Goal: Task Accomplishment & Management: Use online tool/utility

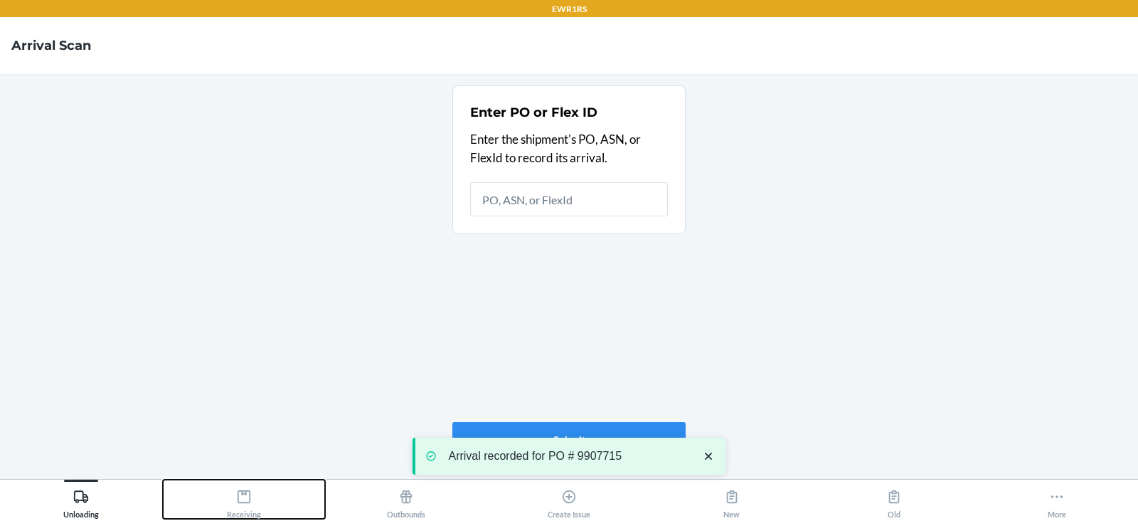
click at [246, 497] on icon at bounding box center [244, 497] width 16 height 16
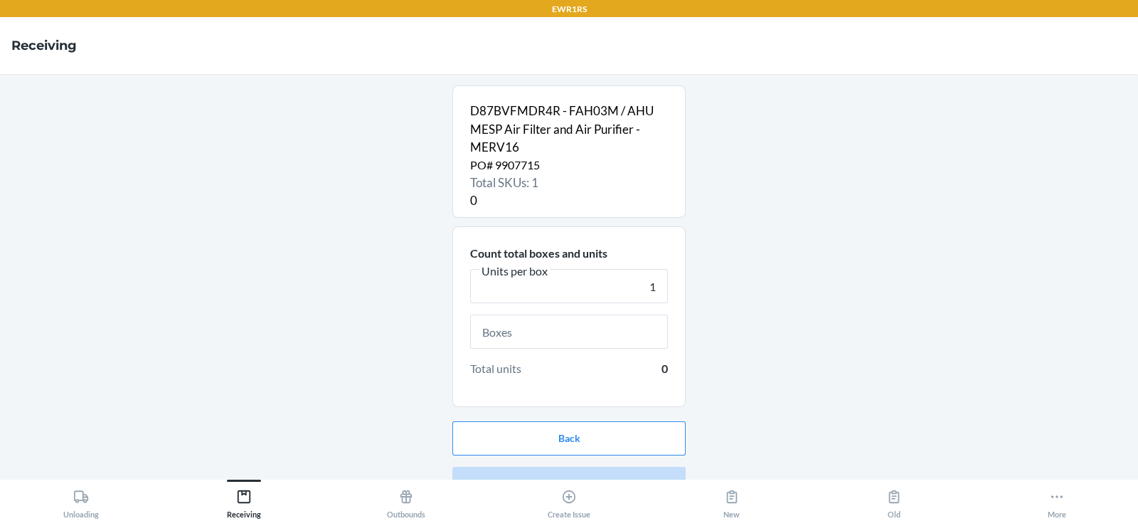
type input "1"
click at [500, 329] on input "text" at bounding box center [569, 331] width 198 height 34
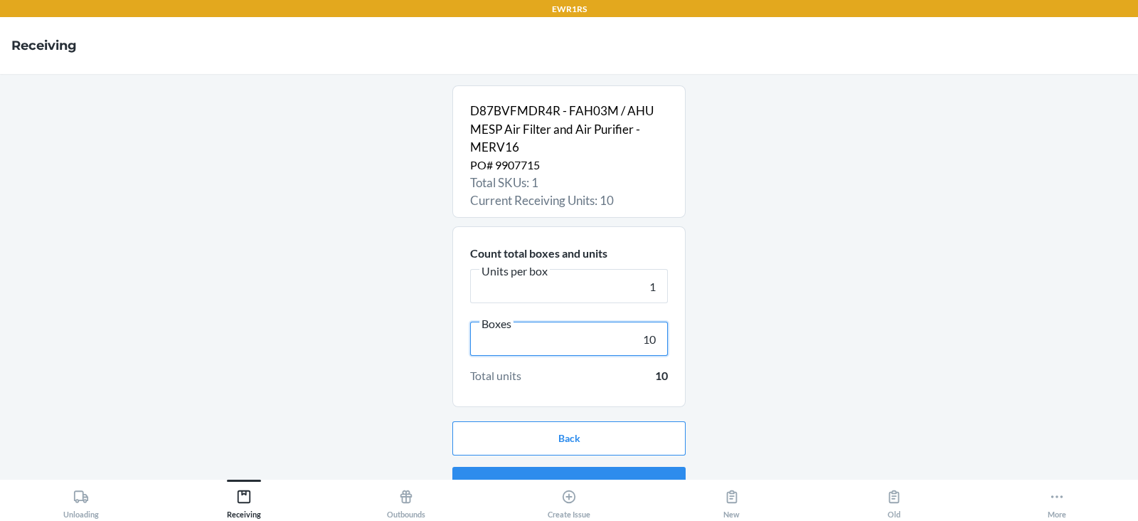
scroll to position [27, 0]
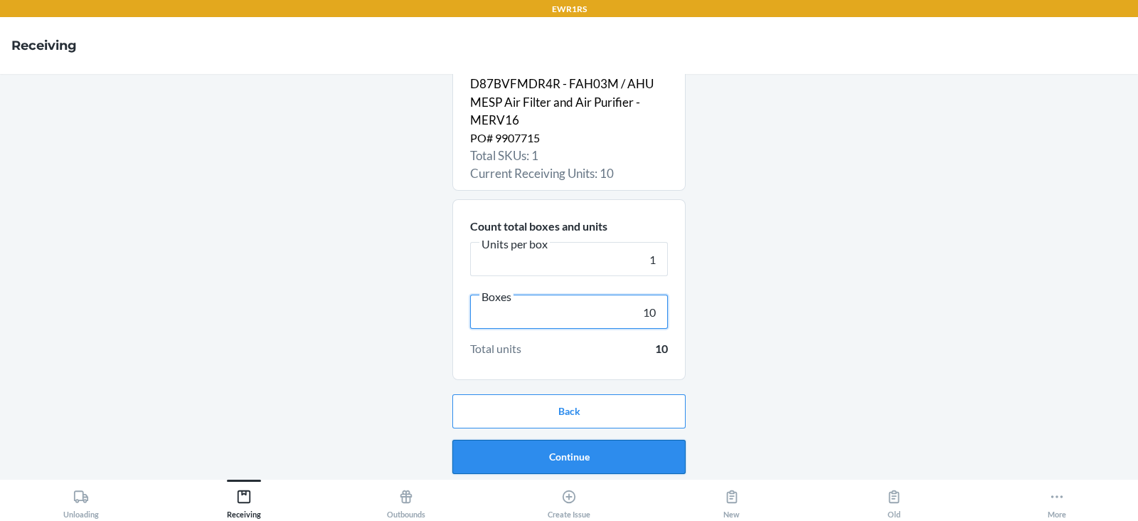
type input "10"
click at [531, 454] on button "Continue" at bounding box center [568, 457] width 233 height 34
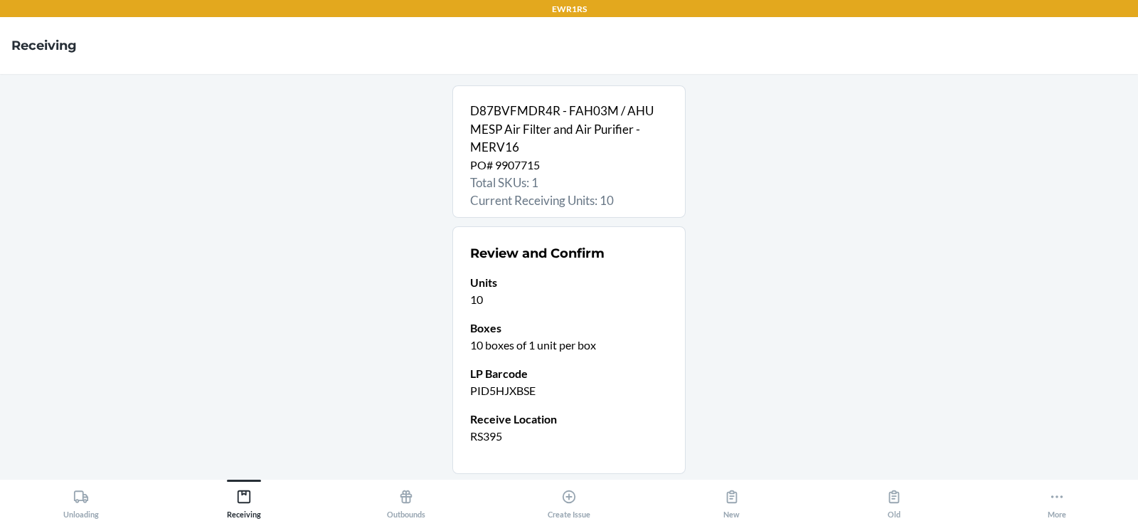
scroll to position [94, 0]
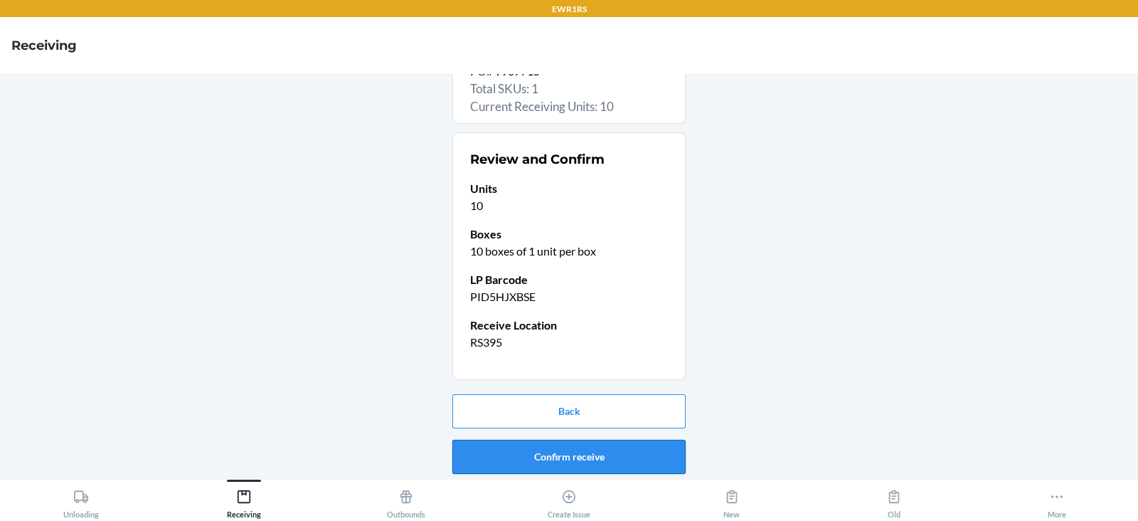
click at [544, 454] on button "Confirm receive" at bounding box center [568, 457] width 233 height 34
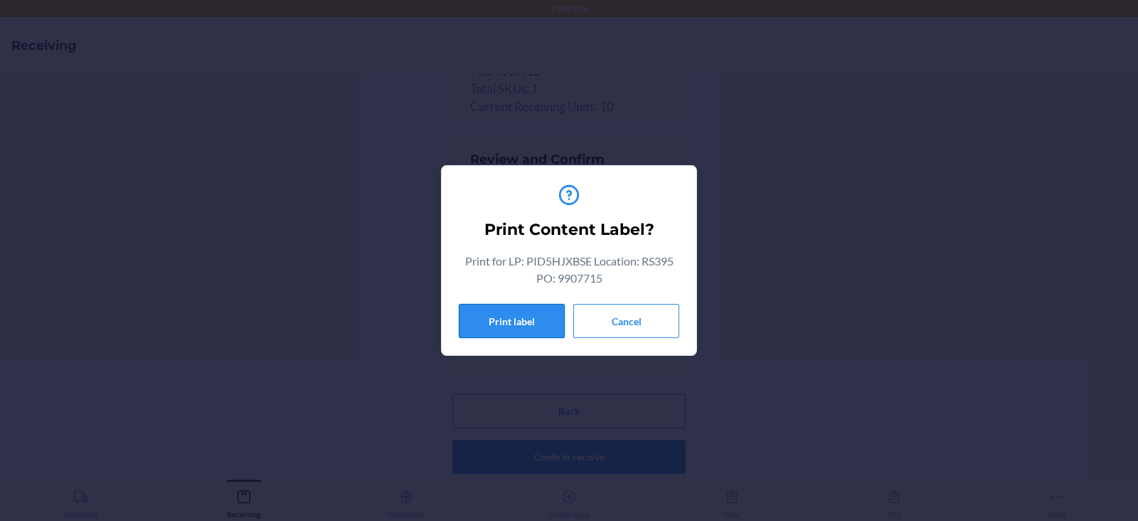
click at [505, 318] on button "Print label" at bounding box center [512, 321] width 106 height 34
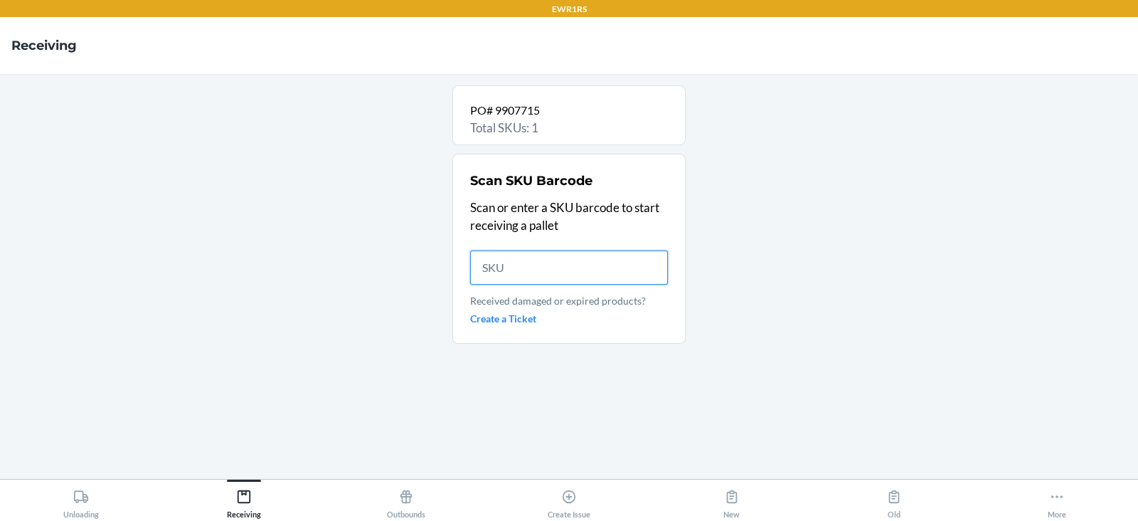
scroll to position [0, 0]
type input "D87BVFMDR"
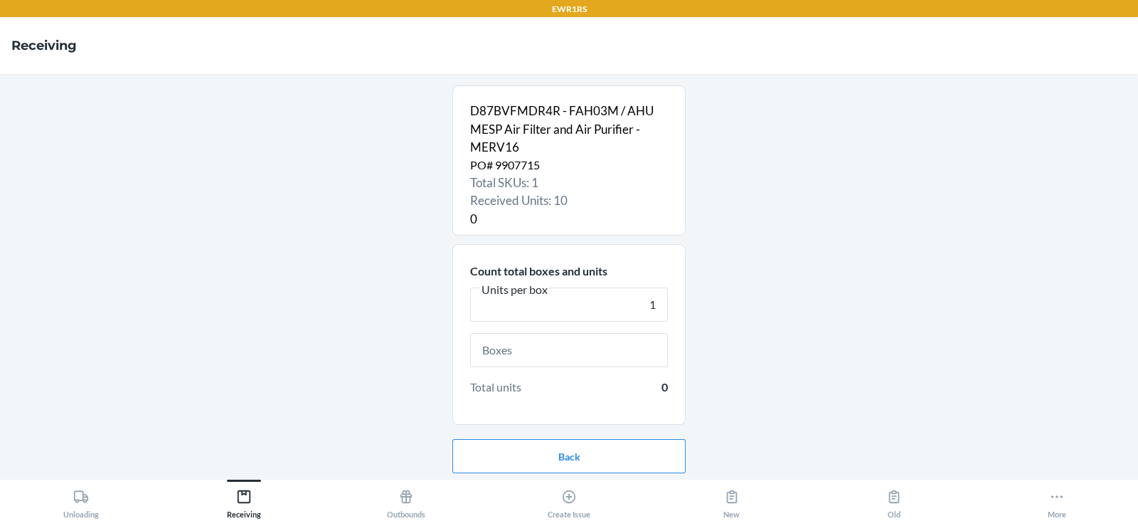
type input "1"
click at [535, 346] on input "text" at bounding box center [569, 350] width 198 height 34
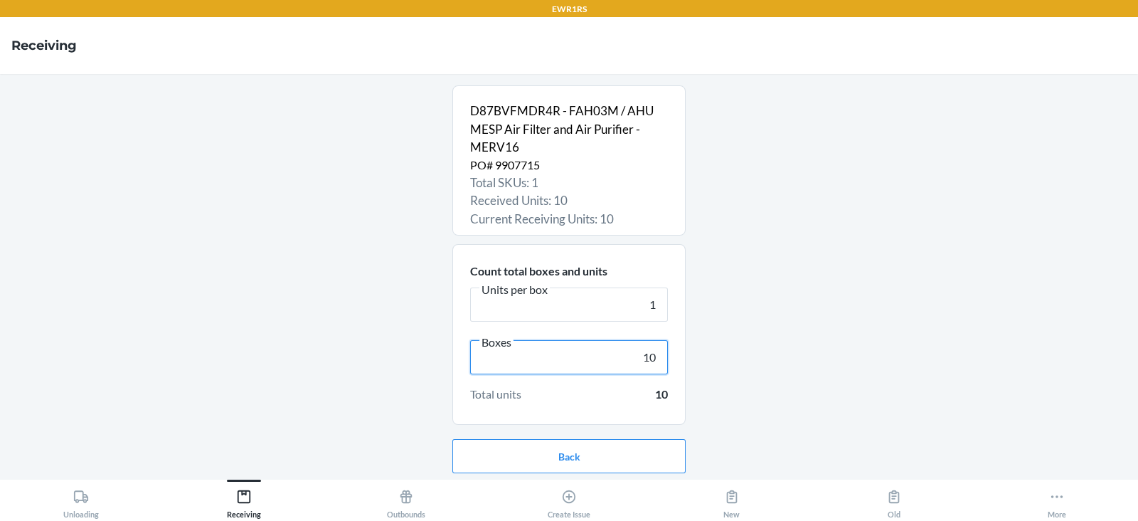
scroll to position [46, 0]
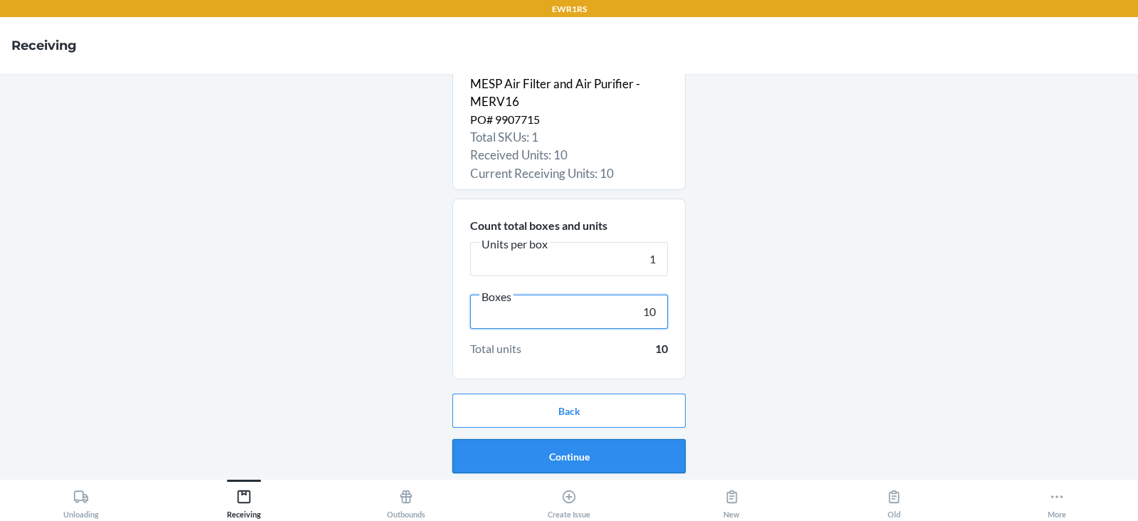
type input "10"
click at [584, 460] on button "Continue" at bounding box center [568, 456] width 233 height 34
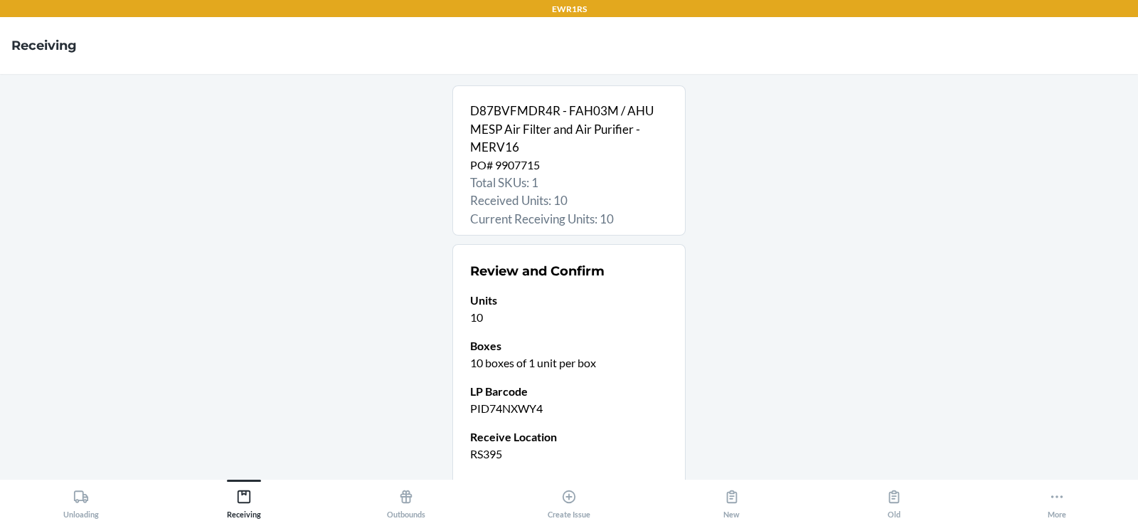
scroll to position [112, 0]
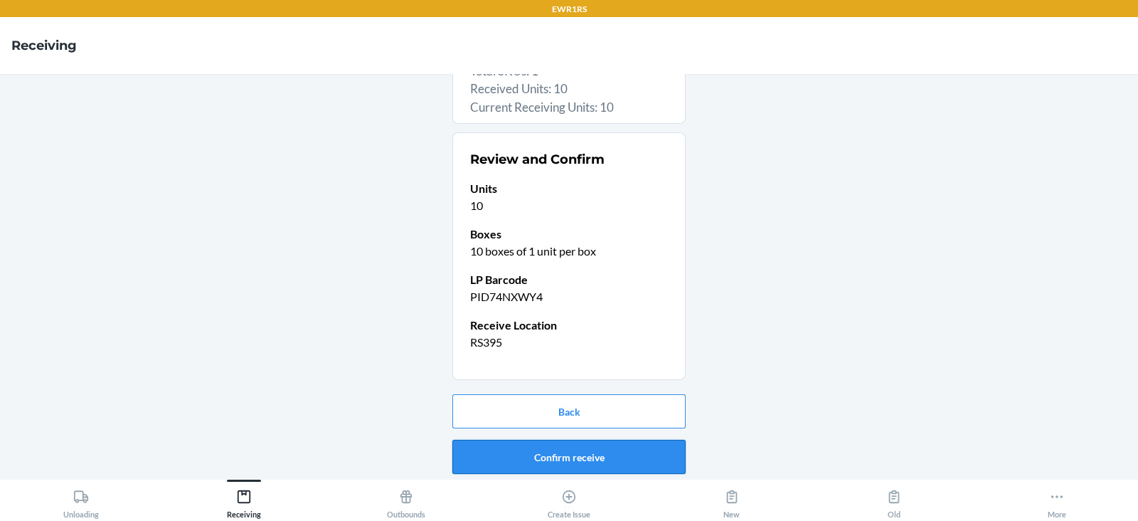
click at [522, 459] on button "Confirm receive" at bounding box center [568, 457] width 233 height 34
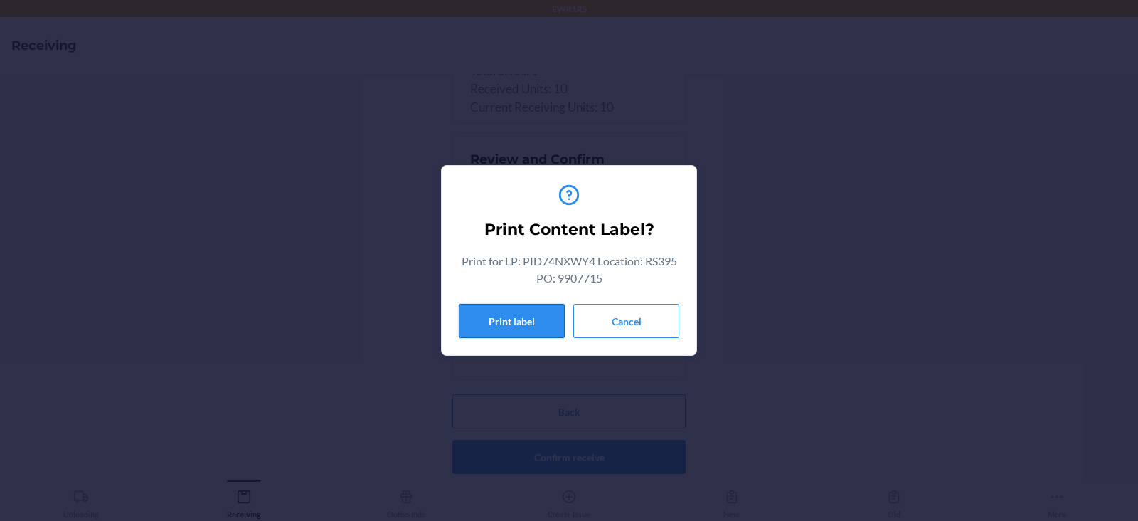
click at [518, 324] on button "Print label" at bounding box center [512, 321] width 106 height 34
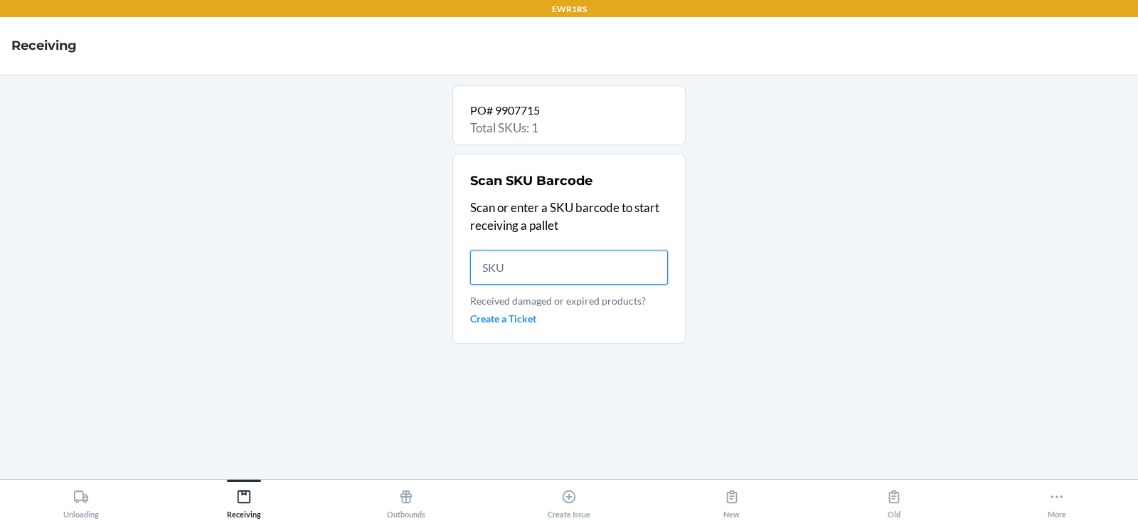
scroll to position [0, 0]
type input "D87B"
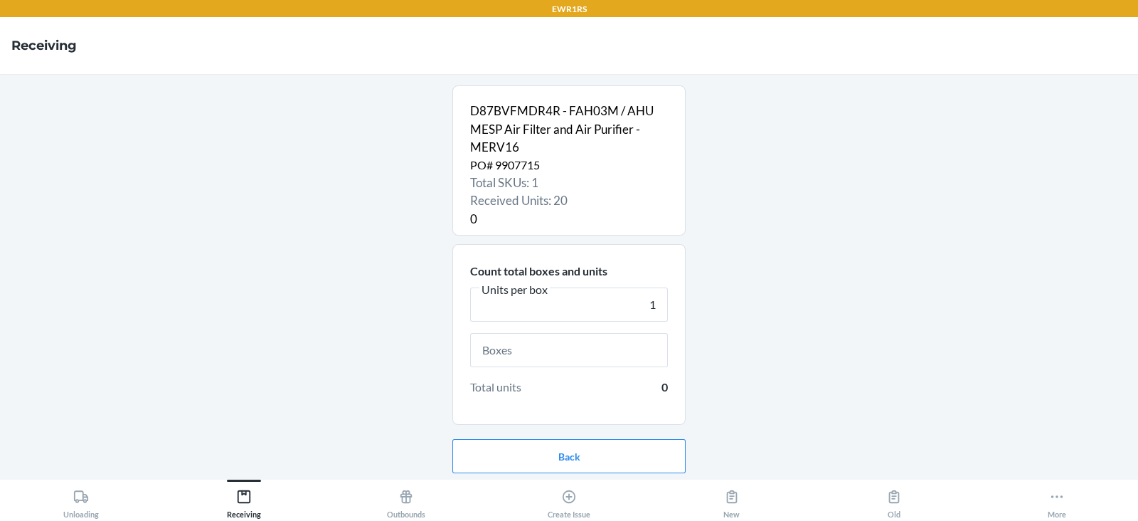
type input "1"
click at [546, 354] on input "text" at bounding box center [569, 350] width 198 height 34
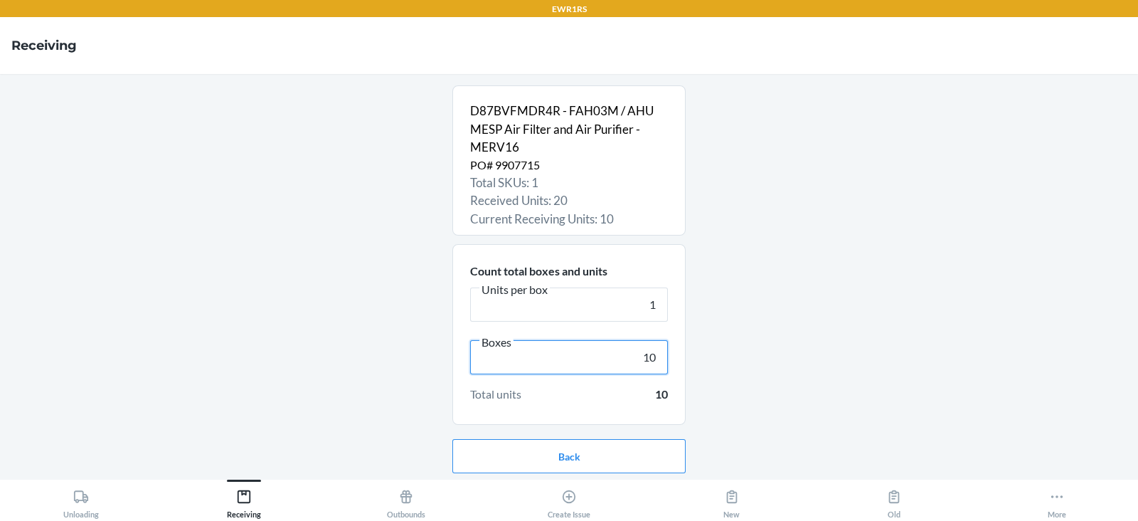
scroll to position [46, 0]
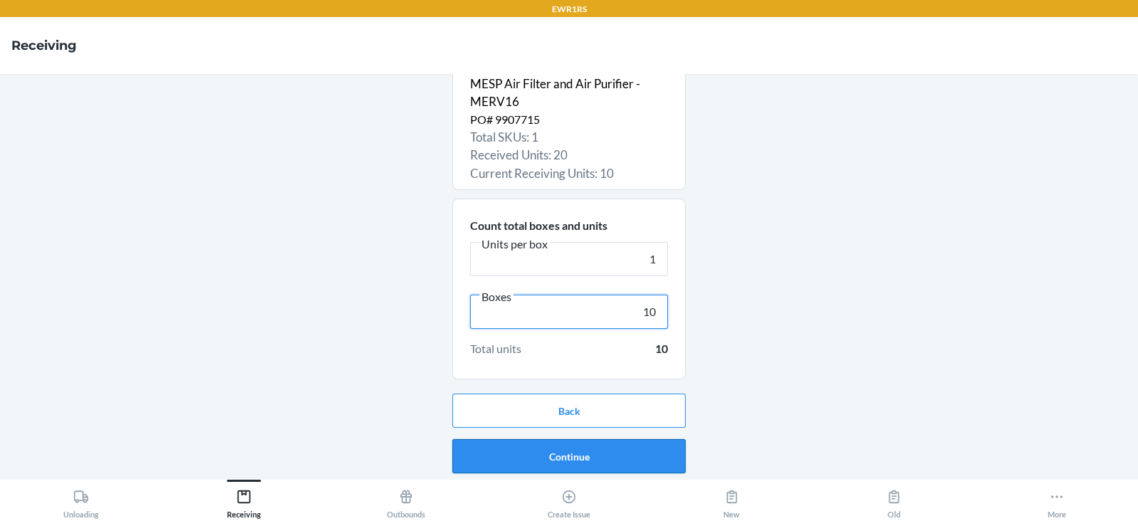
type input "10"
click at [551, 452] on button "Continue" at bounding box center [568, 456] width 233 height 34
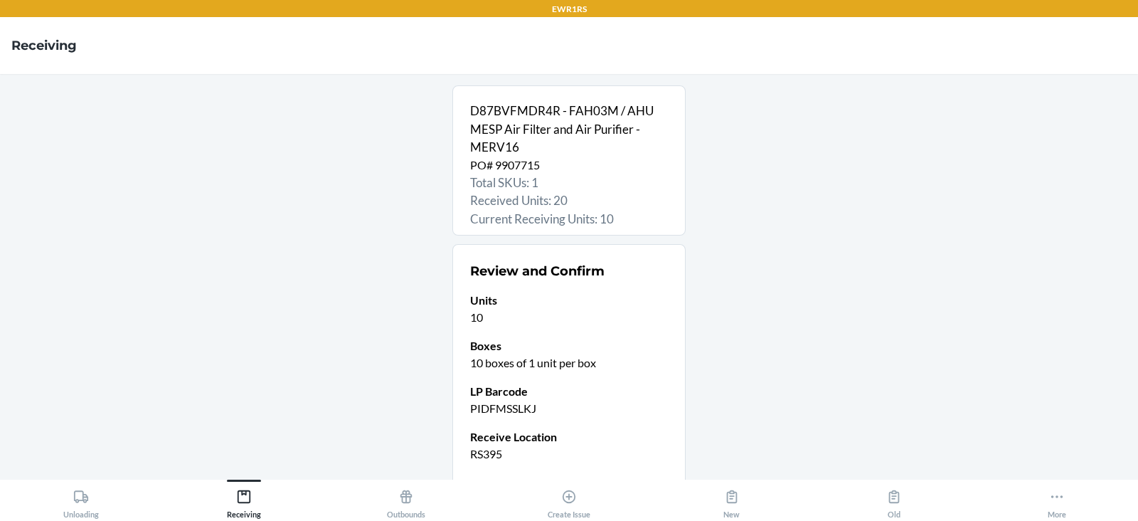
scroll to position [112, 0]
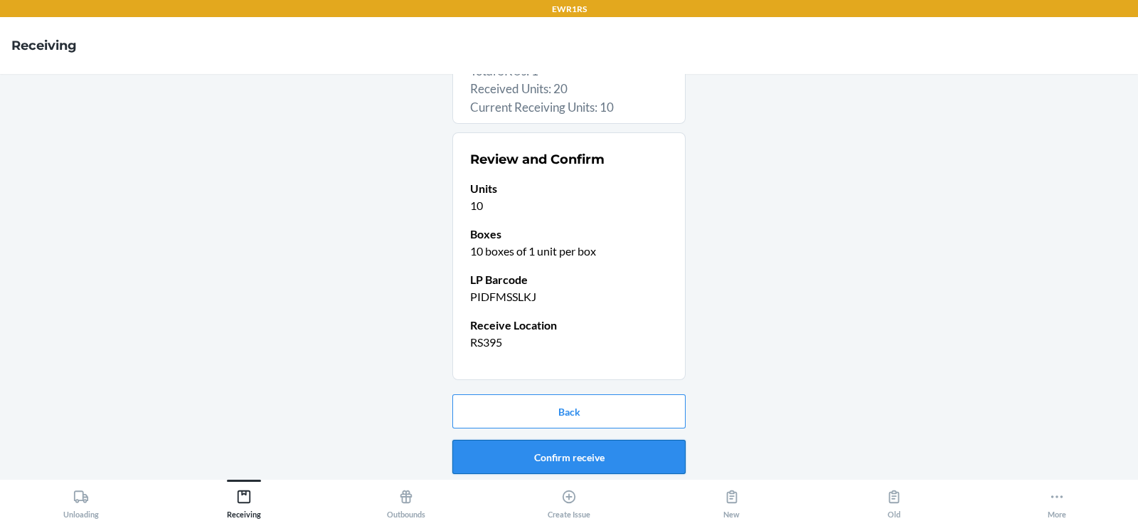
click at [523, 452] on button "Confirm receive" at bounding box center [568, 457] width 233 height 34
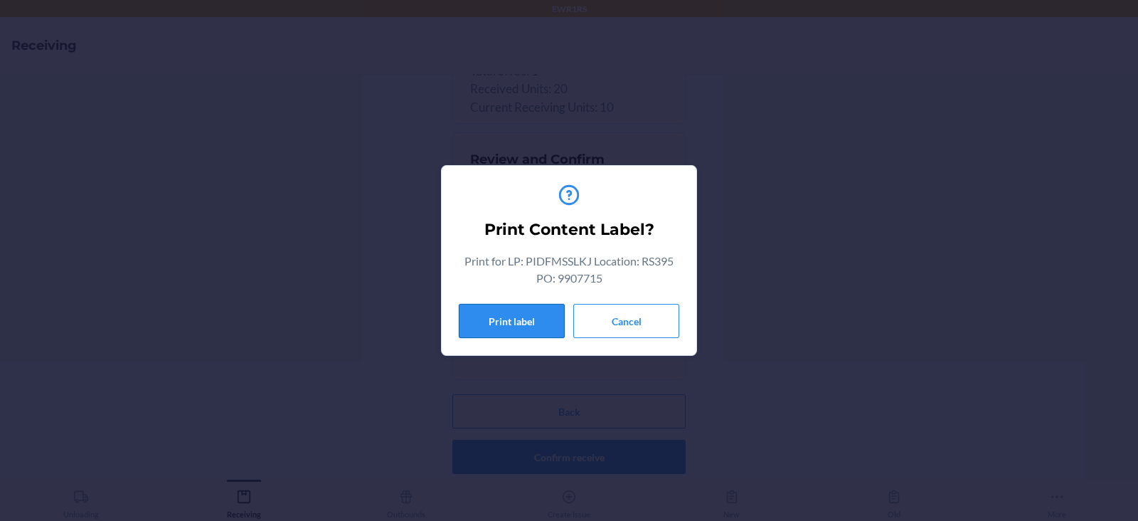
click at [499, 324] on button "Print label" at bounding box center [512, 321] width 106 height 34
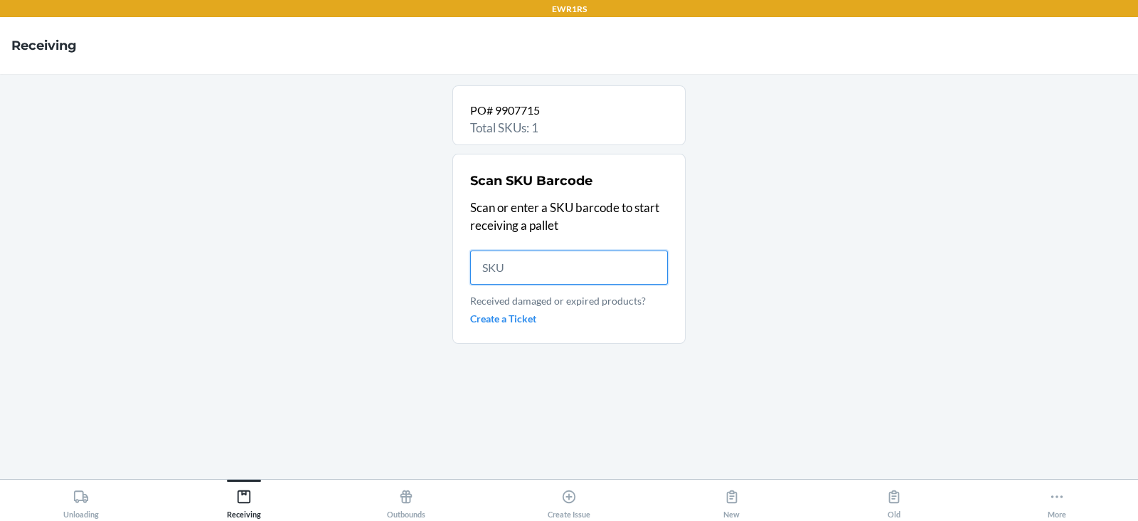
scroll to position [0, 0]
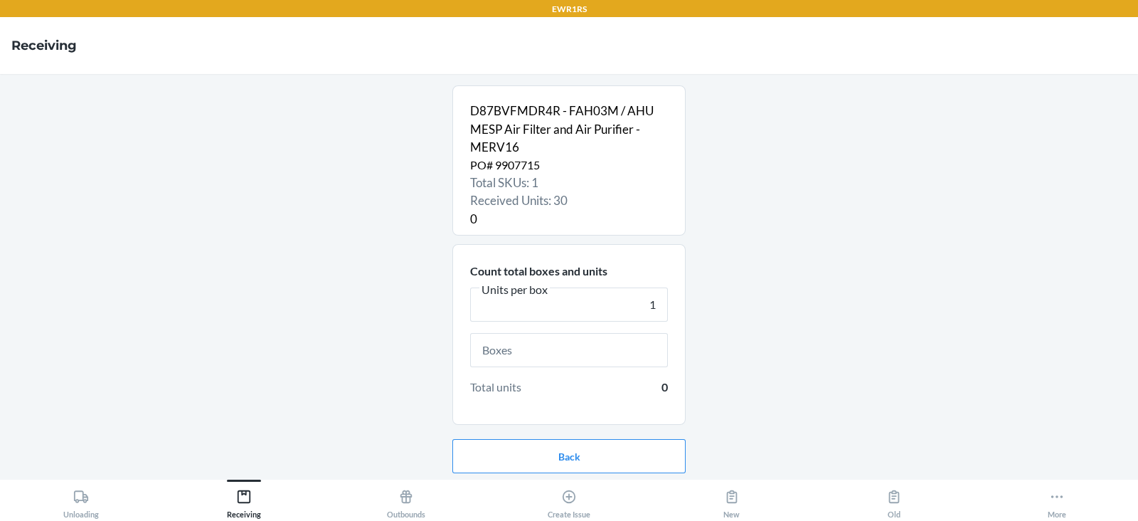
type input "1"
click at [522, 343] on input "text" at bounding box center [569, 350] width 198 height 34
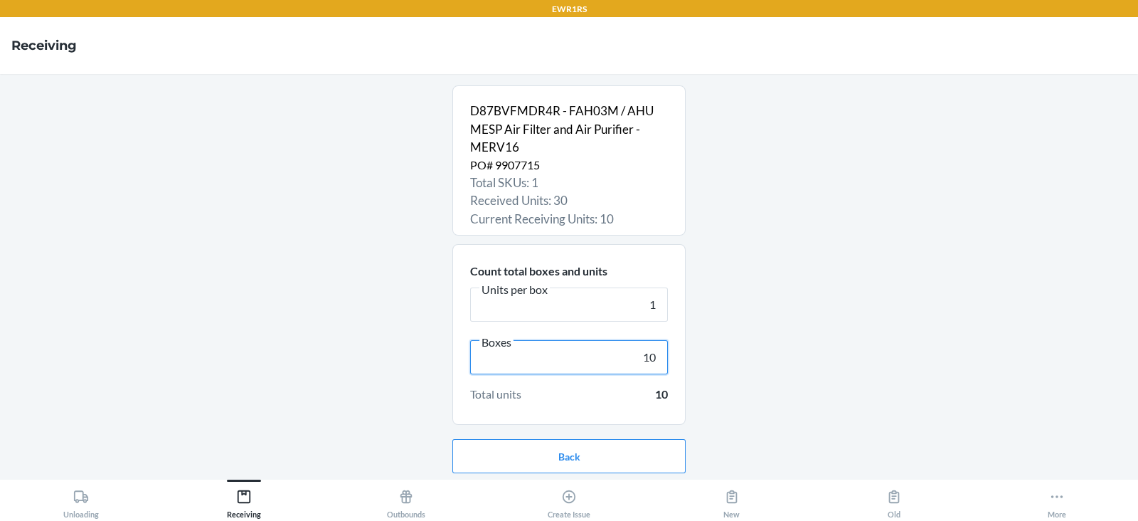
type input "10"
click at [1134, 69] on nav "Receiving" at bounding box center [569, 45] width 1138 height 57
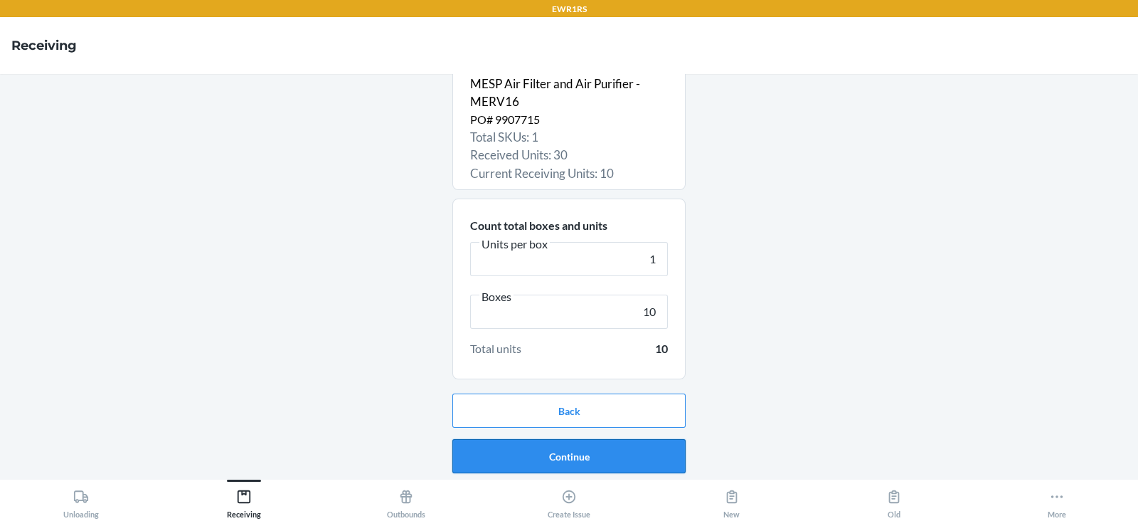
click at [549, 460] on button "Continue" at bounding box center [568, 456] width 233 height 34
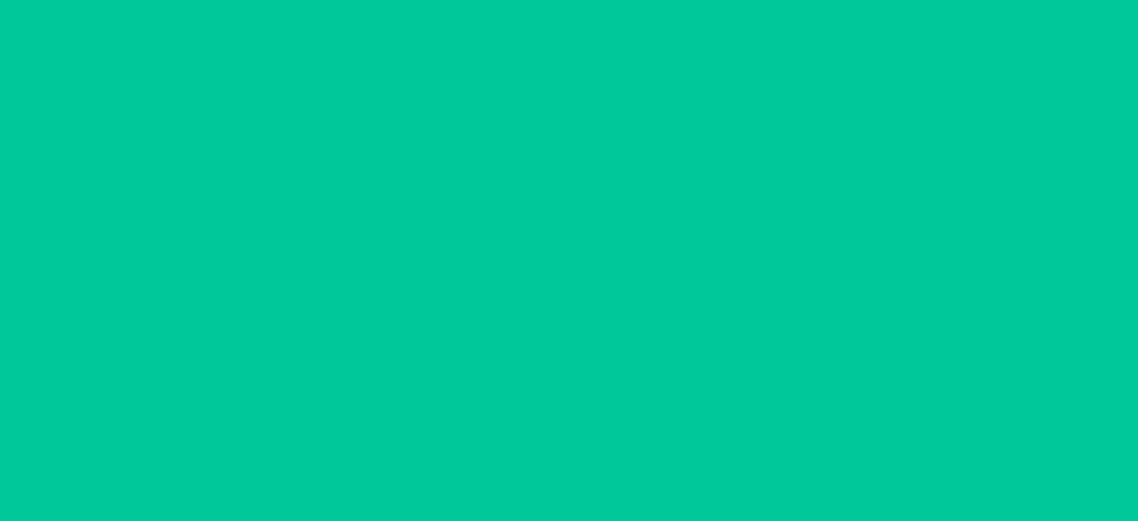
scroll to position [0, 0]
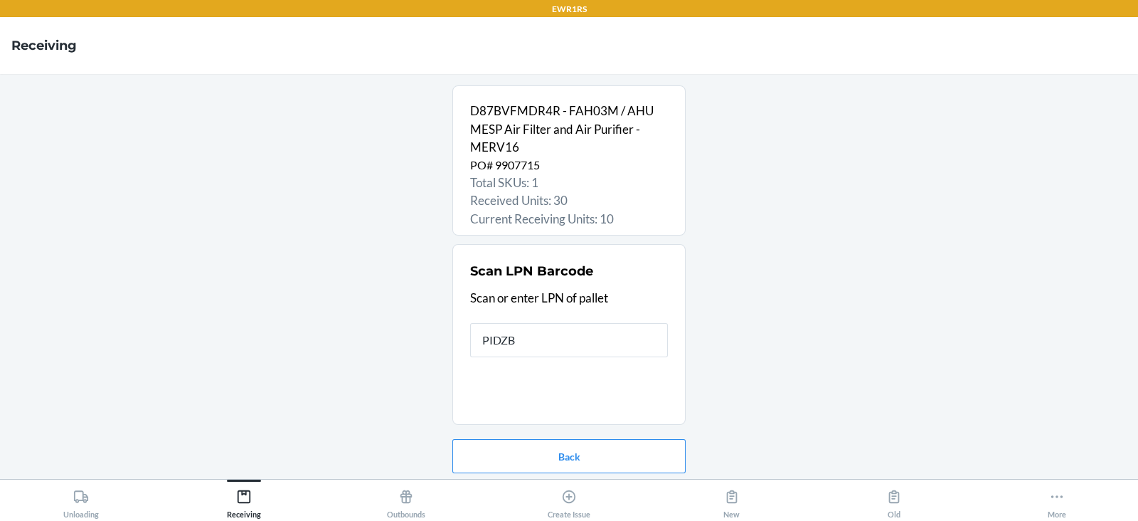
type input "PIDZBA"
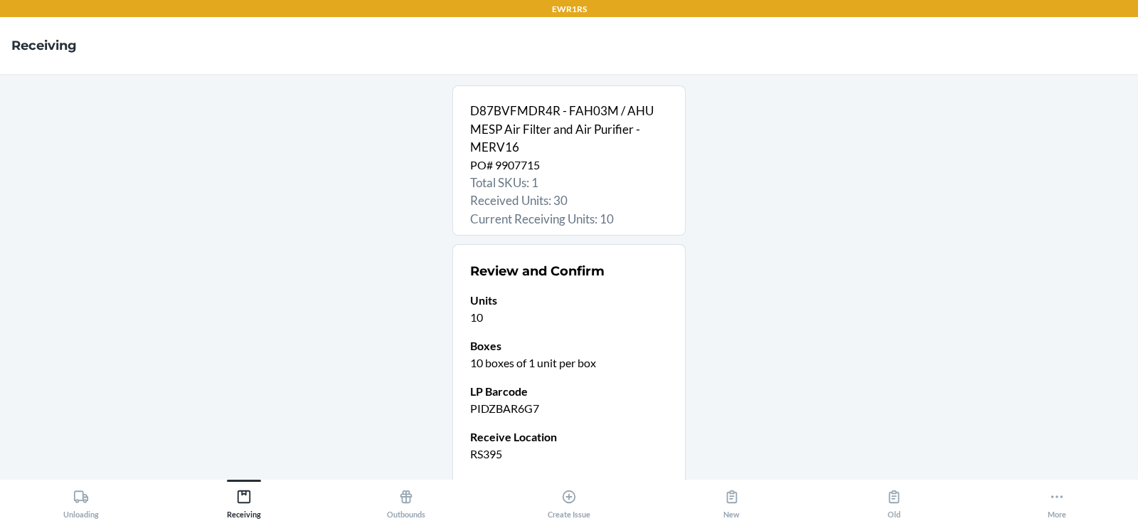
scroll to position [112, 0]
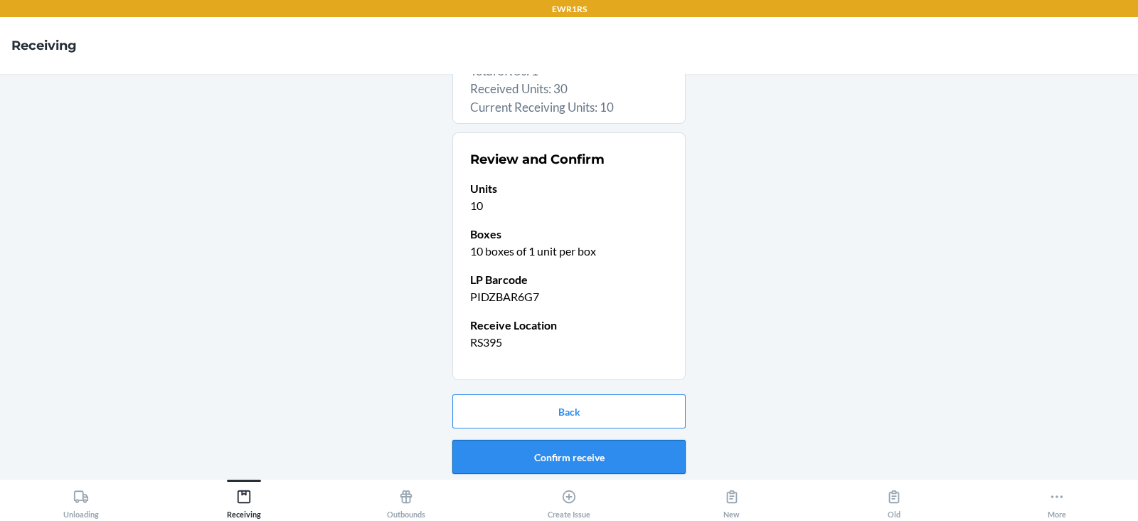
click at [516, 449] on button "Confirm receive" at bounding box center [568, 457] width 233 height 34
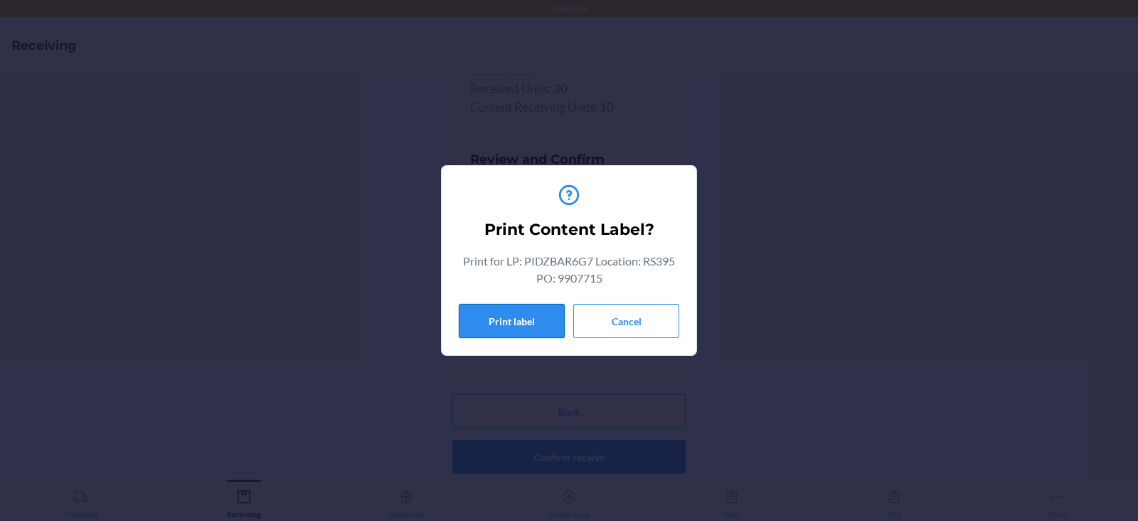
click at [511, 324] on button "Print label" at bounding box center [512, 321] width 106 height 34
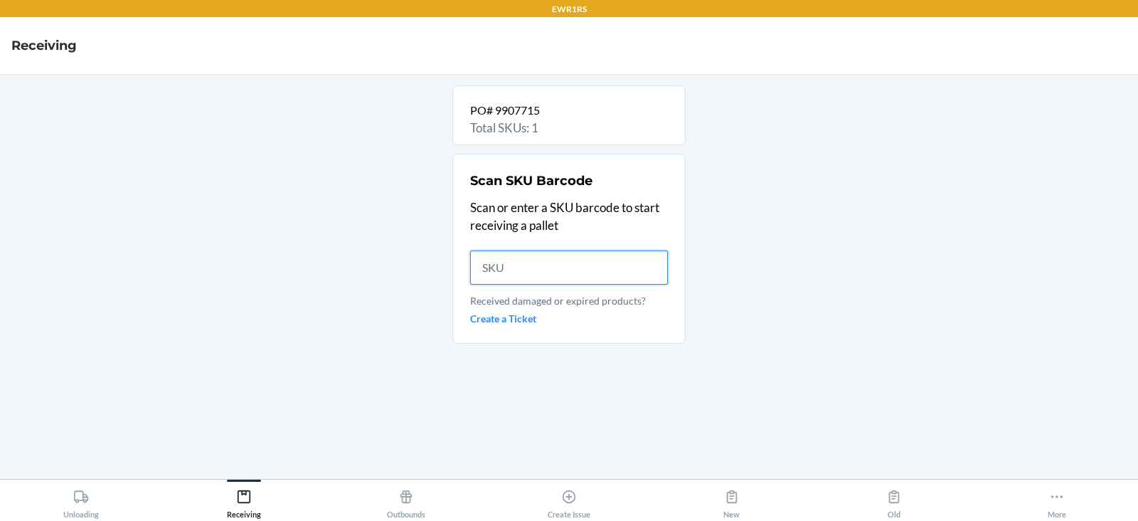
scroll to position [0, 0]
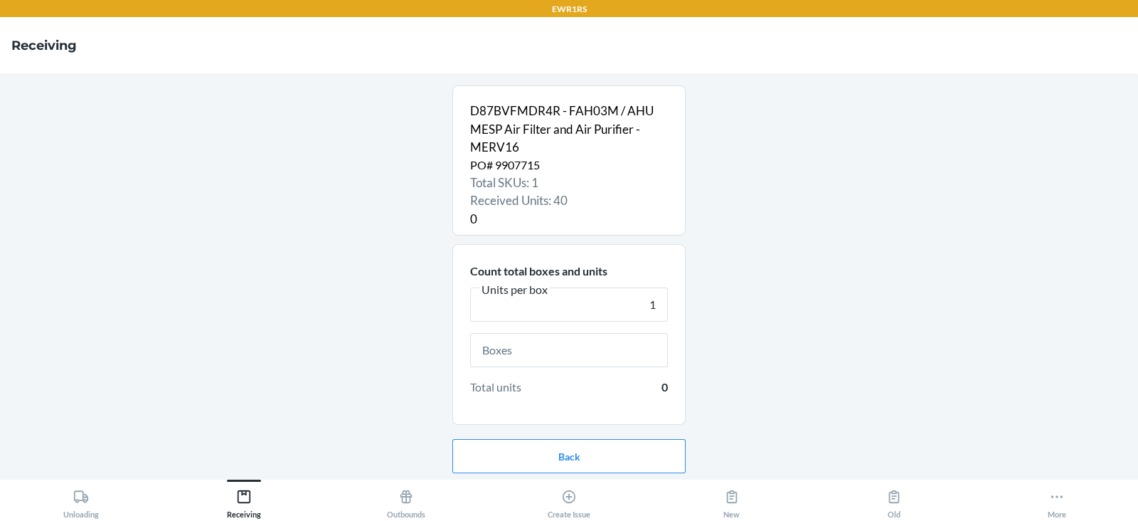
type input "1"
click at [578, 349] on input "text" at bounding box center [569, 350] width 198 height 34
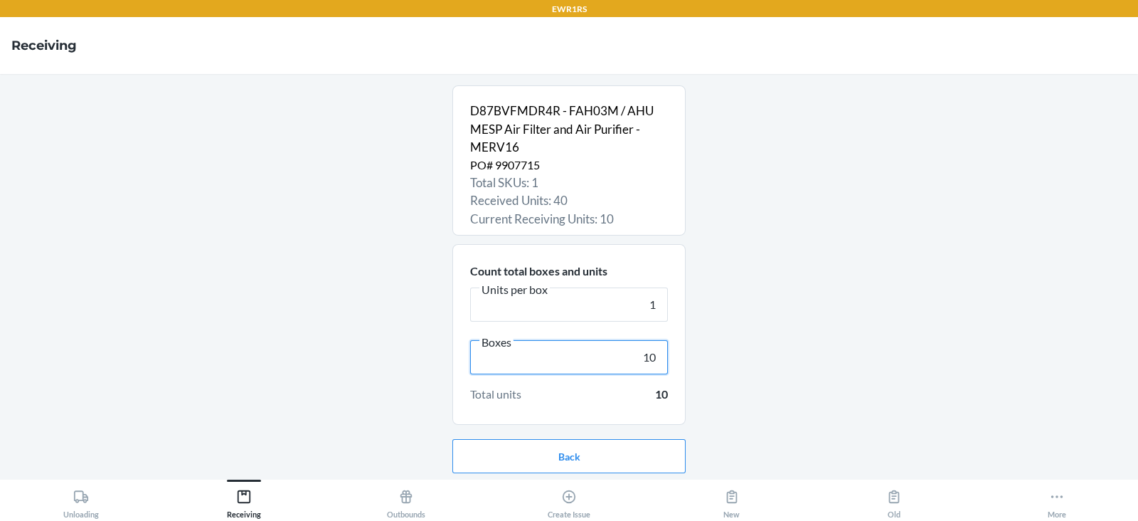
scroll to position [46, 0]
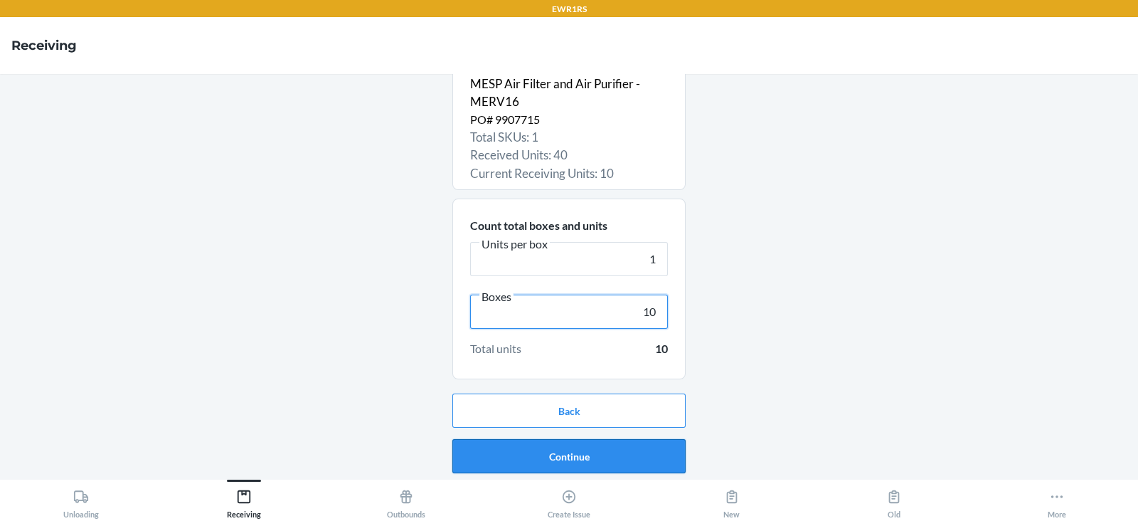
type input "10"
click at [576, 458] on button "Continue" at bounding box center [568, 456] width 233 height 34
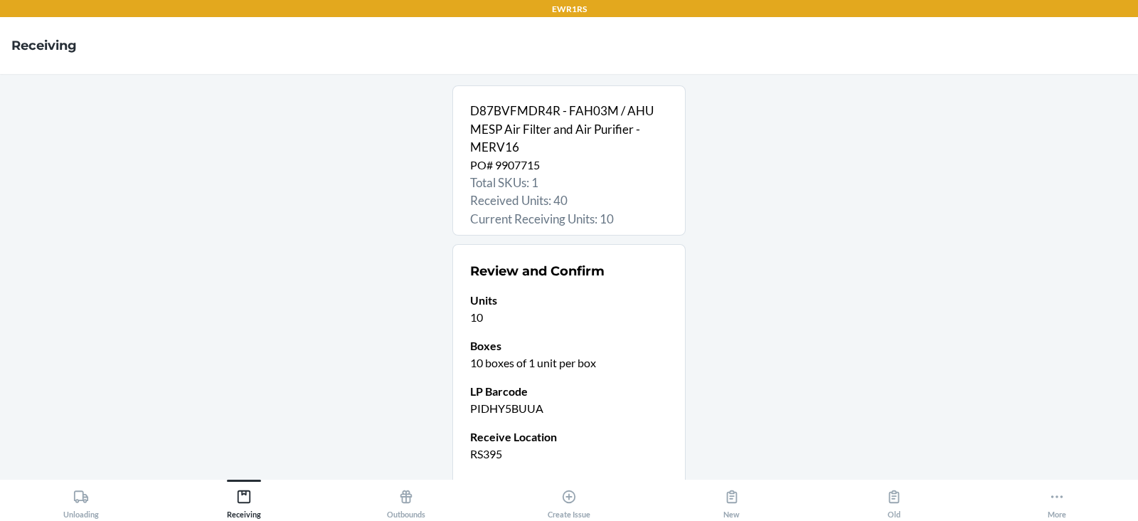
scroll to position [112, 0]
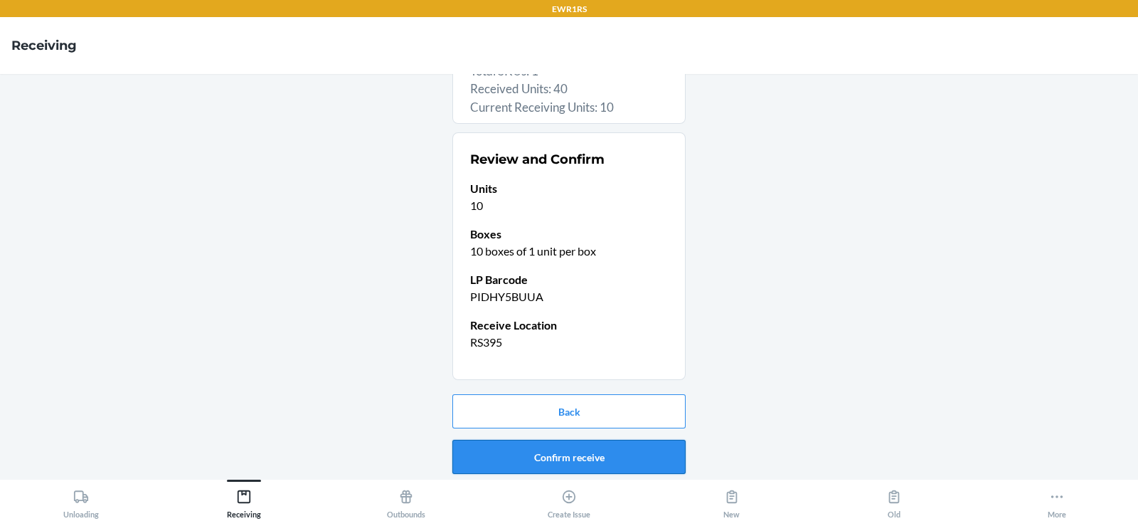
click at [534, 451] on button "Confirm receive" at bounding box center [568, 457] width 233 height 34
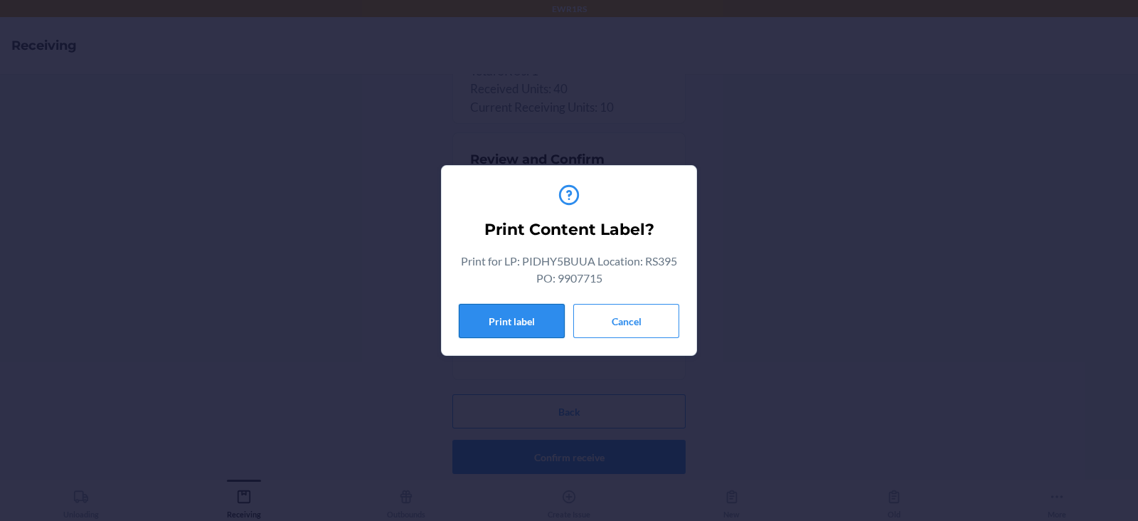
click at [492, 335] on button "Print label" at bounding box center [512, 321] width 106 height 34
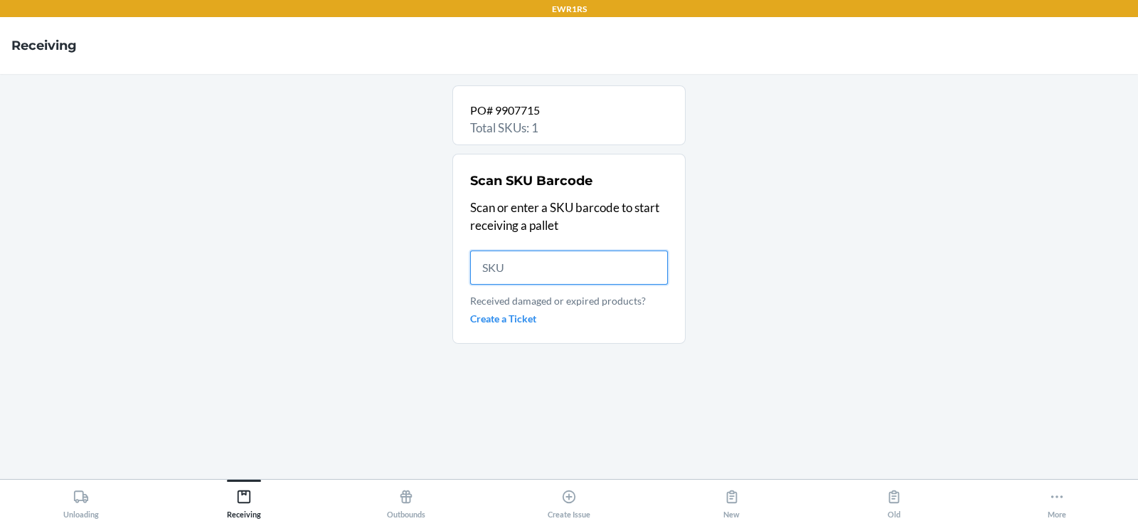
scroll to position [0, 0]
type input "D"
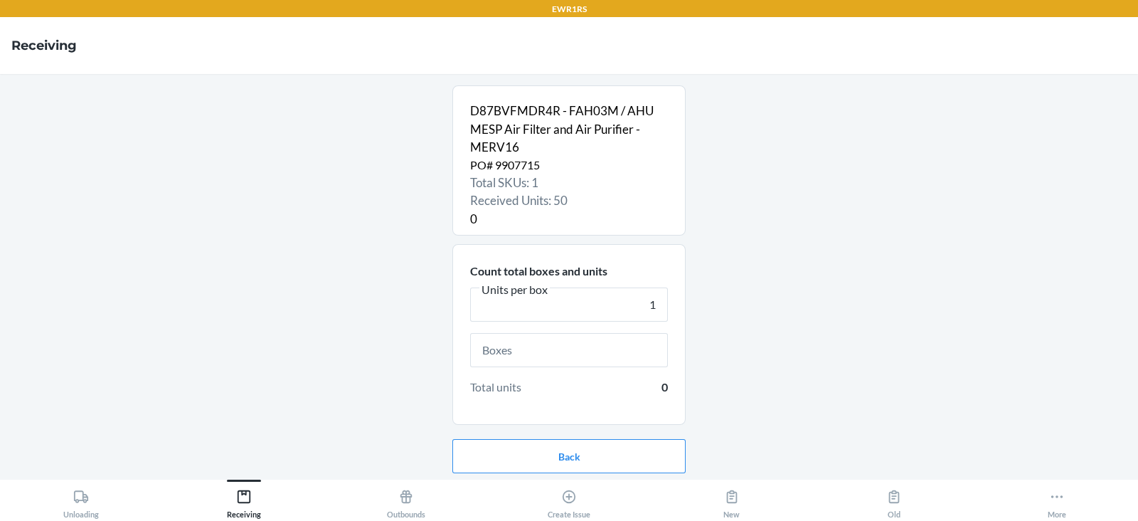
type input "1"
click at [499, 352] on input "text" at bounding box center [569, 350] width 198 height 34
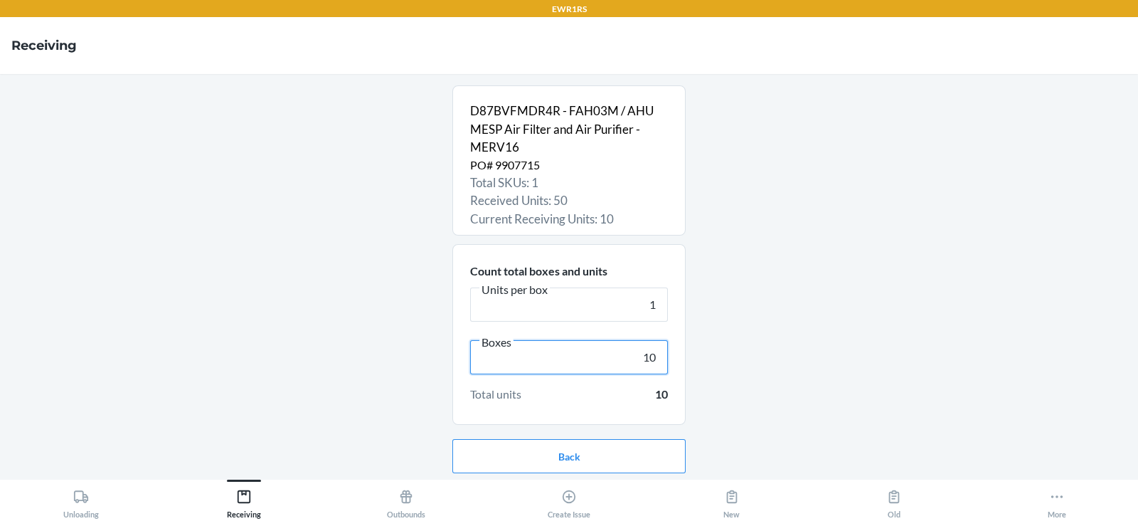
scroll to position [46, 0]
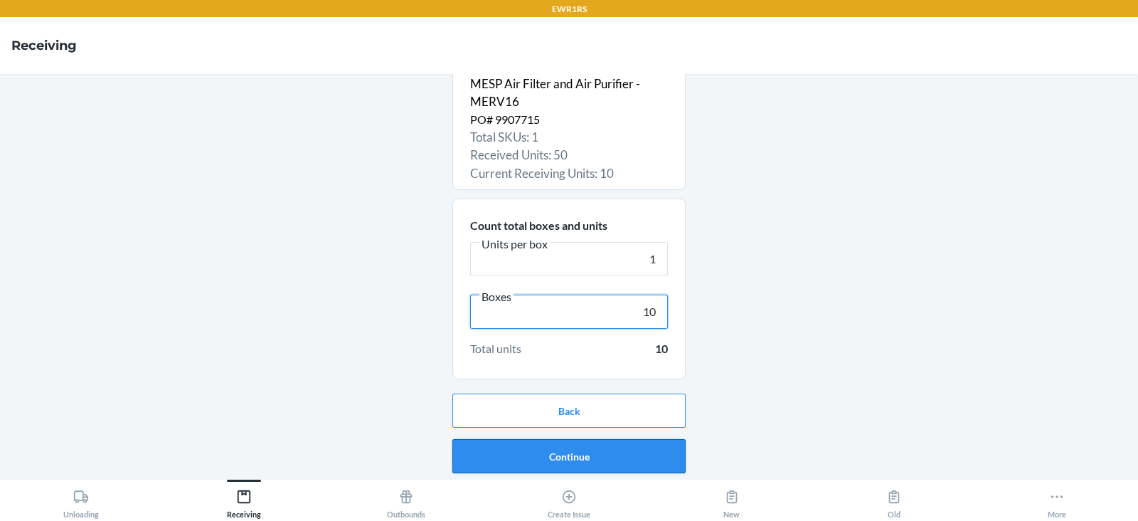
type input "10"
click at [552, 457] on button "Continue" at bounding box center [568, 456] width 233 height 34
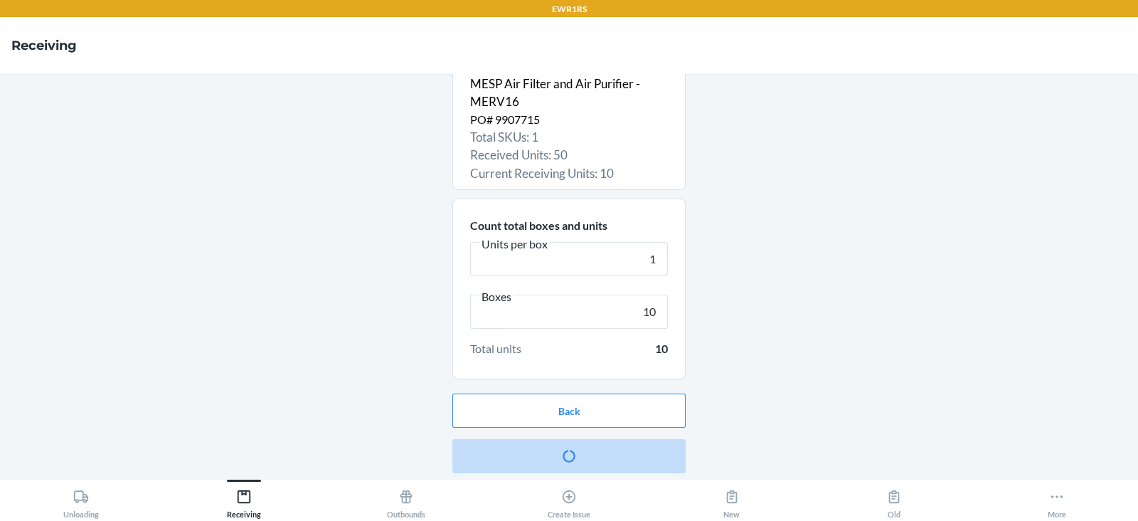
scroll to position [0, 0]
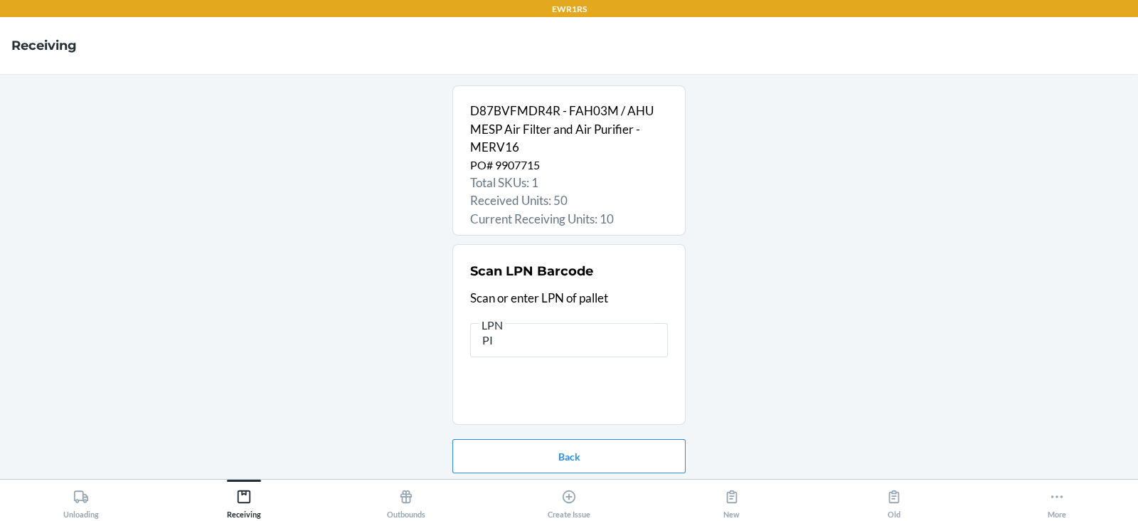
type input "PID"
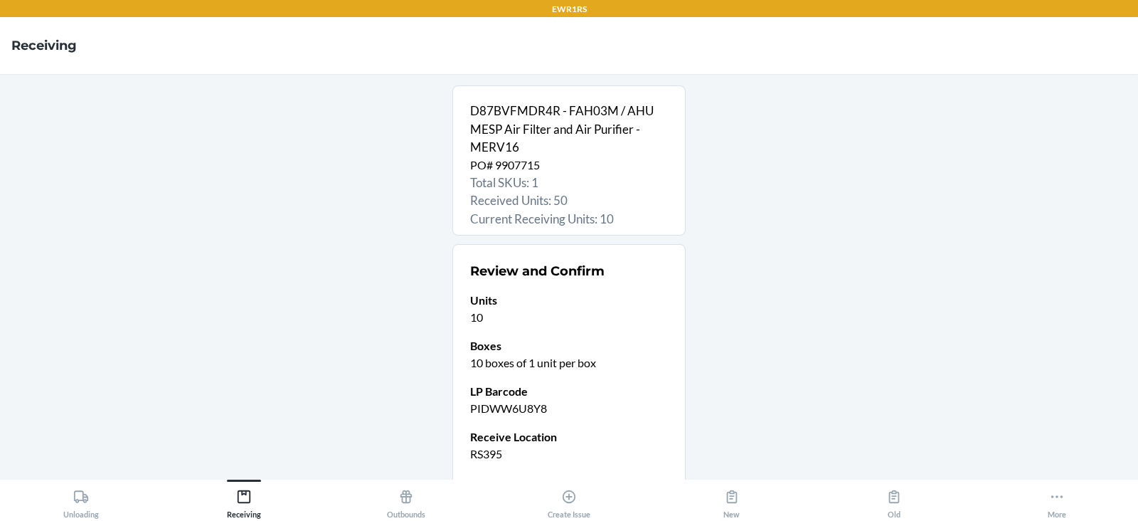
scroll to position [112, 0]
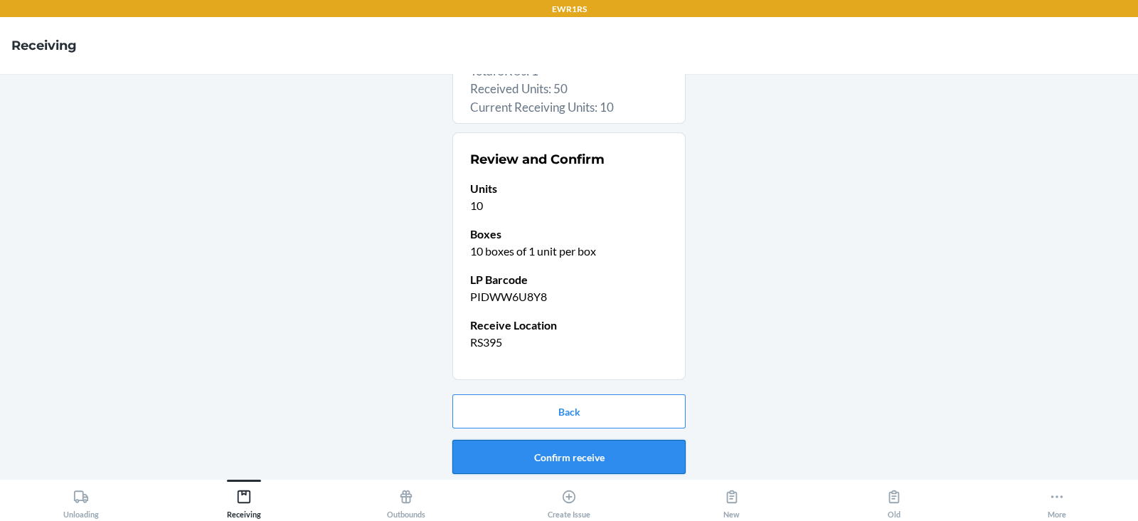
click at [524, 452] on button "Confirm receive" at bounding box center [568, 457] width 233 height 34
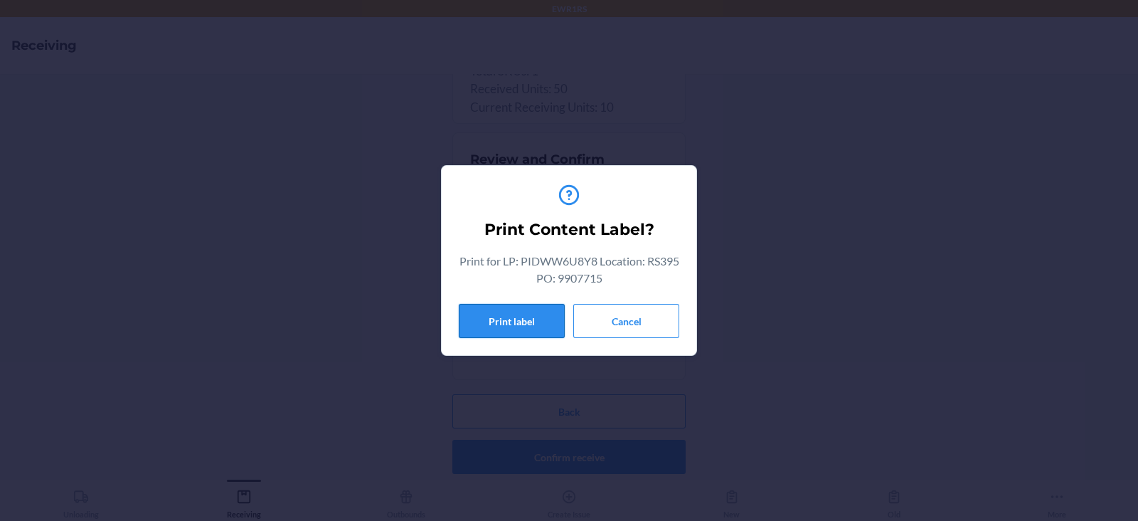
click at [497, 324] on button "Print label" at bounding box center [512, 321] width 106 height 34
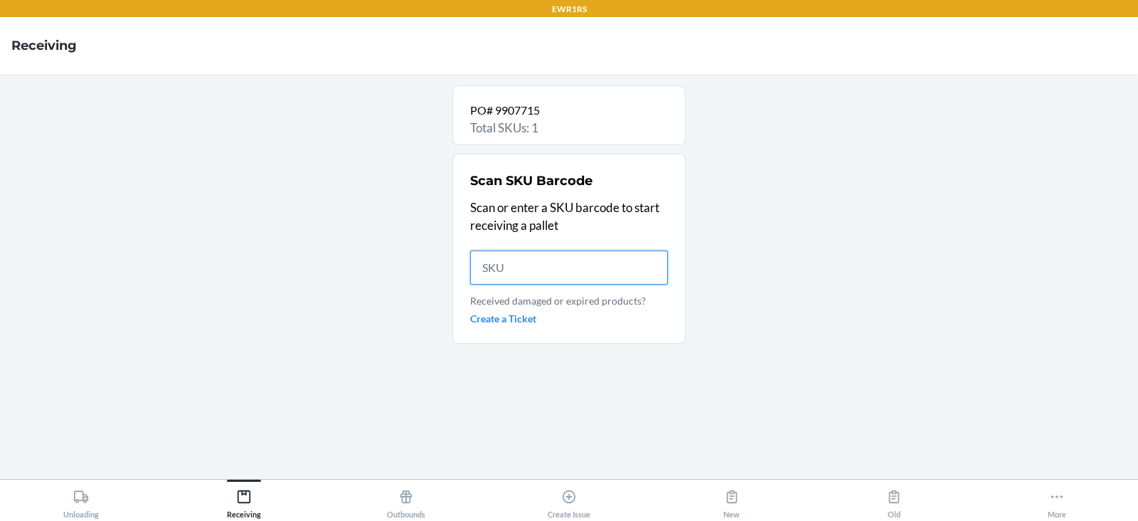
scroll to position [0, 0]
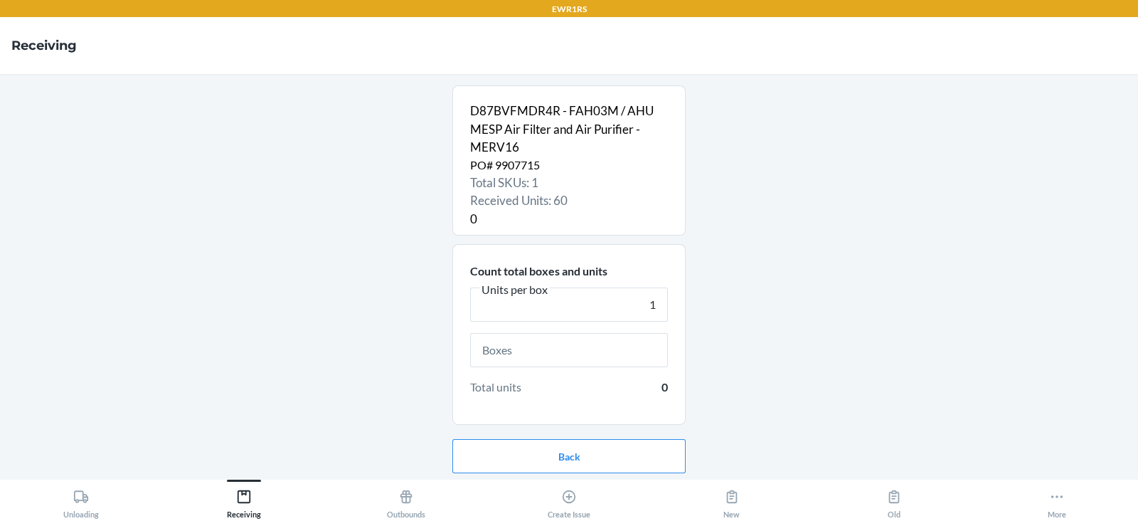
type input "1"
click at [491, 346] on input "text" at bounding box center [569, 350] width 198 height 34
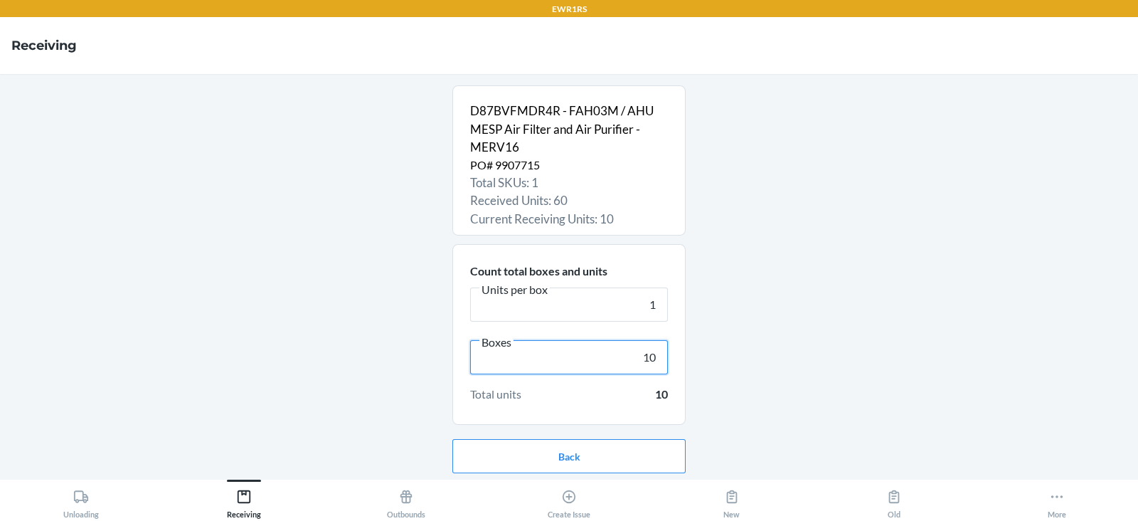
scroll to position [46, 0]
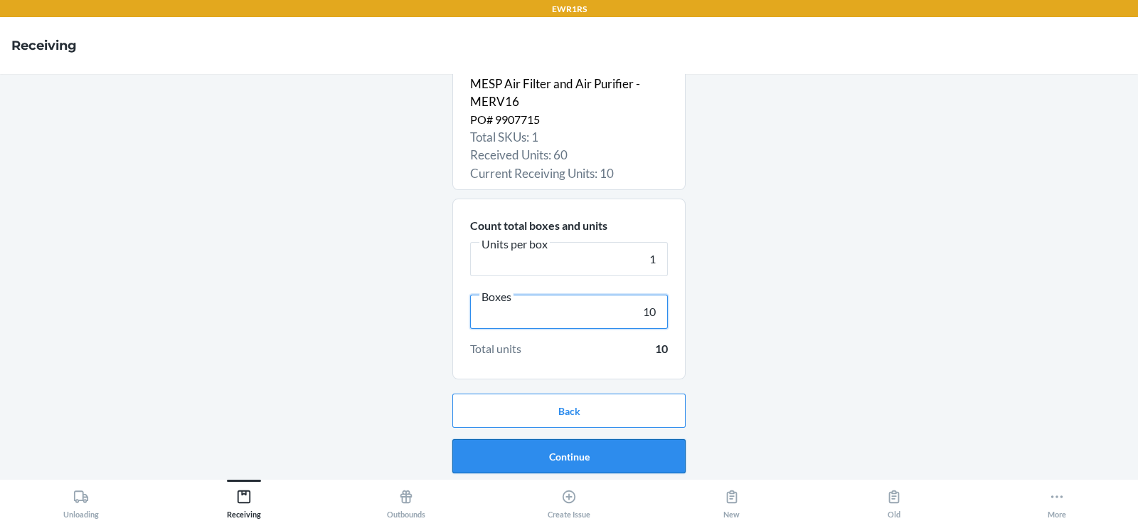
type input "10"
click at [569, 455] on button "Continue" at bounding box center [568, 456] width 233 height 34
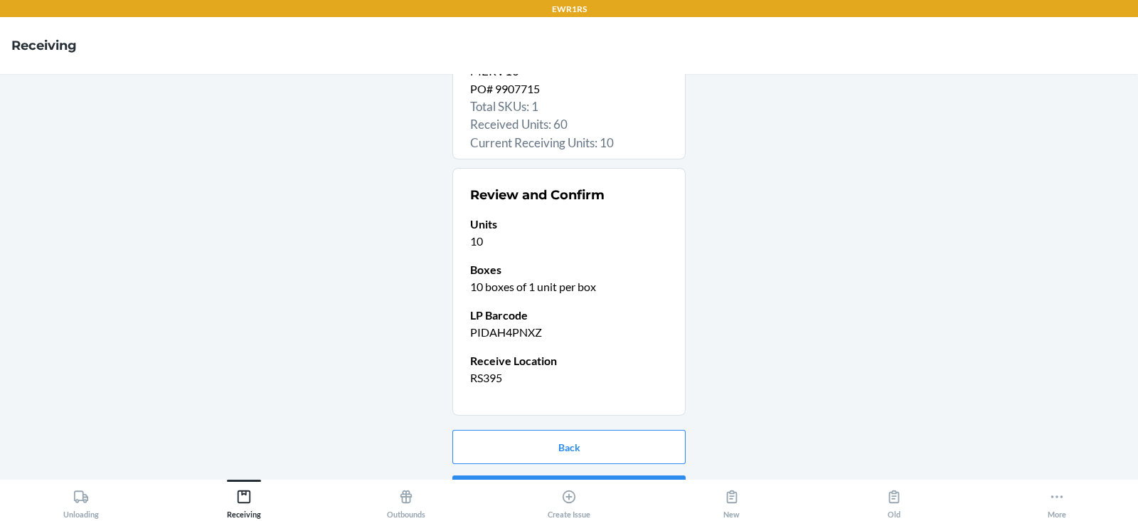
scroll to position [112, 0]
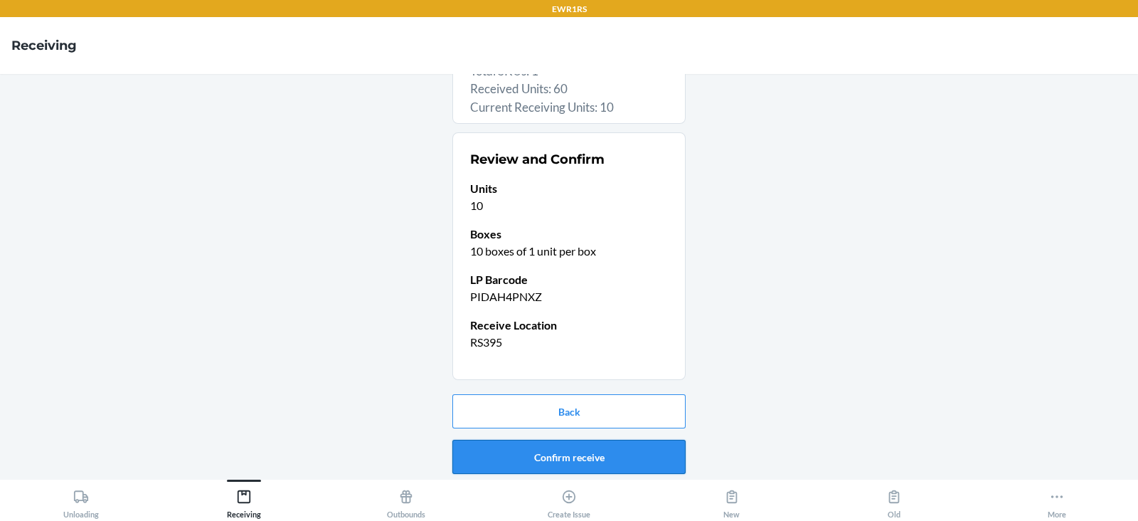
click at [548, 455] on button "Confirm receive" at bounding box center [568, 457] width 233 height 34
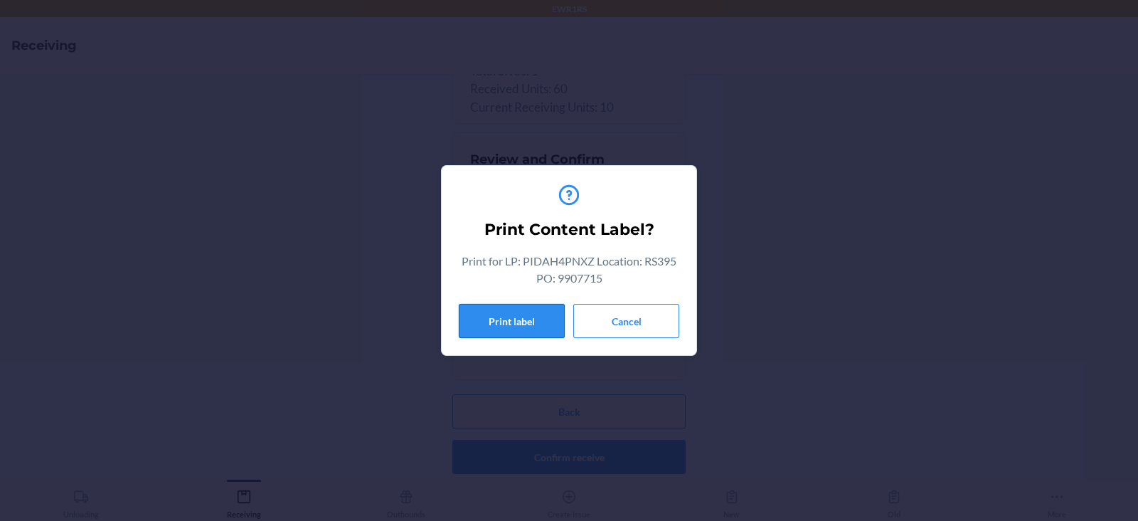
click at [491, 327] on button "Print label" at bounding box center [512, 321] width 106 height 34
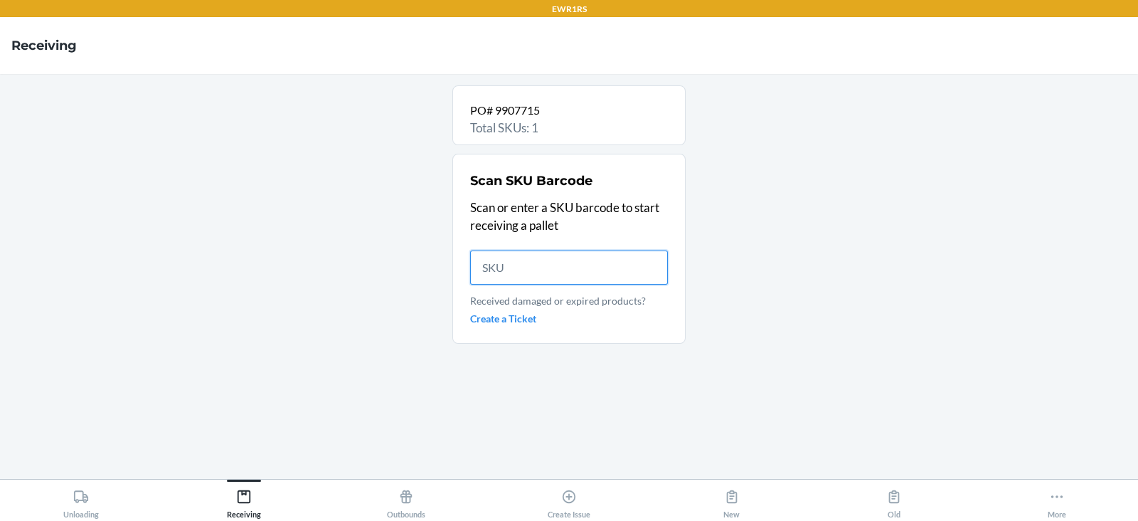
scroll to position [0, 0]
type input "D"
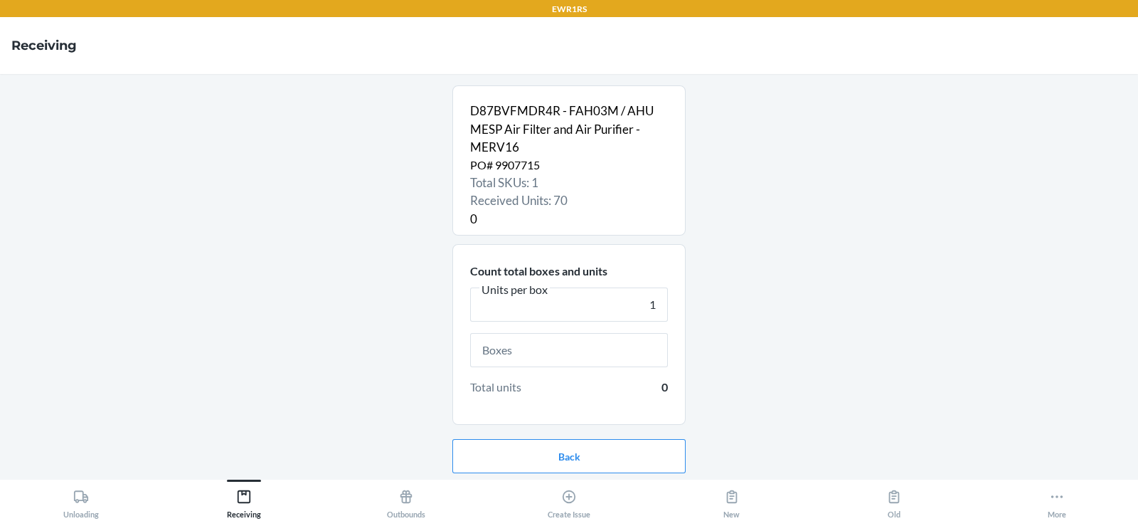
type input "1"
click at [494, 351] on input "text" at bounding box center [569, 350] width 198 height 34
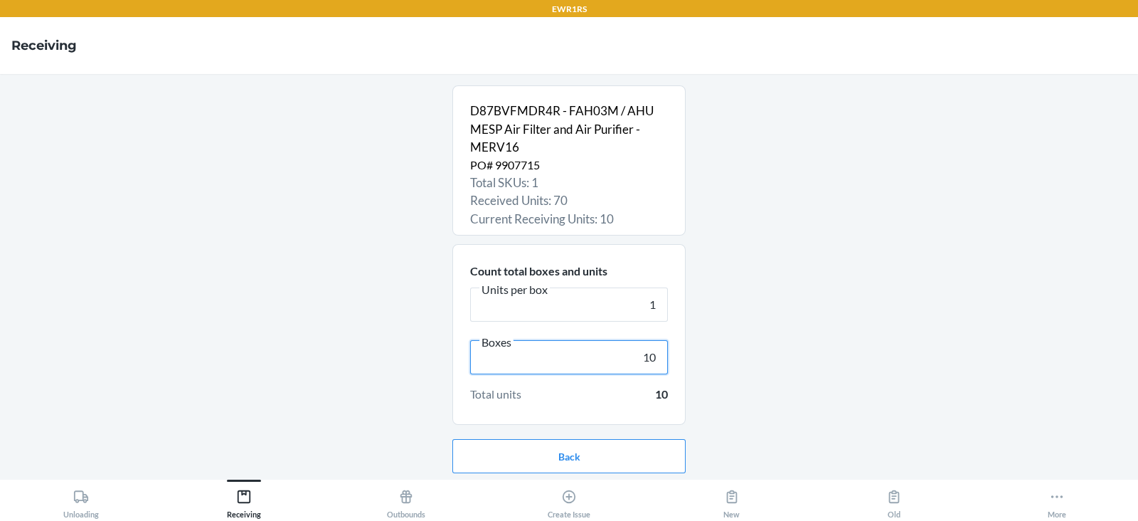
scroll to position [46, 0]
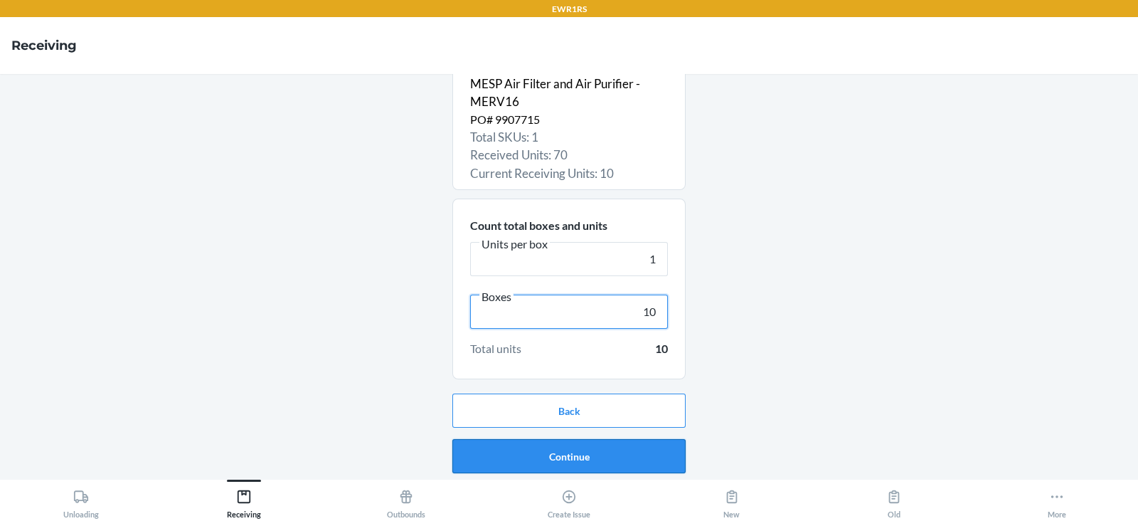
type input "10"
click at [573, 460] on button "Continue" at bounding box center [568, 456] width 233 height 34
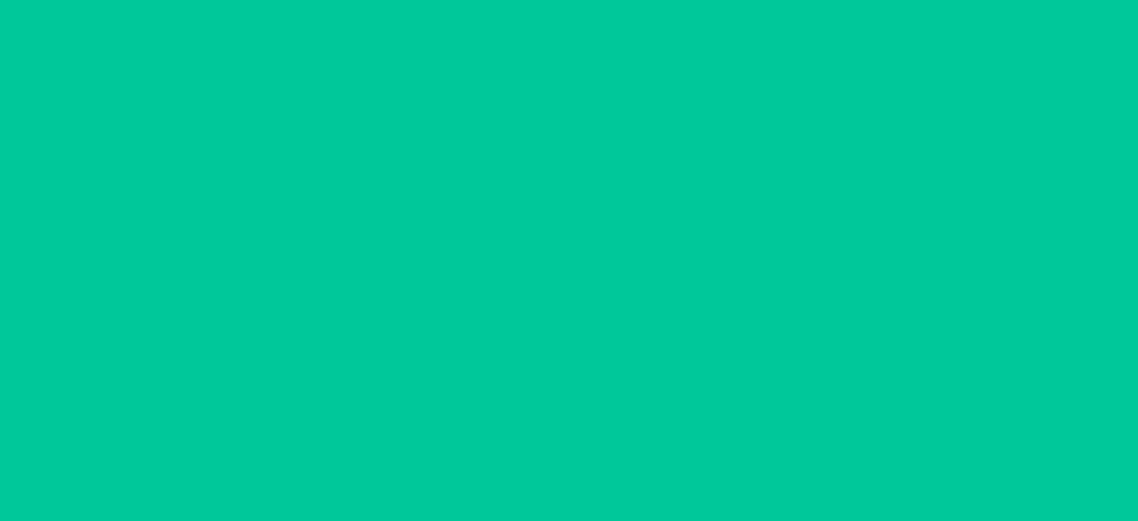
scroll to position [0, 0]
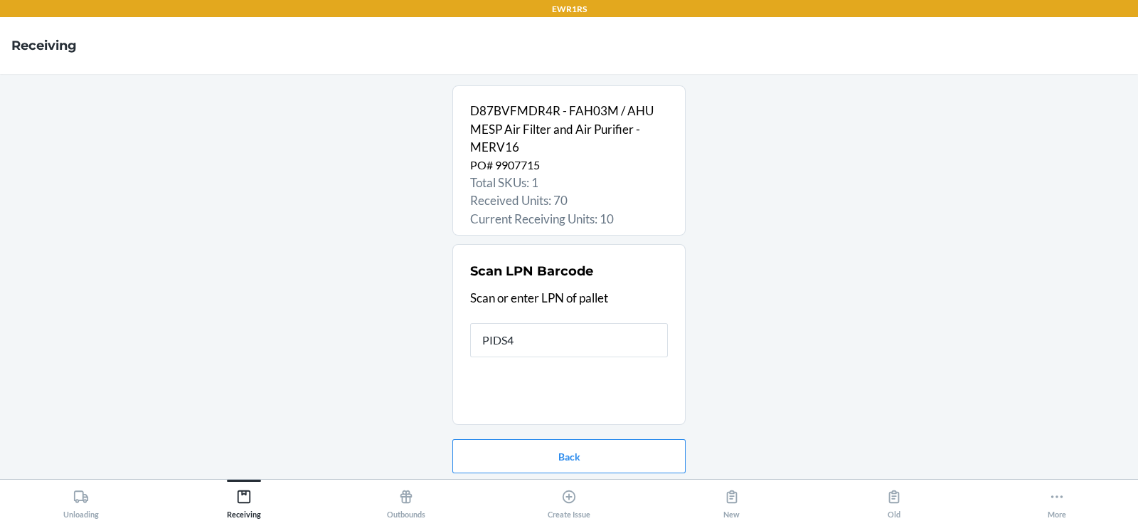
type input "PIDS4T"
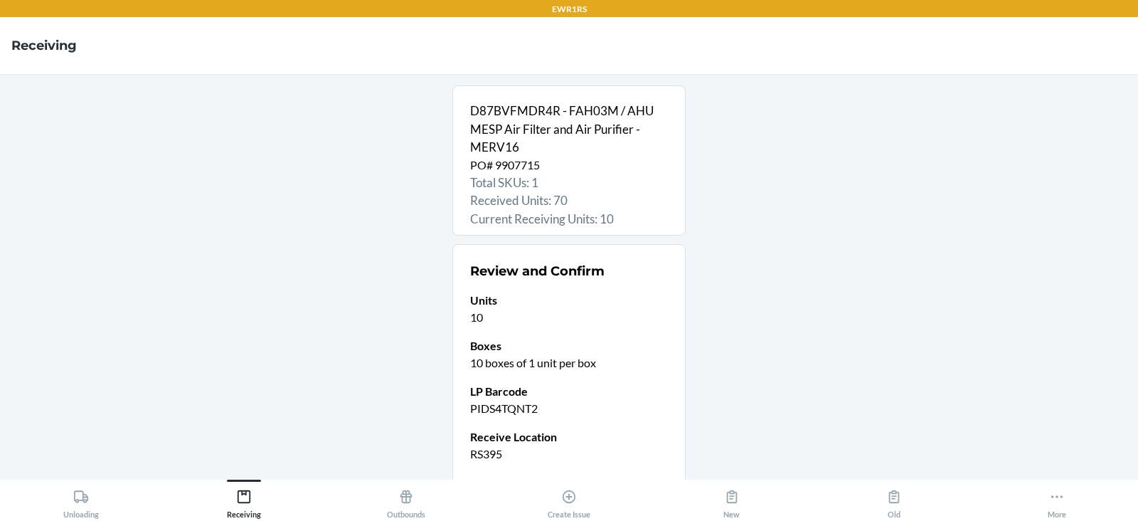
scroll to position [112, 0]
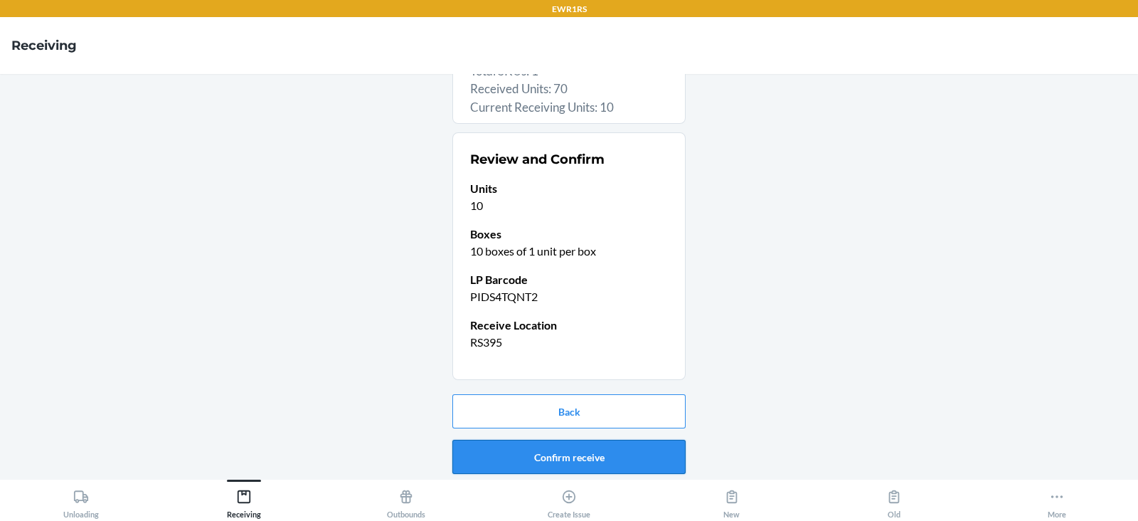
click at [533, 450] on button "Confirm receive" at bounding box center [568, 457] width 233 height 34
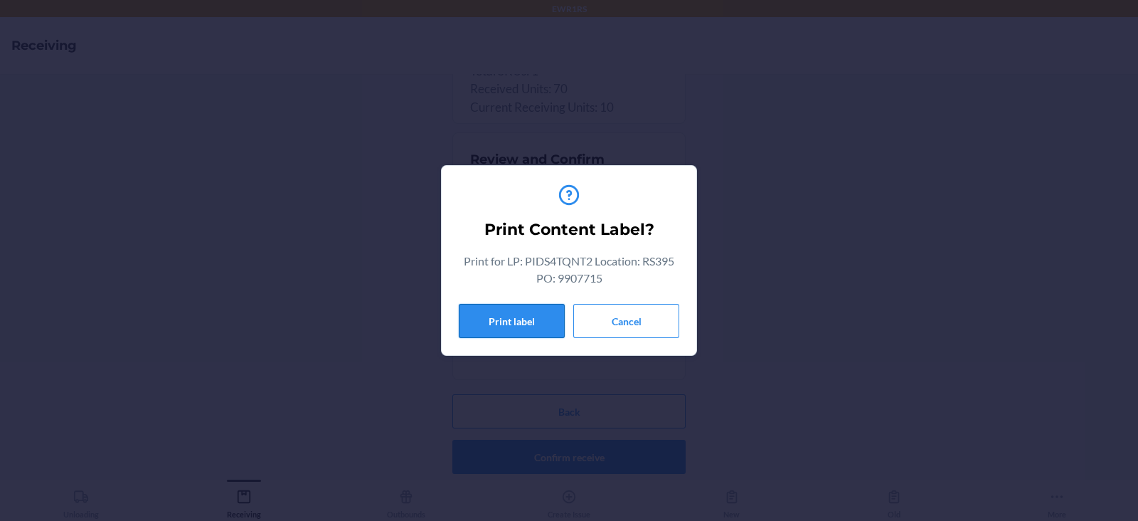
click at [530, 320] on button "Print label" at bounding box center [512, 321] width 106 height 34
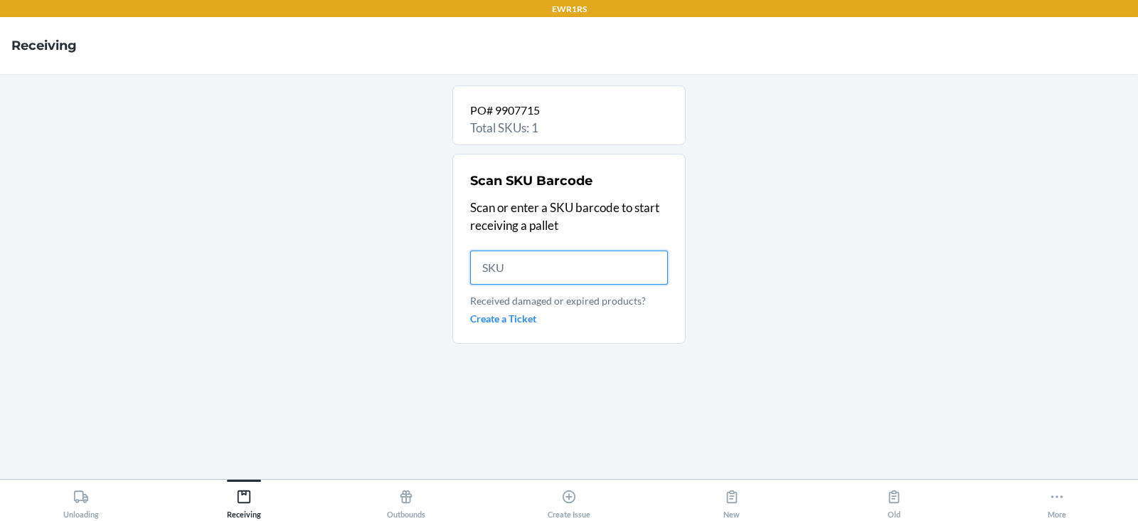
scroll to position [0, 0]
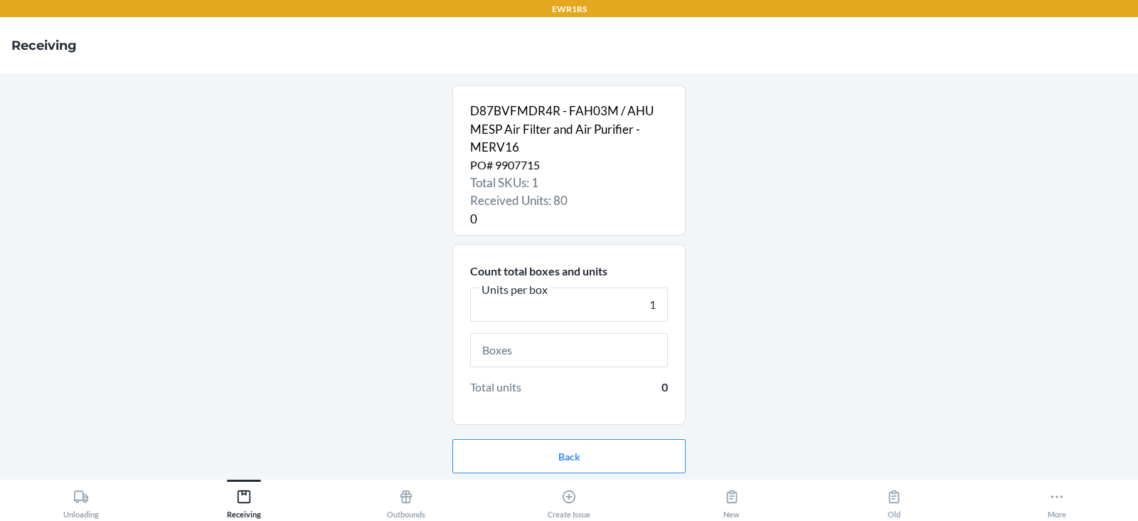
type input "1"
click at [517, 354] on input "text" at bounding box center [569, 350] width 198 height 34
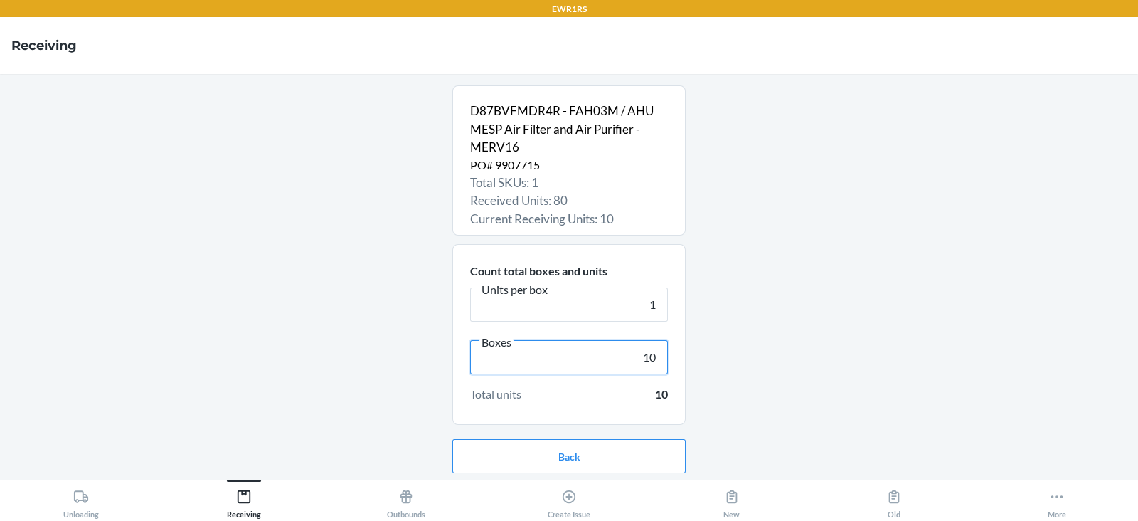
scroll to position [46, 0]
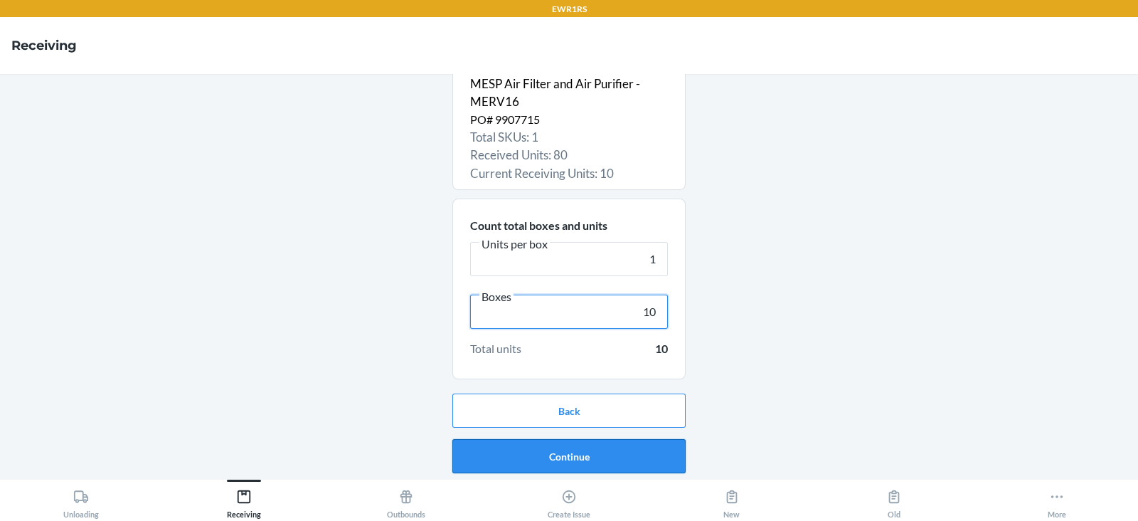
type input "10"
click at [569, 455] on button "Continue" at bounding box center [568, 456] width 233 height 34
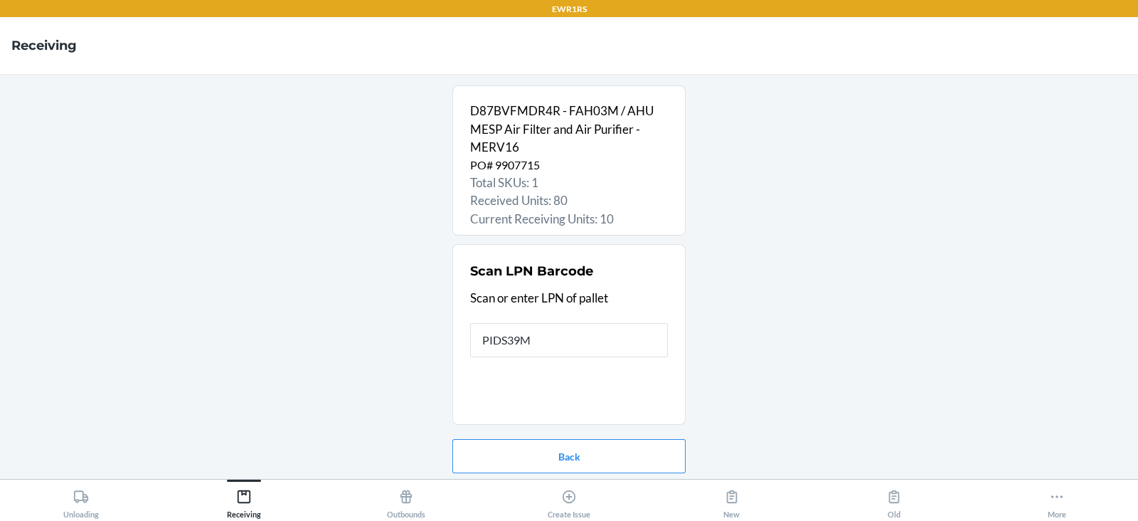
type input "PIDS39MS"
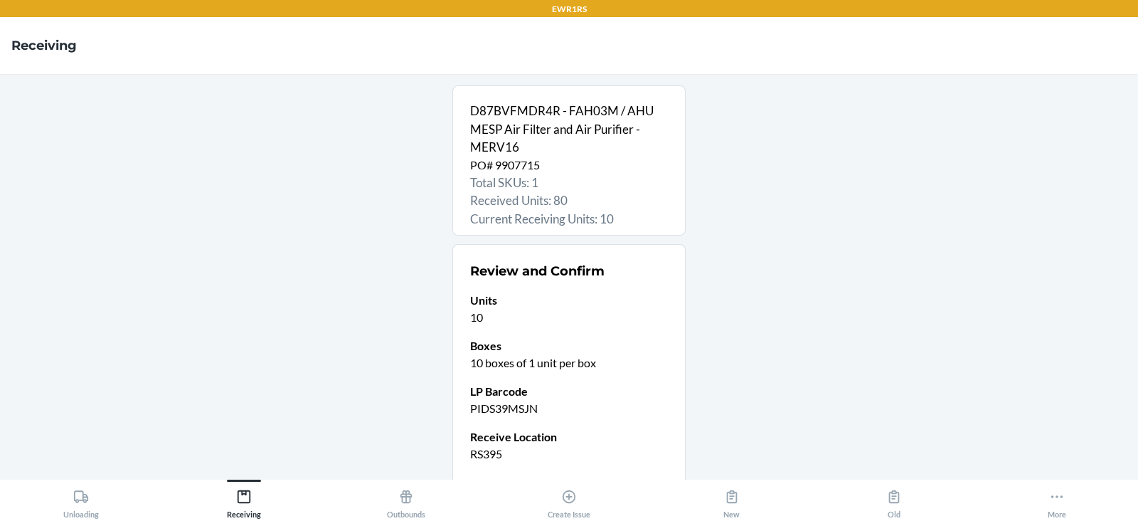
scroll to position [112, 0]
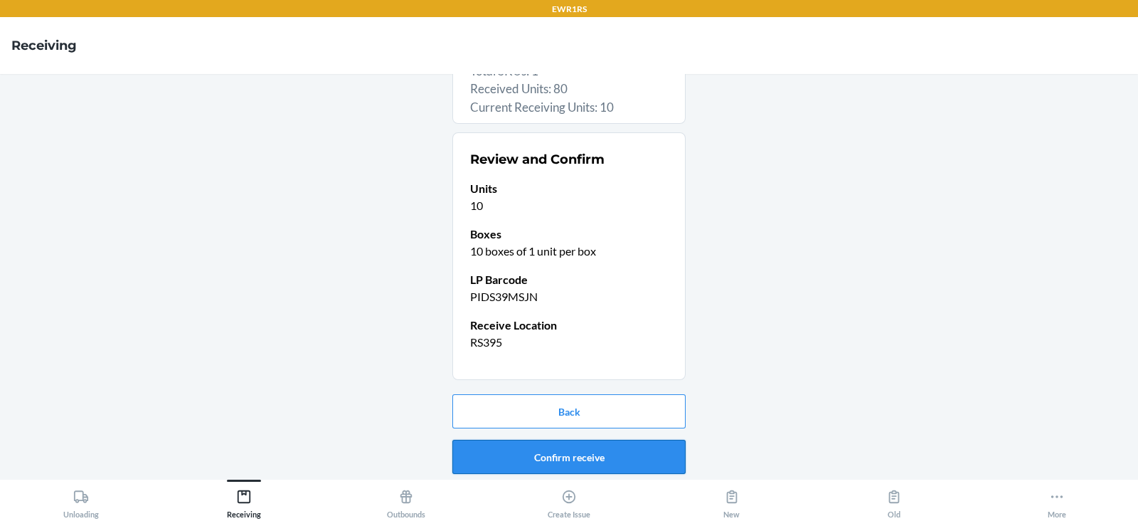
click at [553, 452] on button "Confirm receive" at bounding box center [568, 457] width 233 height 34
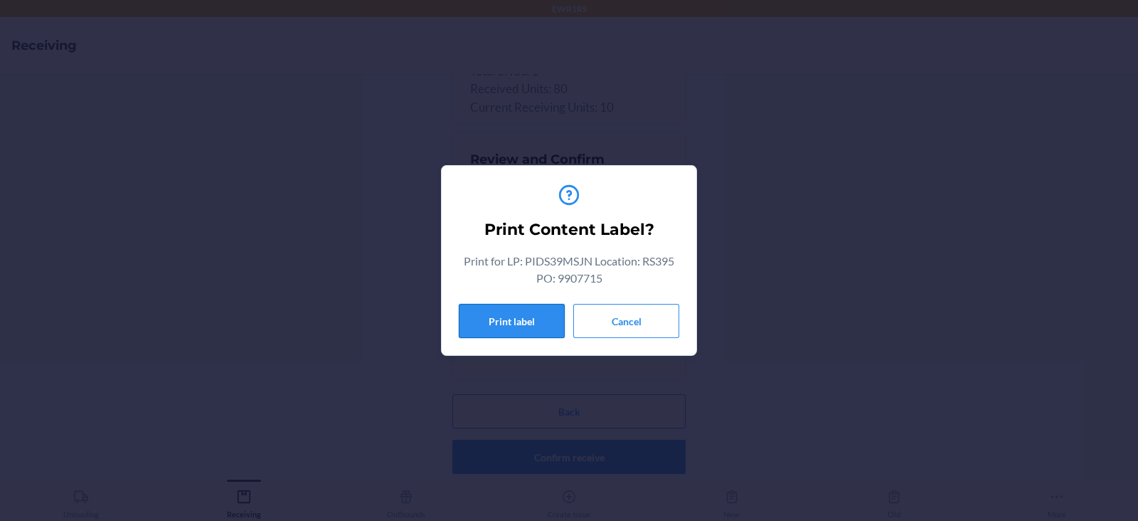
click at [510, 322] on button "Print label" at bounding box center [512, 321] width 106 height 34
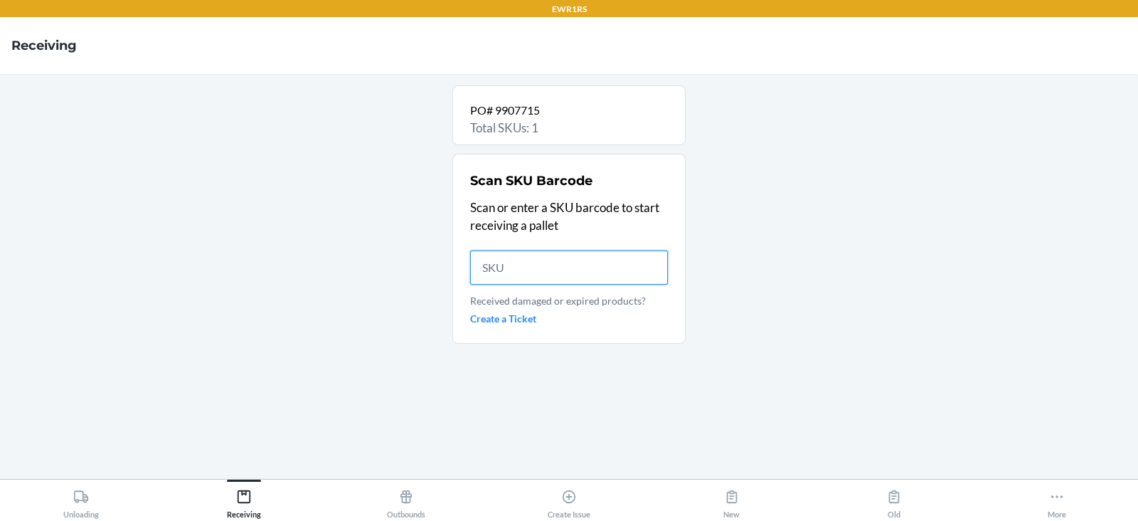
scroll to position [0, 0]
type input "D87B"
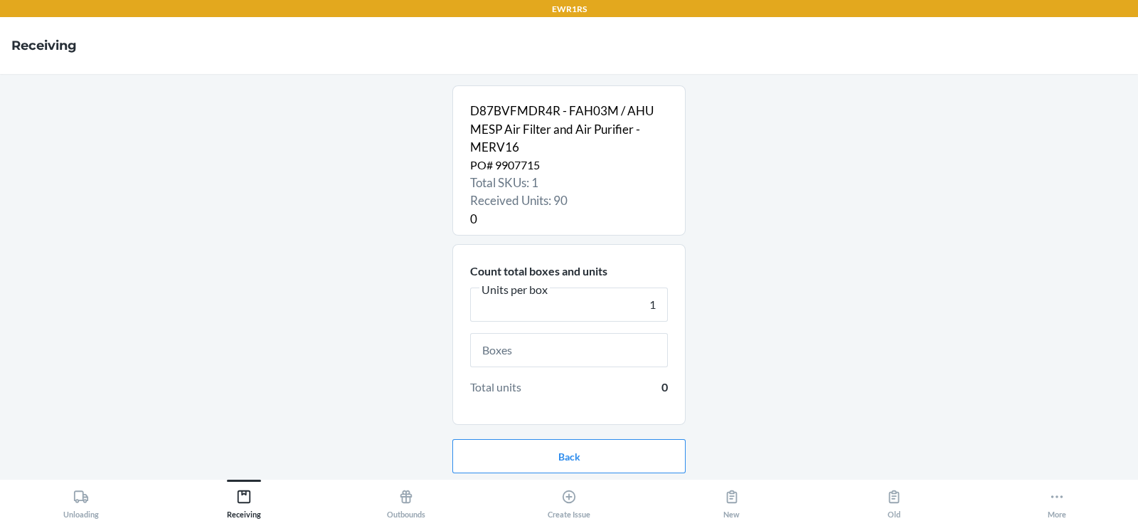
type input "1"
click at [527, 349] on input "text" at bounding box center [569, 350] width 198 height 34
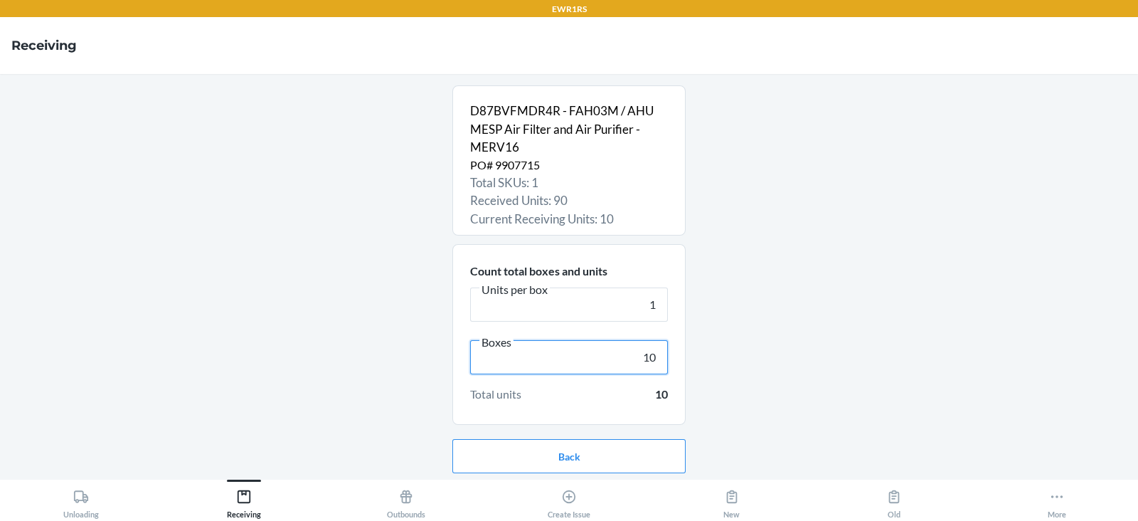
scroll to position [46, 0]
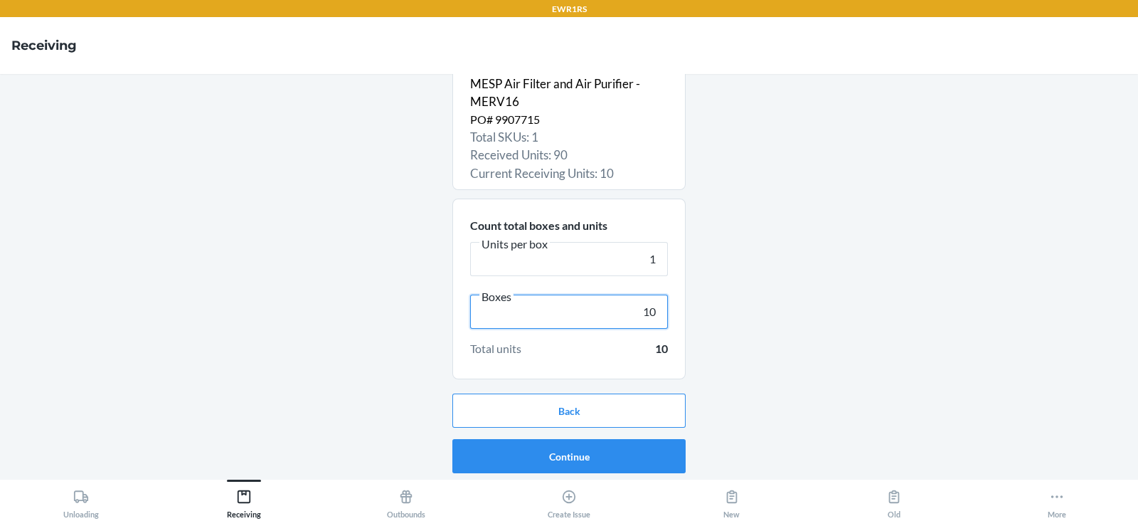
type input "10"
click at [581, 456] on button "Continue" at bounding box center [568, 456] width 233 height 34
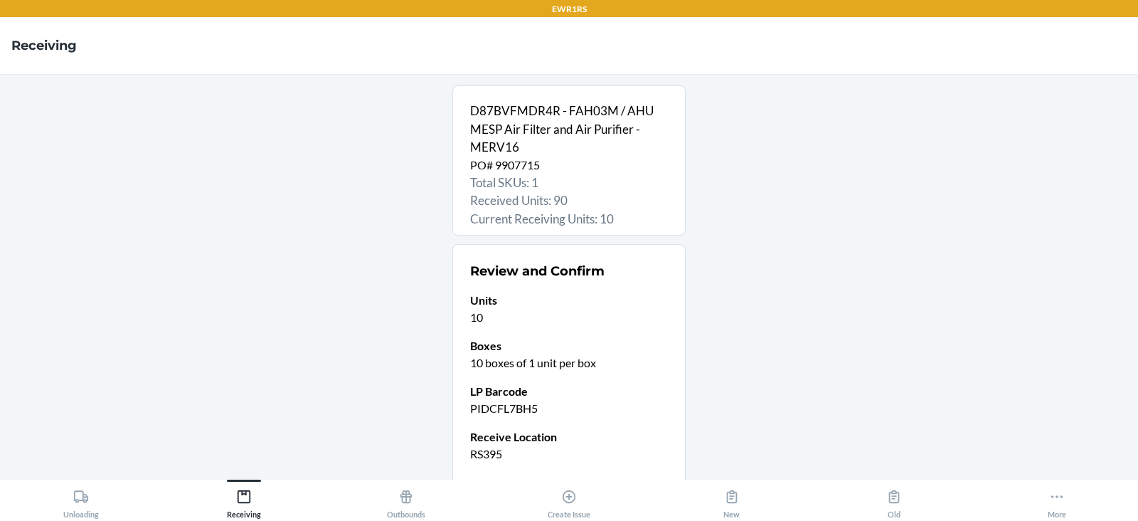
scroll to position [112, 0]
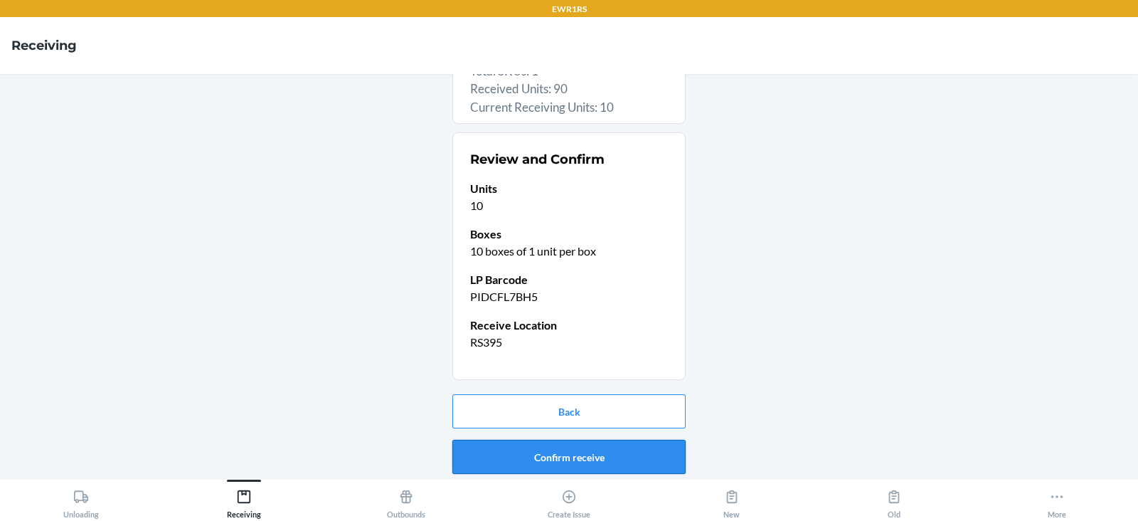
click at [535, 454] on button "Confirm receive" at bounding box center [568, 457] width 233 height 34
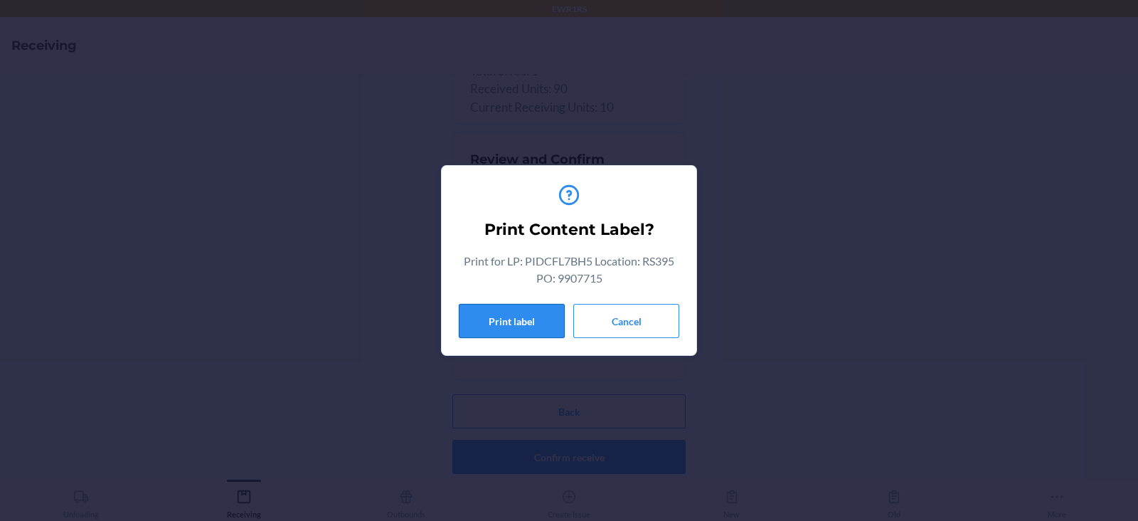
click at [521, 324] on button "Print label" at bounding box center [512, 321] width 106 height 34
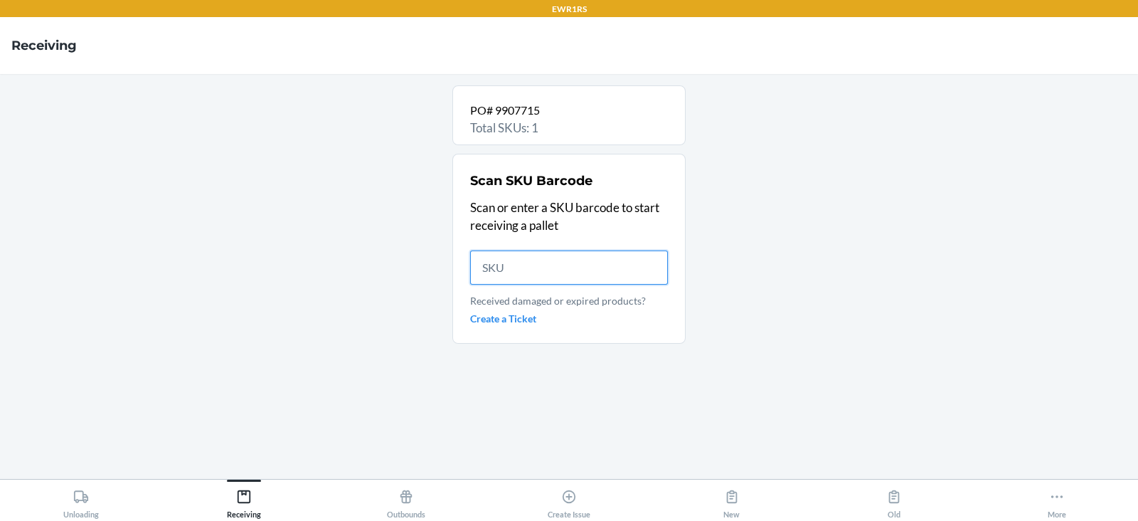
scroll to position [0, 0]
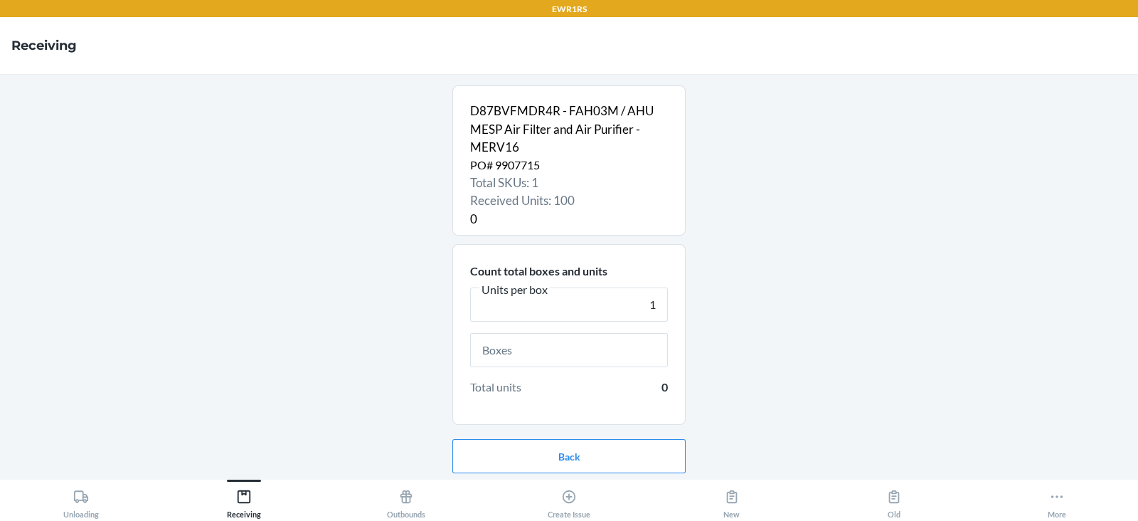
type input "1"
click at [561, 352] on input "text" at bounding box center [569, 350] width 198 height 34
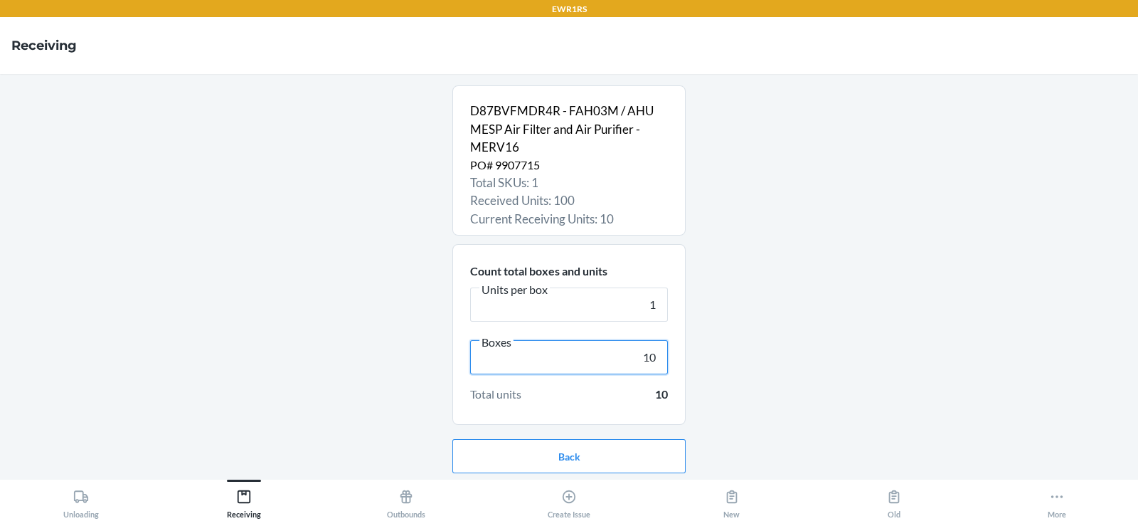
scroll to position [46, 0]
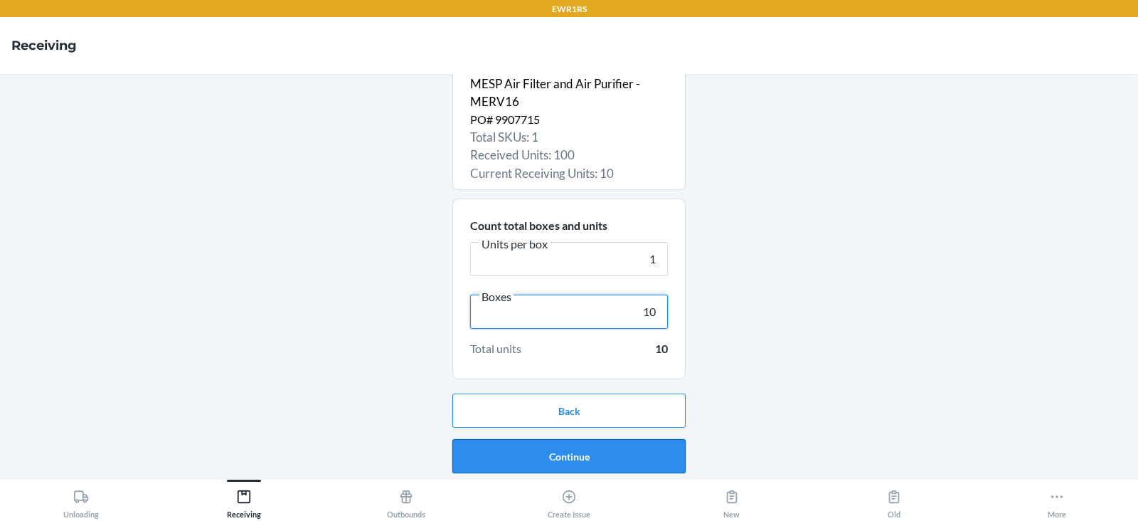
type input "10"
click at [550, 452] on button "Continue" at bounding box center [568, 456] width 233 height 34
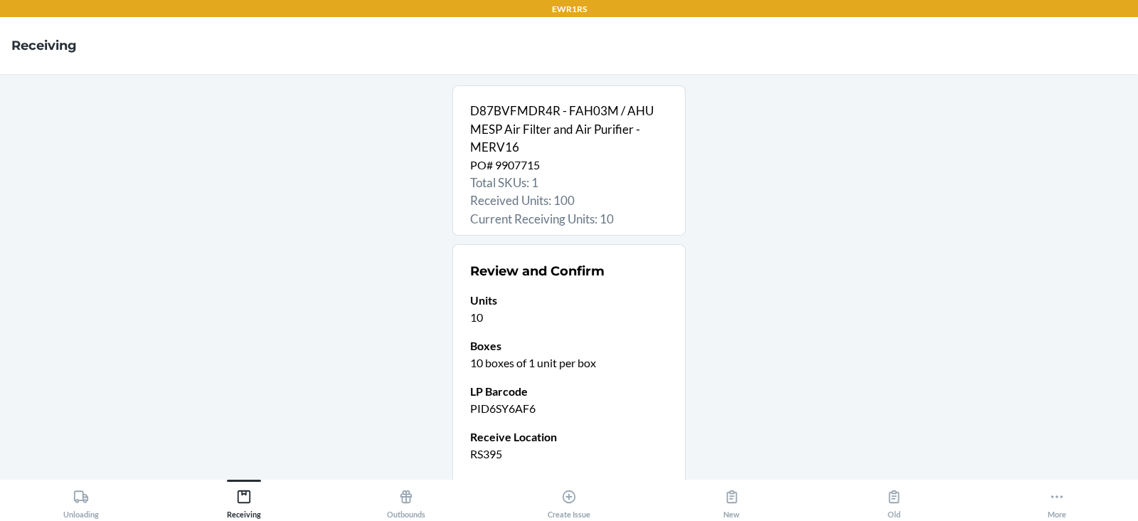
scroll to position [112, 0]
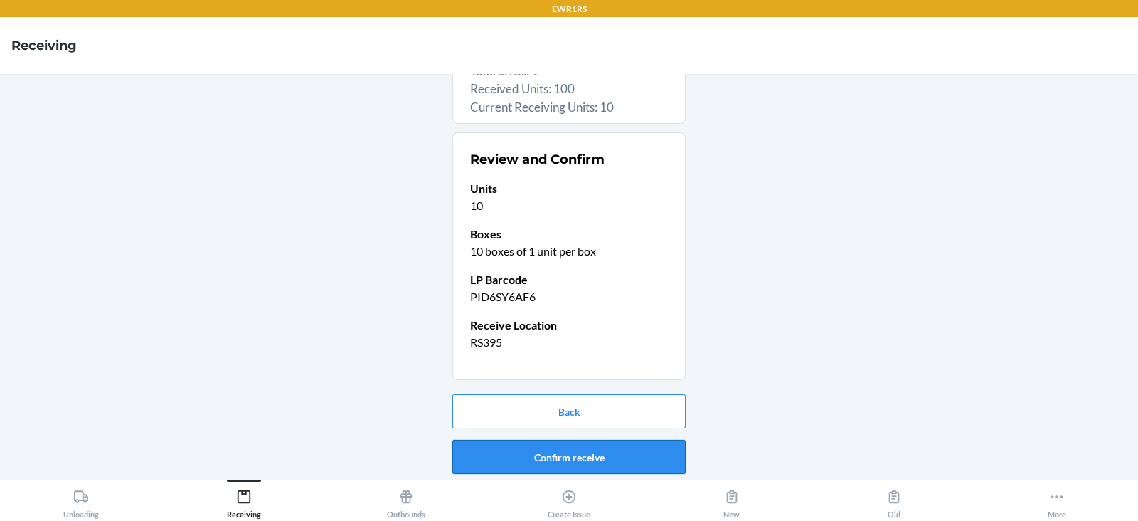
click at [539, 450] on button "Confirm receive" at bounding box center [568, 457] width 233 height 34
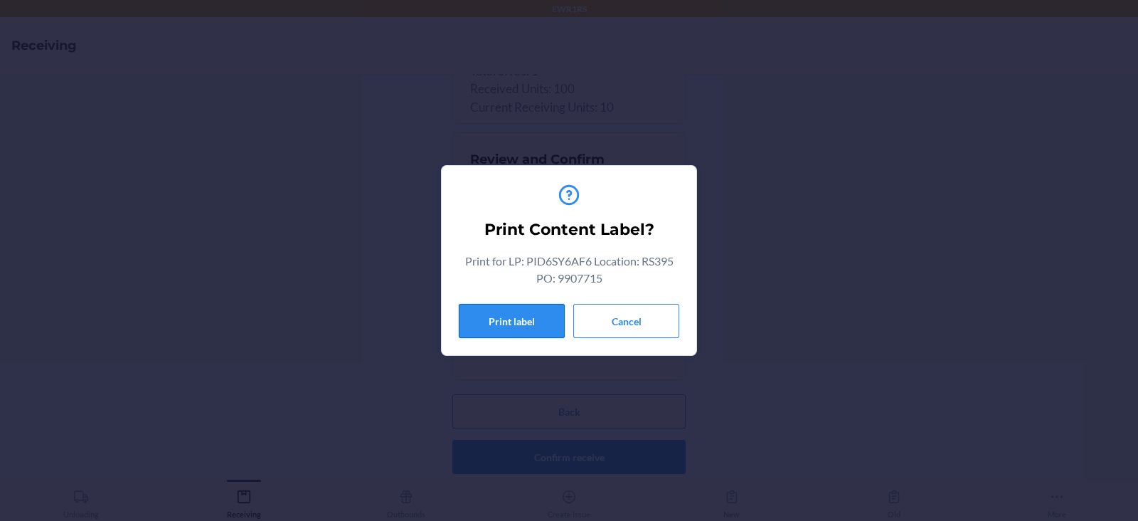
click at [507, 324] on button "Print label" at bounding box center [512, 321] width 106 height 34
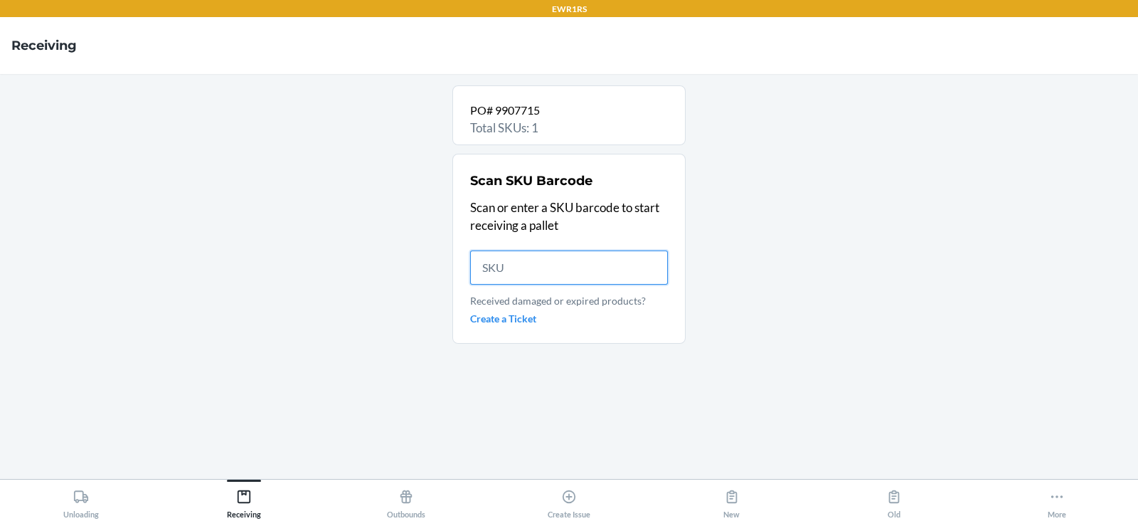
scroll to position [0, 0]
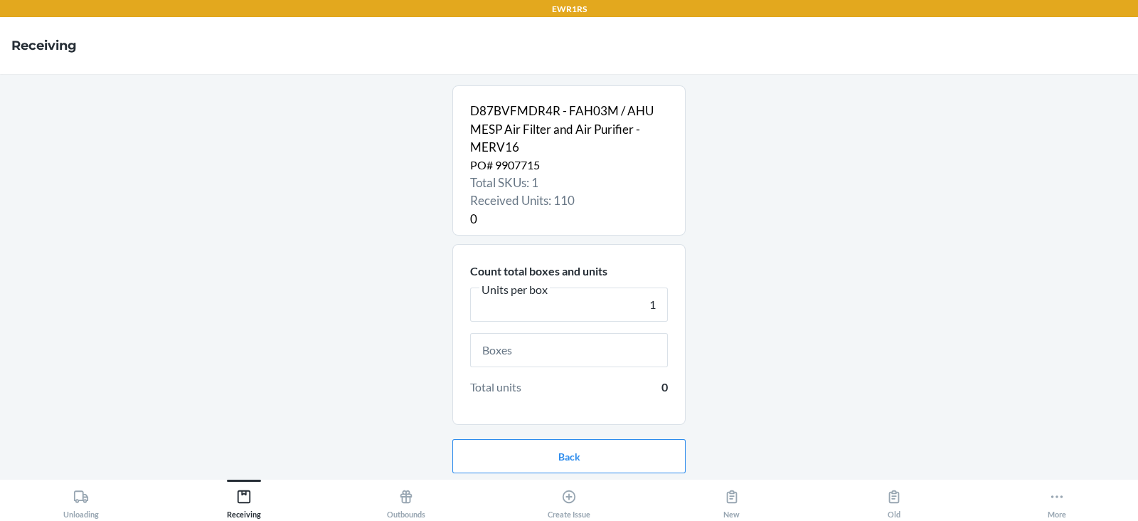
type input "1"
click at [549, 352] on input "text" at bounding box center [569, 350] width 198 height 34
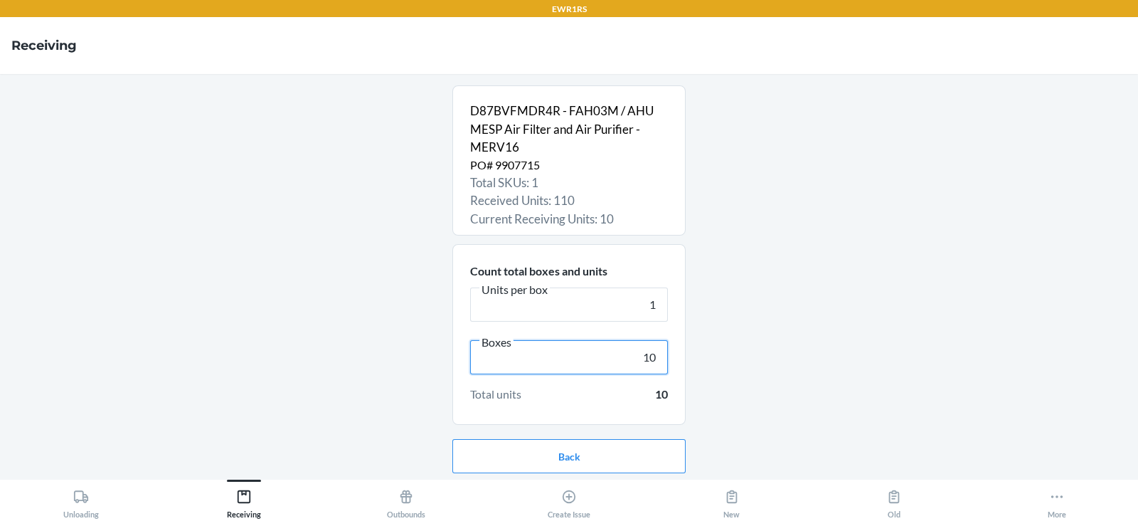
scroll to position [46, 0]
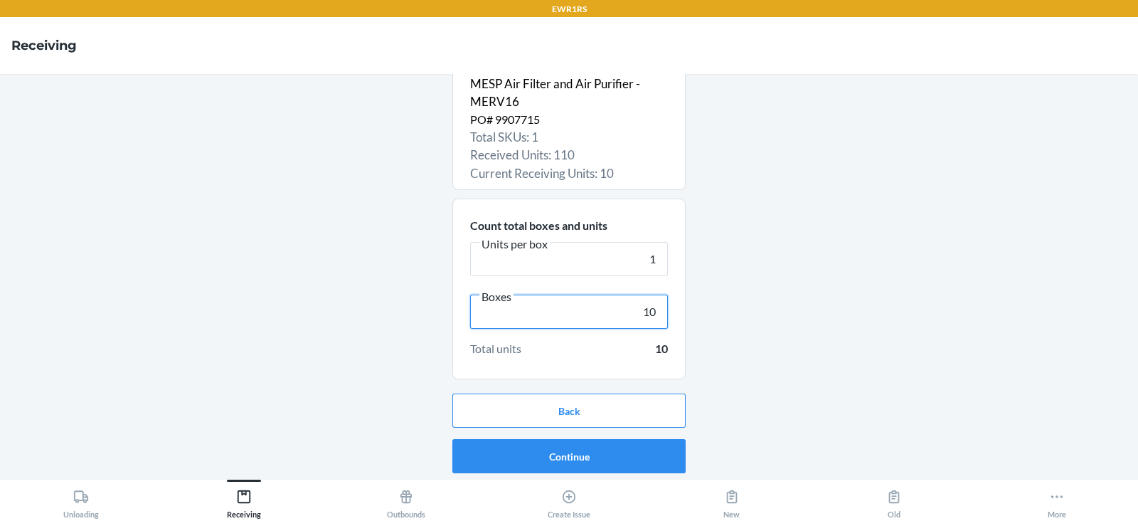
type input "10"
click at [558, 456] on button "Continue" at bounding box center [568, 456] width 233 height 34
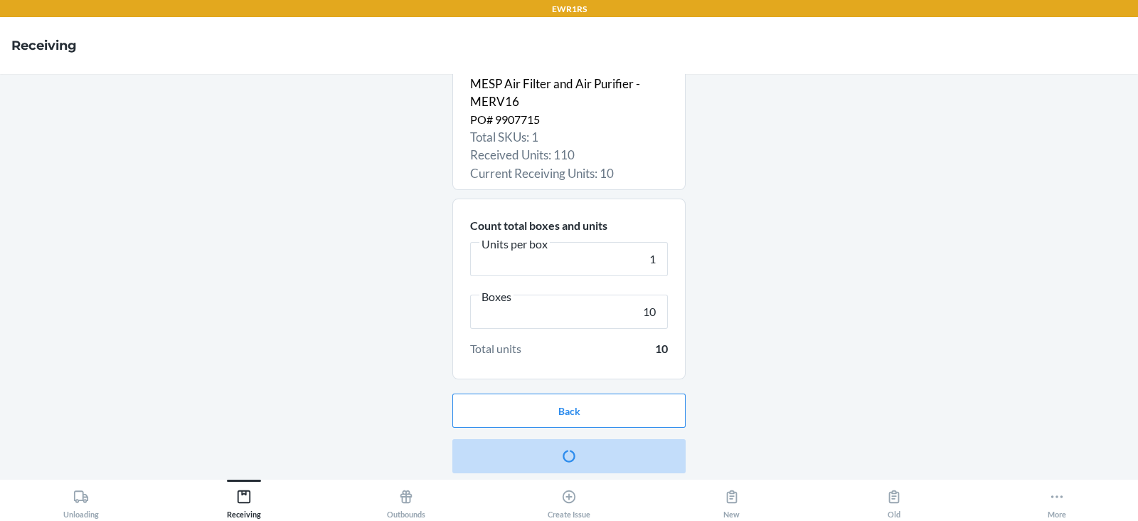
scroll to position [0, 0]
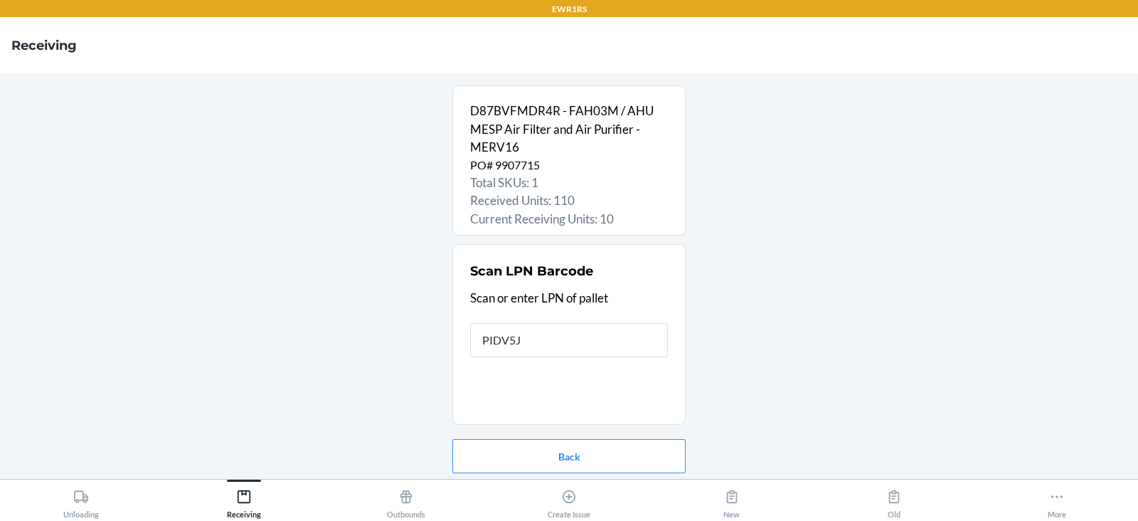
type input "PIDV5JH"
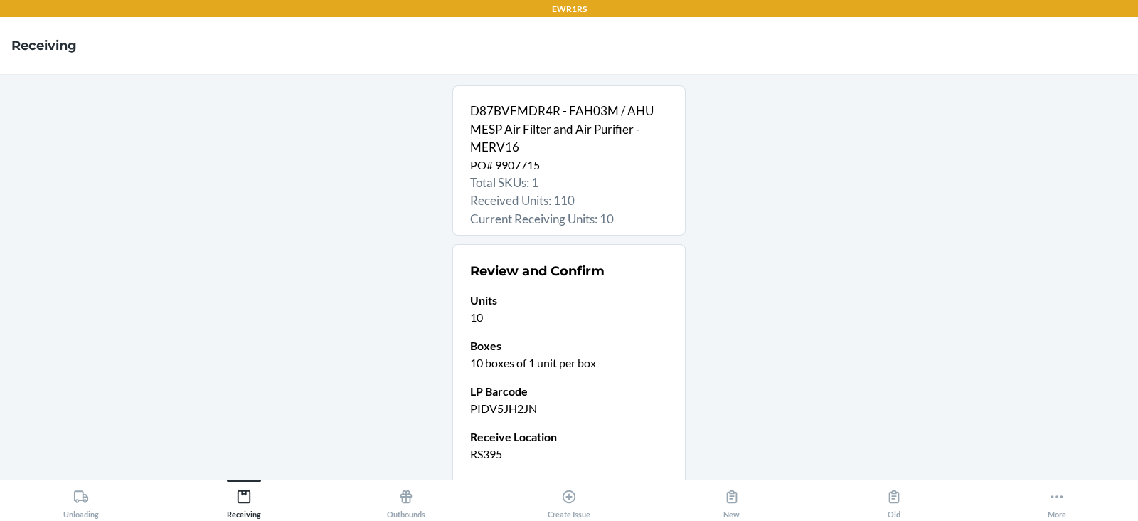
scroll to position [112, 0]
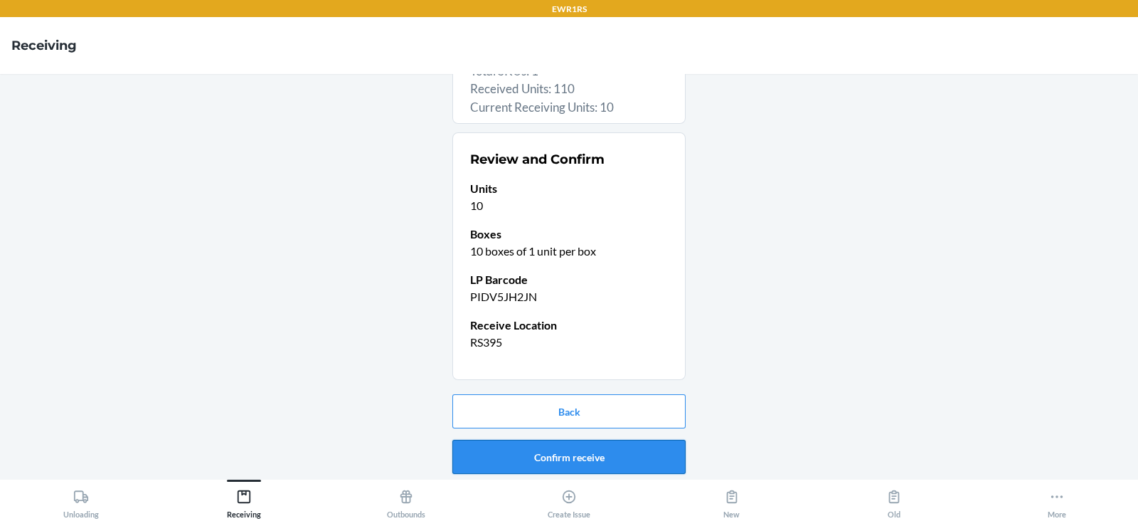
click at [535, 463] on button "Confirm receive" at bounding box center [568, 457] width 233 height 34
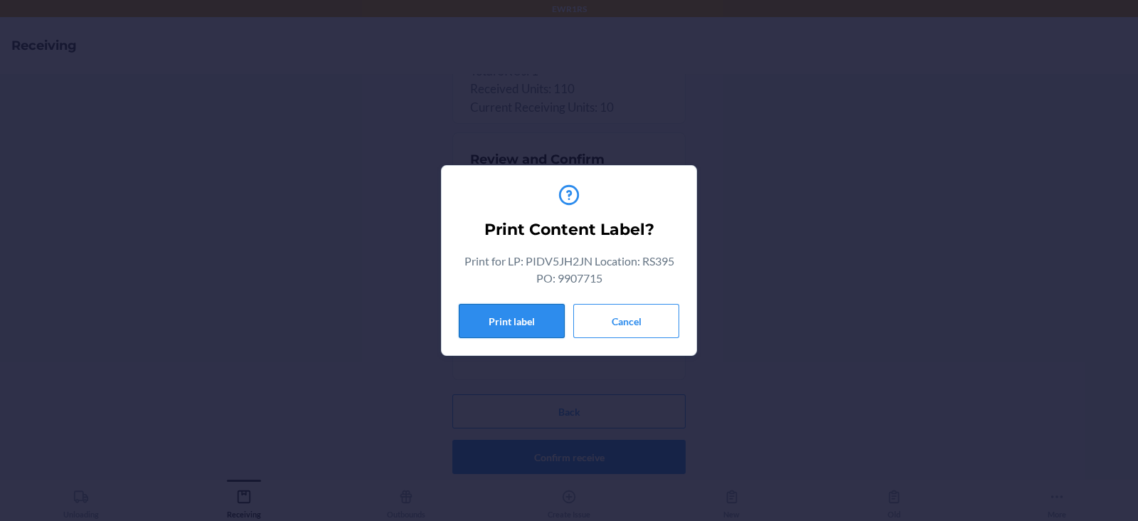
click at [511, 320] on button "Print label" at bounding box center [512, 321] width 106 height 34
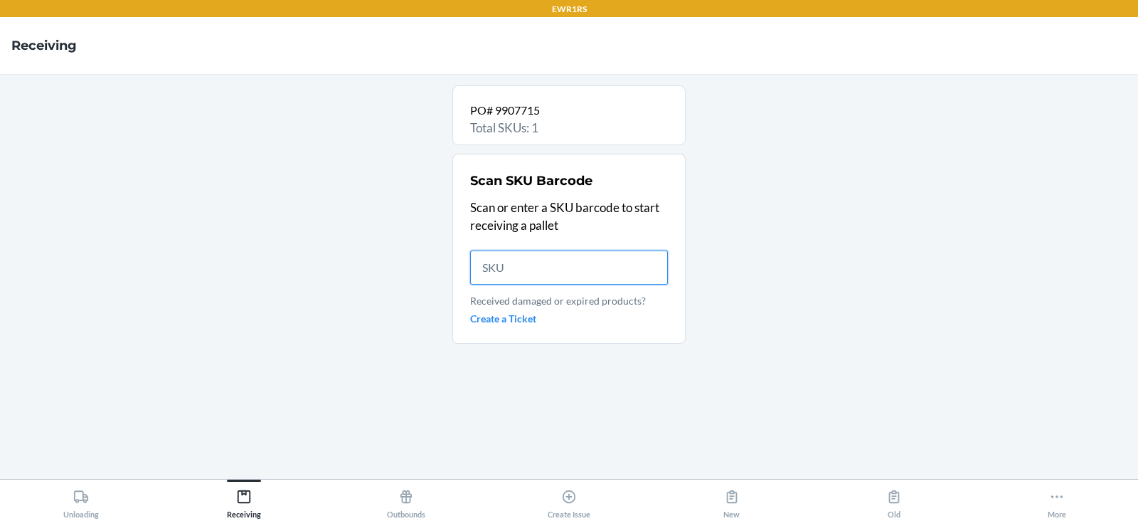
scroll to position [0, 0]
type input "D87"
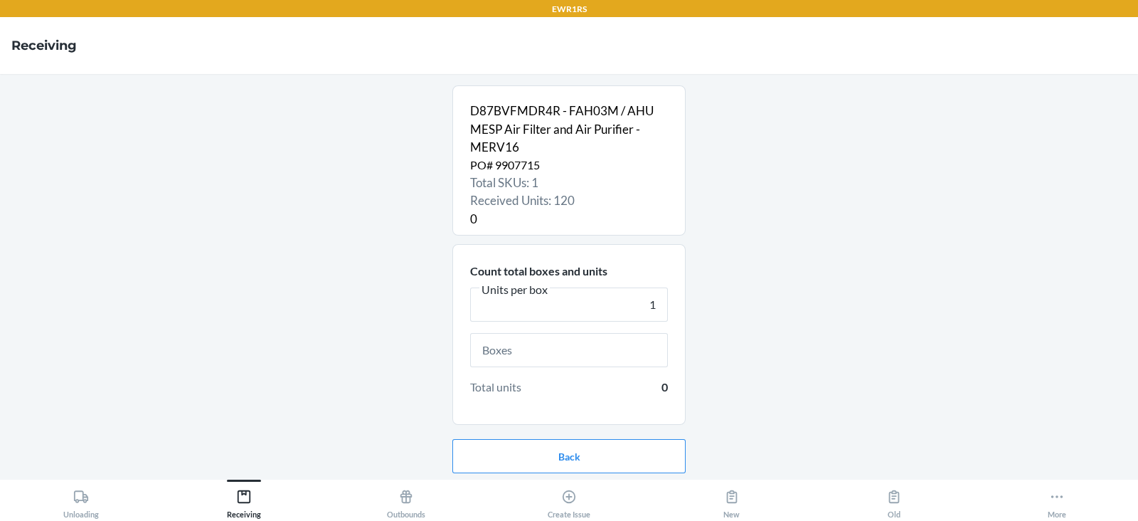
type input "1"
click at [497, 349] on input "text" at bounding box center [569, 350] width 198 height 34
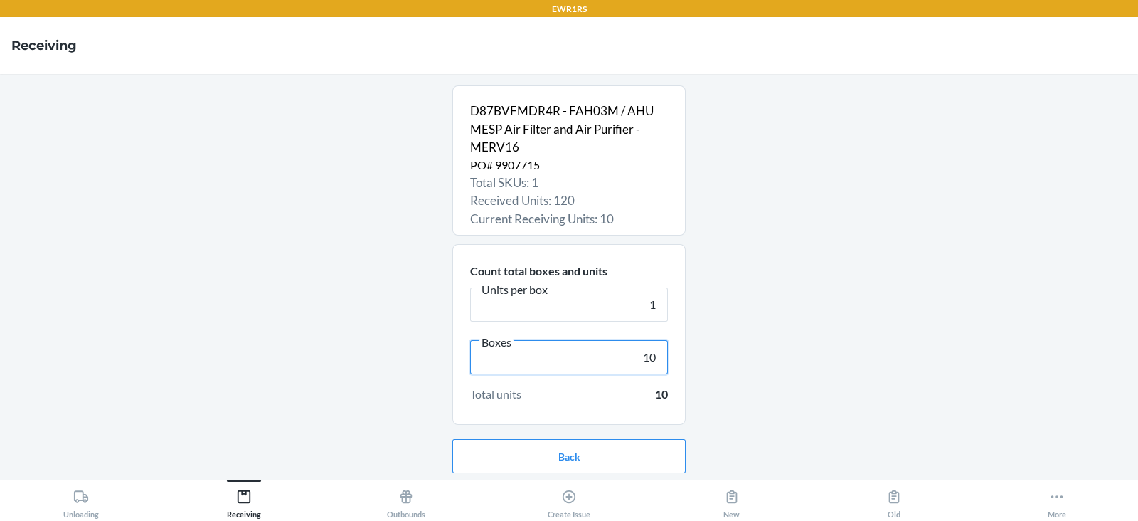
scroll to position [46, 0]
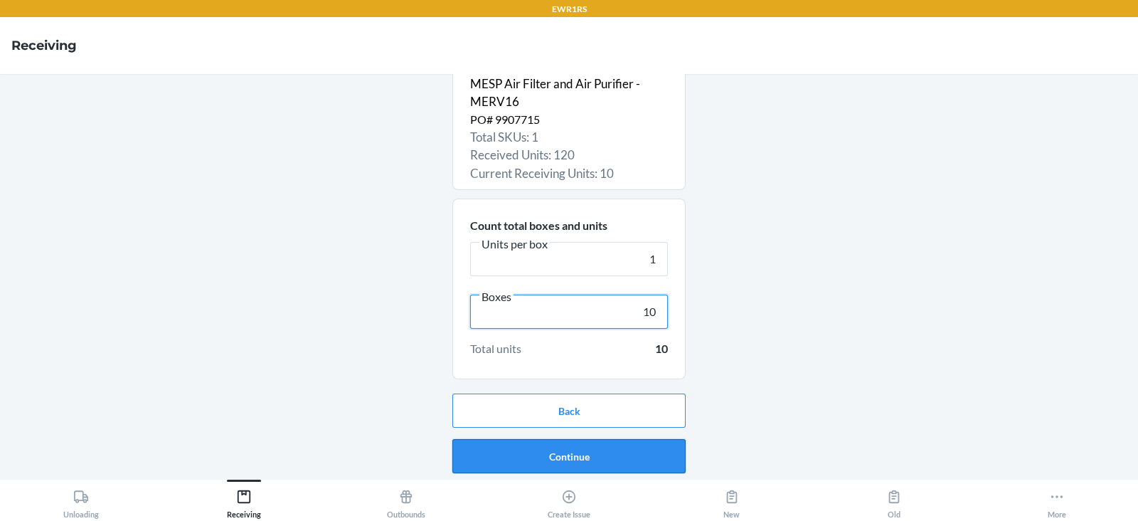
type input "10"
click at [556, 456] on button "Continue" at bounding box center [568, 456] width 233 height 34
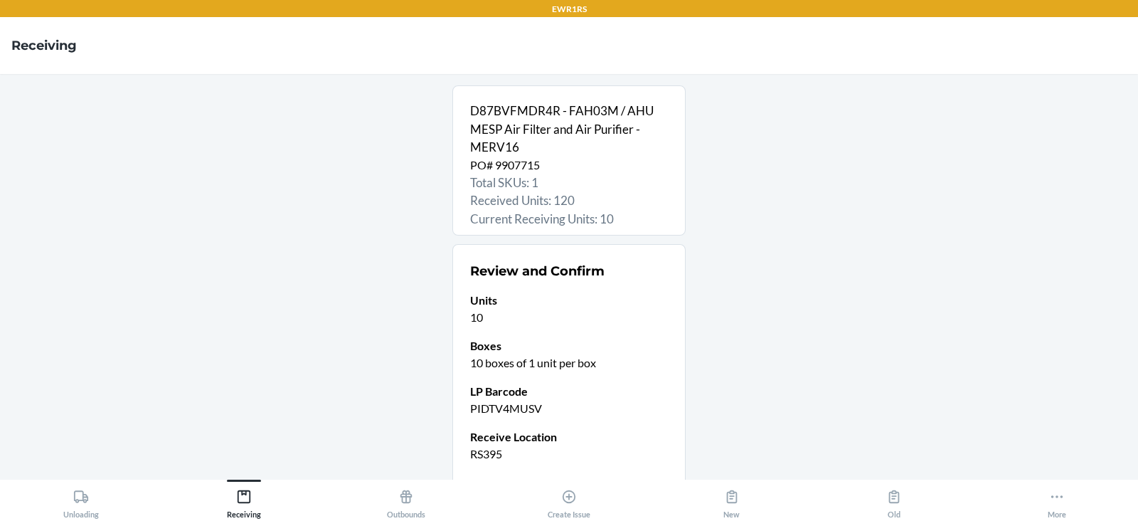
scroll to position [112, 0]
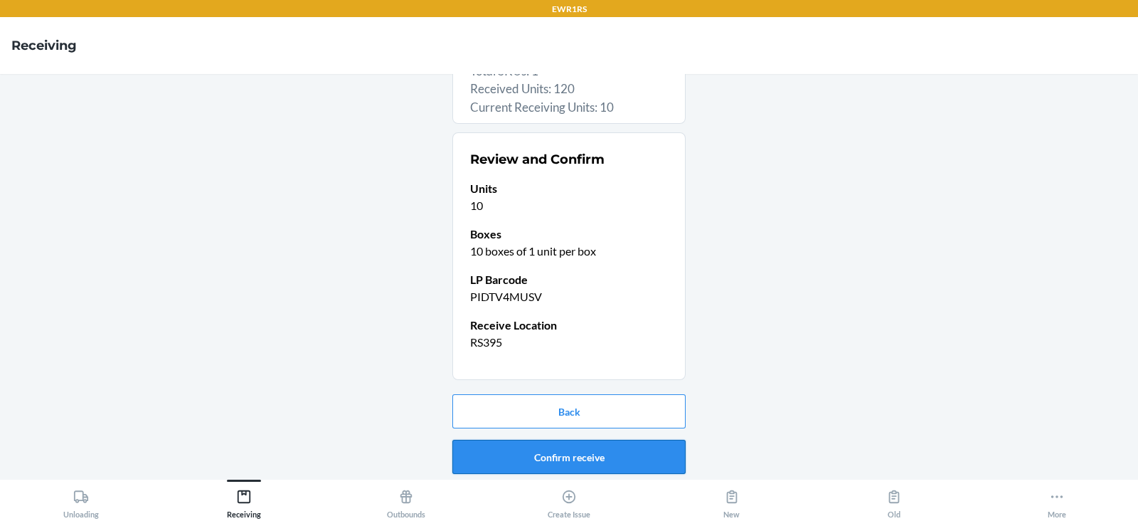
click at [505, 455] on button "Confirm receive" at bounding box center [568, 457] width 233 height 34
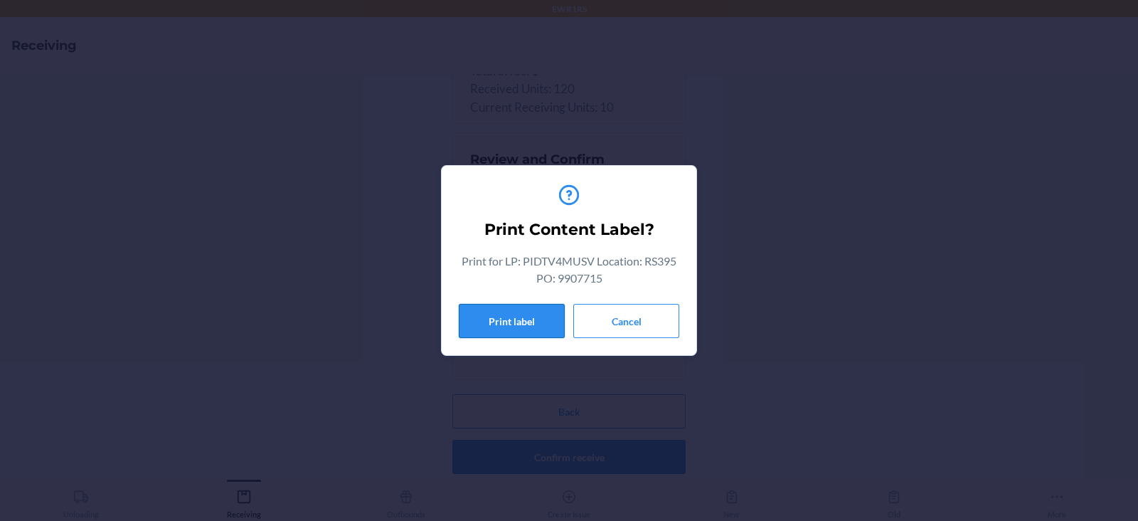
click at [504, 324] on button "Print label" at bounding box center [512, 321] width 106 height 34
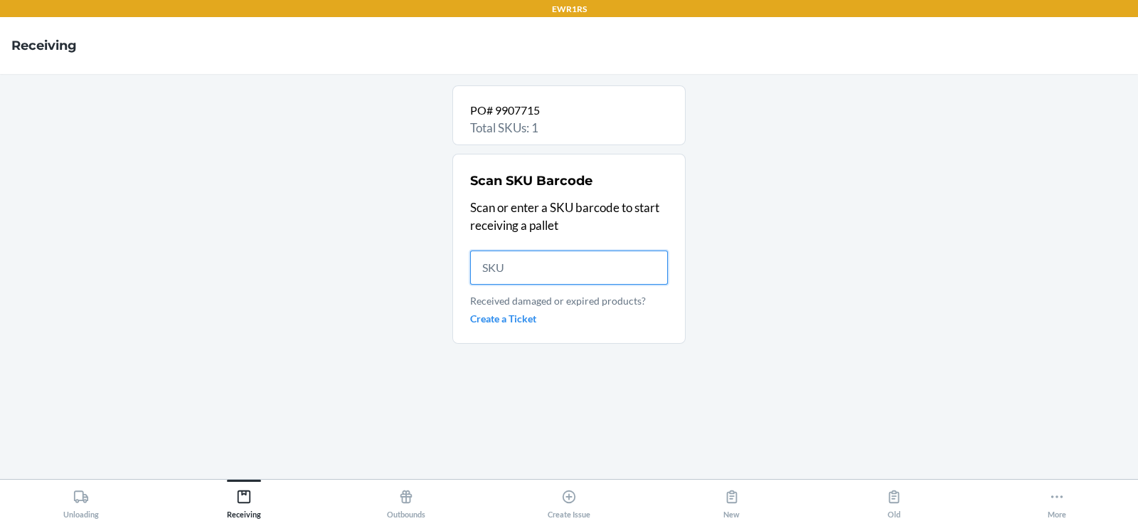
scroll to position [0, 0]
type input "D87B"
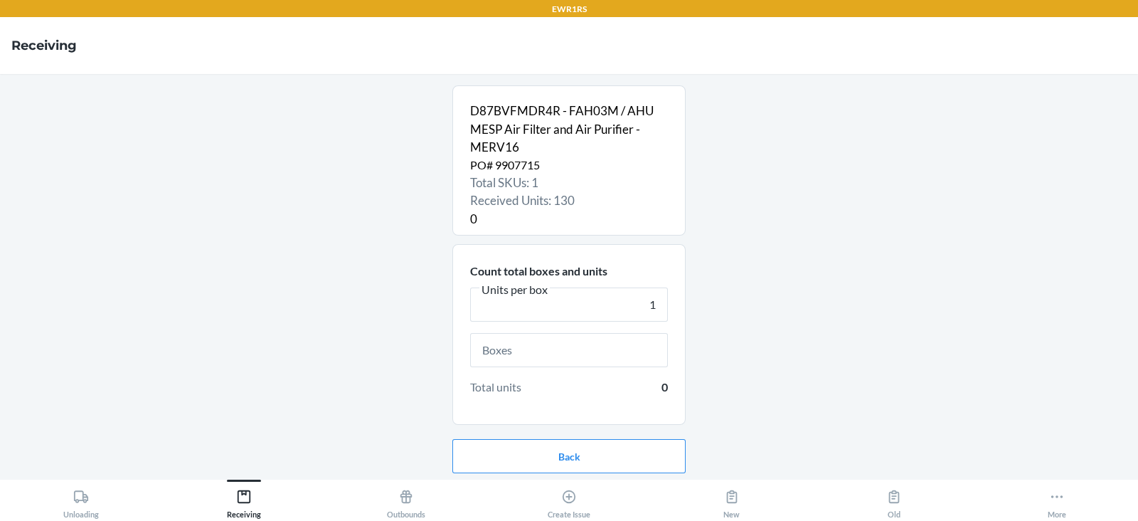
type input "1"
click at [559, 350] on input "text" at bounding box center [569, 350] width 198 height 34
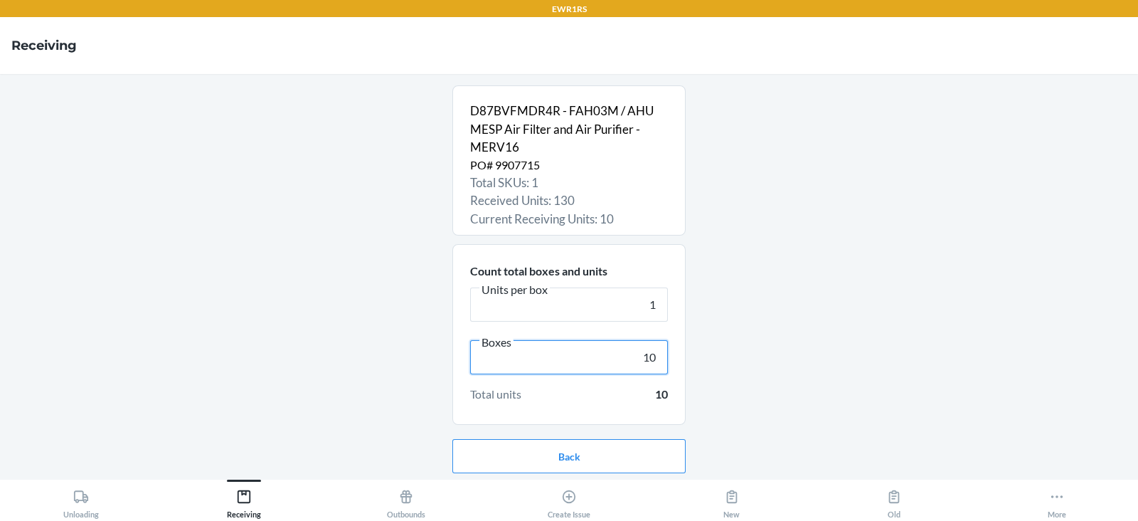
scroll to position [46, 0]
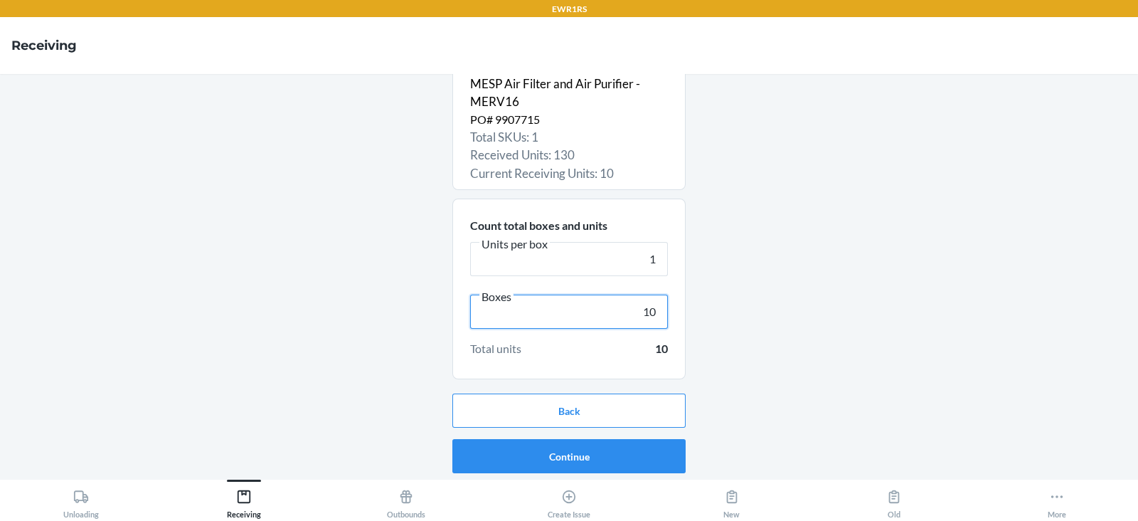
type input "10"
click at [560, 457] on button "Continue" at bounding box center [568, 456] width 233 height 34
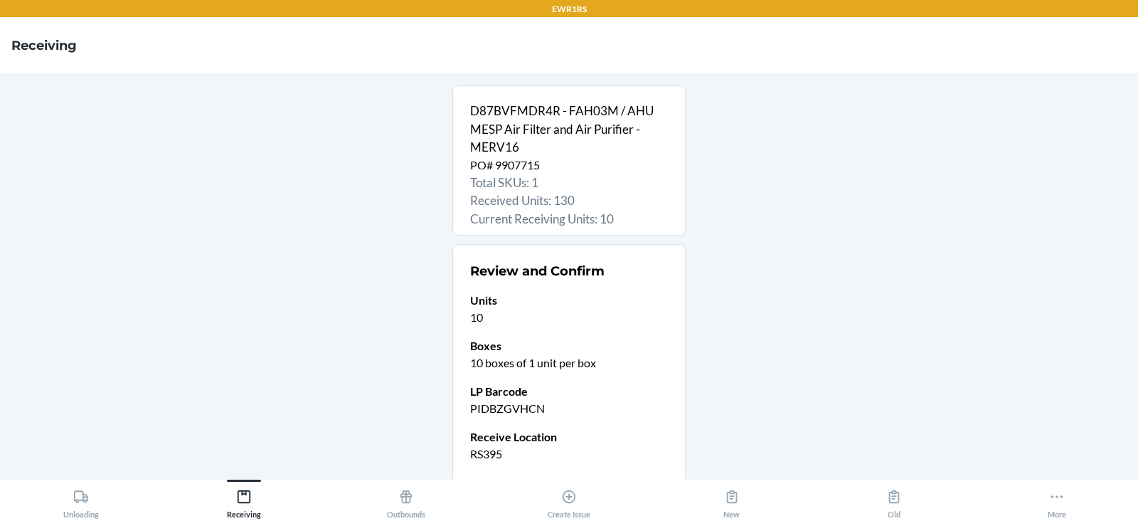
scroll to position [112, 0]
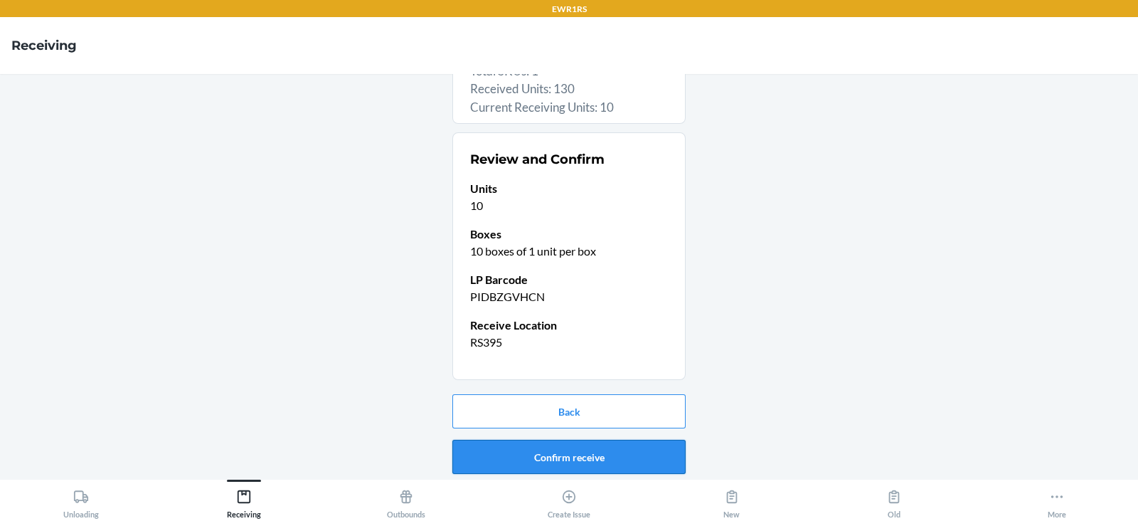
click at [526, 463] on button "Confirm receive" at bounding box center [568, 457] width 233 height 34
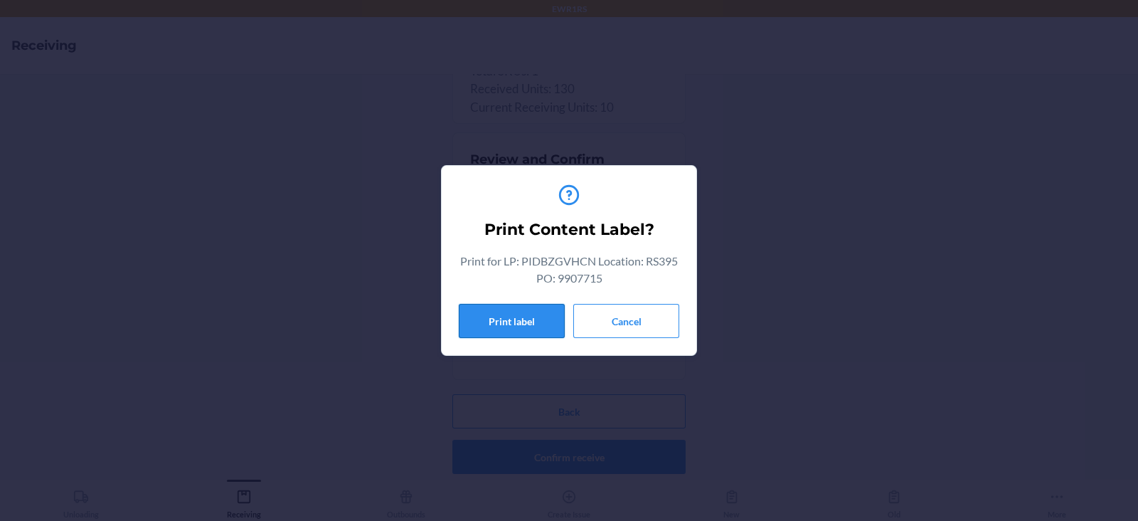
click at [521, 320] on button "Print label" at bounding box center [512, 321] width 106 height 34
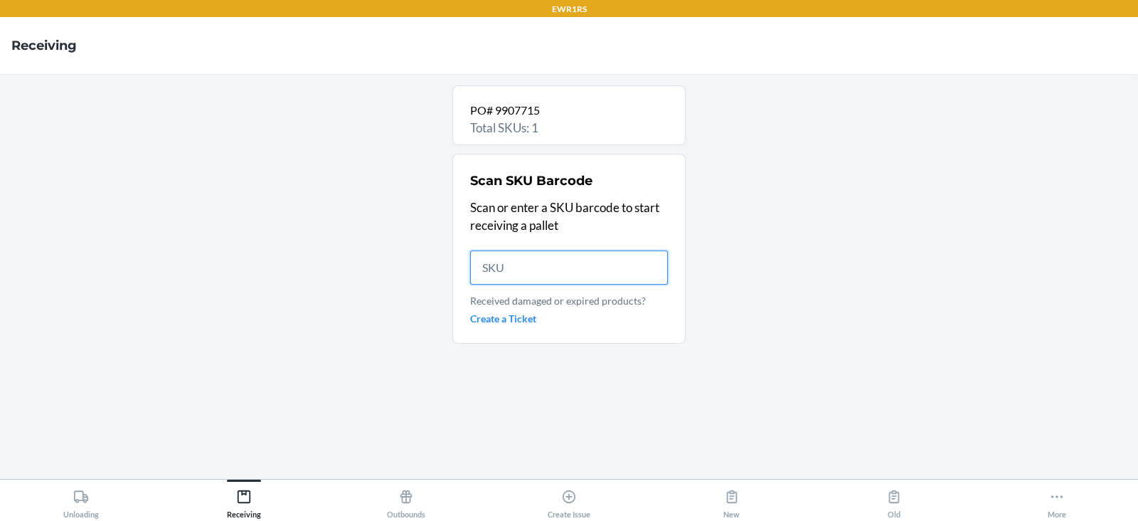
scroll to position [0, 0]
type input "D87BVFMD"
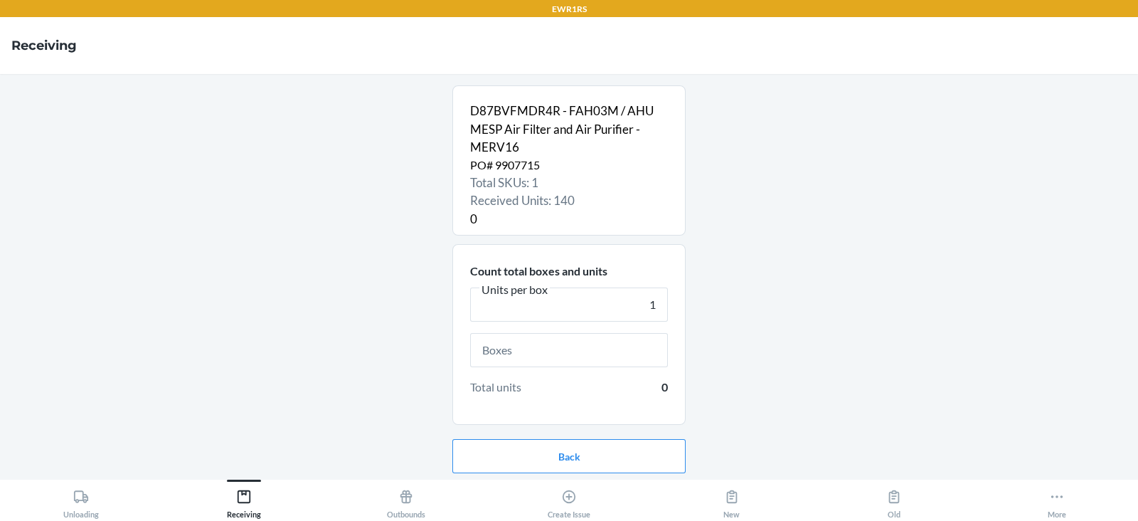
type input "1"
click at [584, 354] on input "text" at bounding box center [569, 350] width 198 height 34
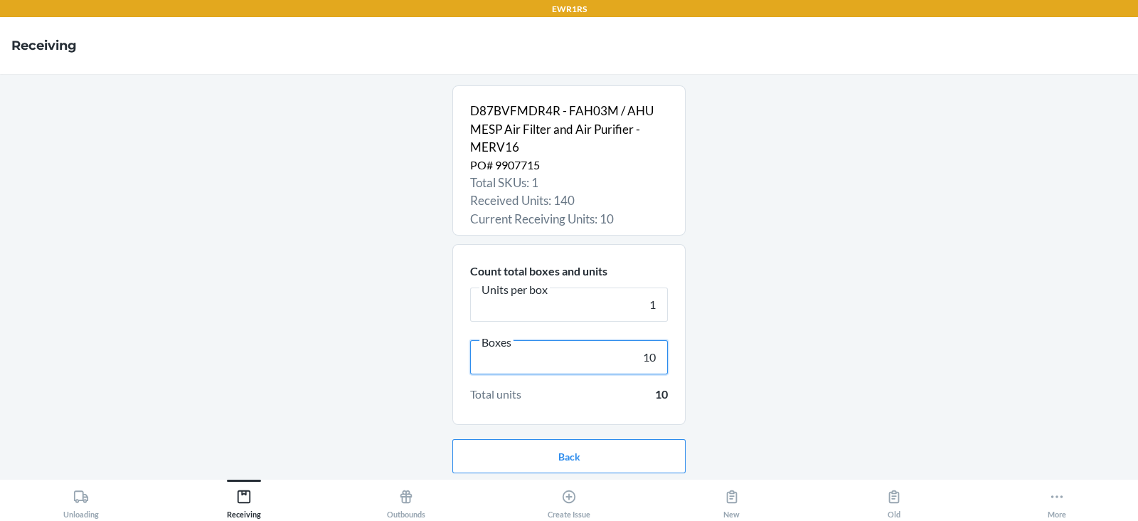
scroll to position [46, 0]
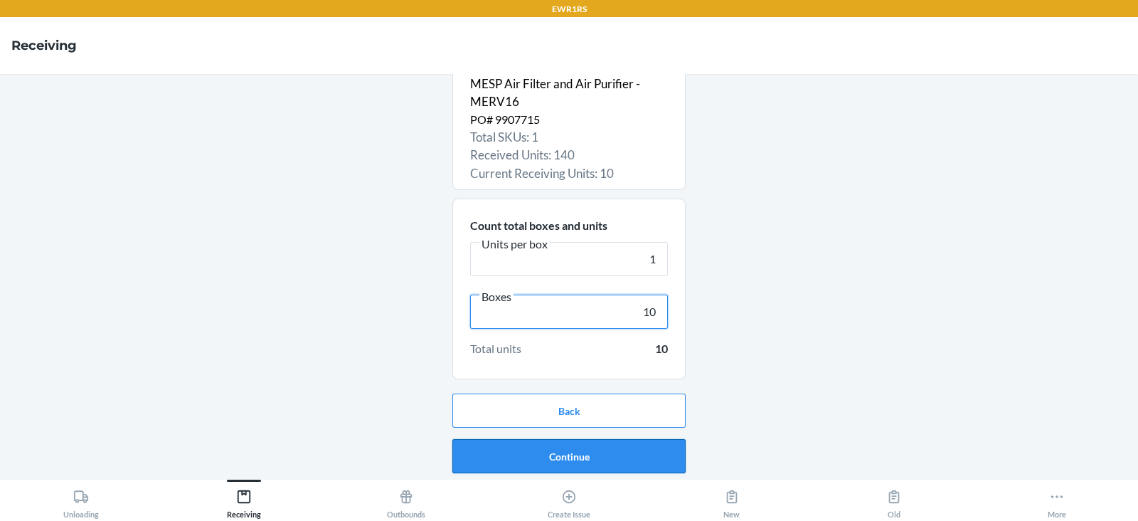
type input "10"
click at [591, 455] on button "Continue" at bounding box center [568, 456] width 233 height 34
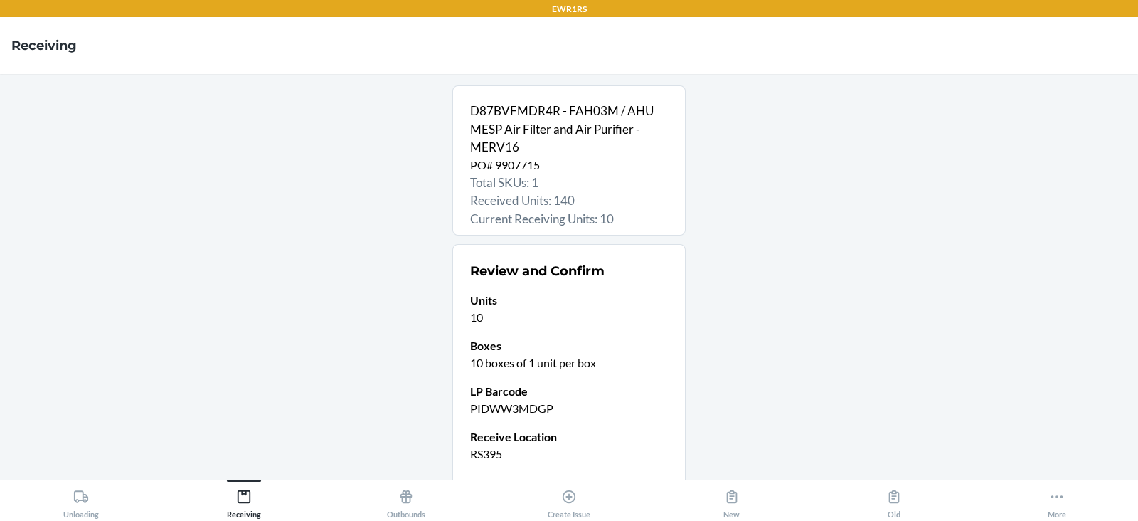
scroll to position [112, 0]
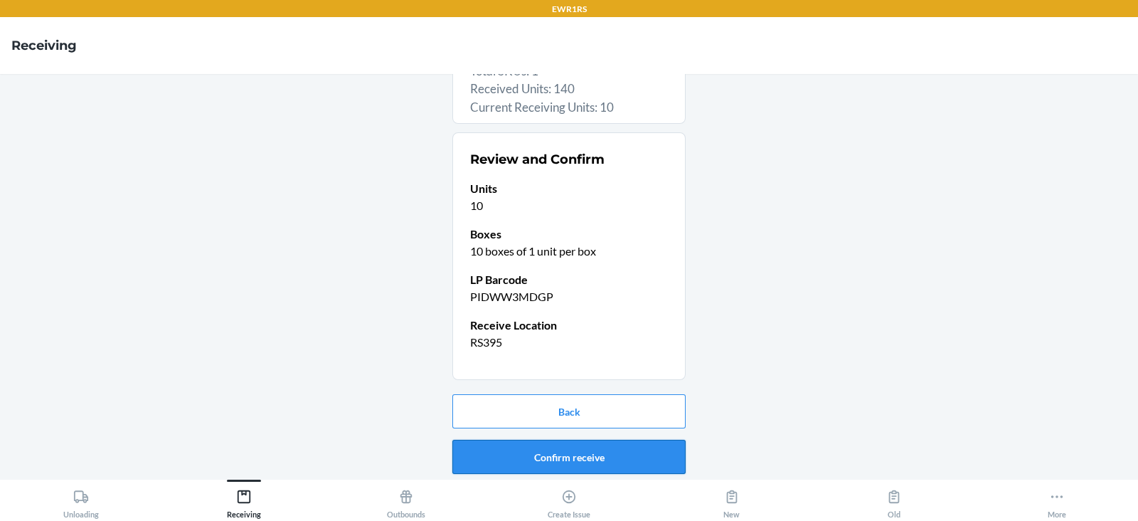
click at [521, 457] on button "Confirm receive" at bounding box center [568, 457] width 233 height 34
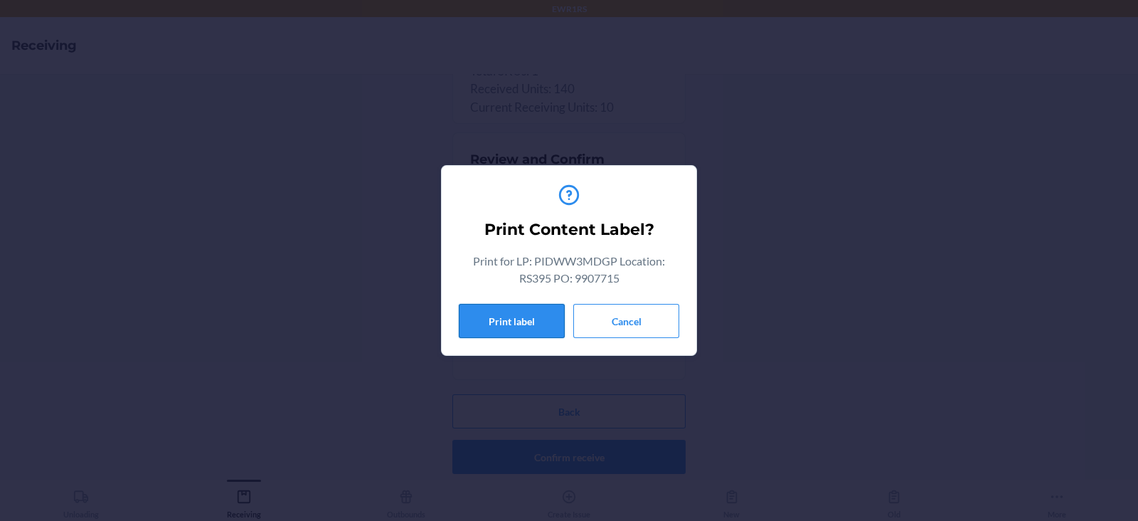
click at [487, 319] on button "Print label" at bounding box center [512, 321] width 106 height 34
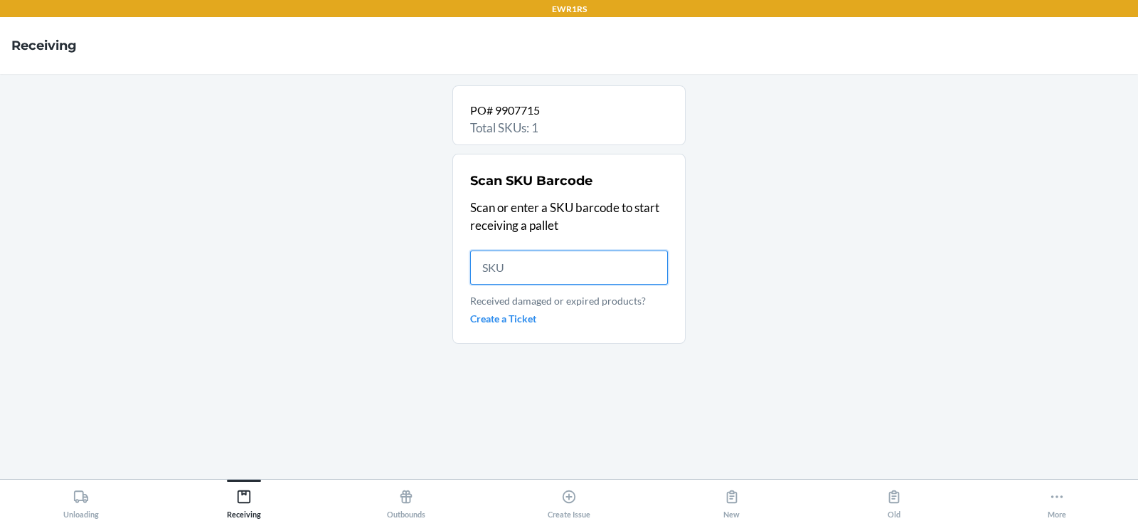
scroll to position [0, 0]
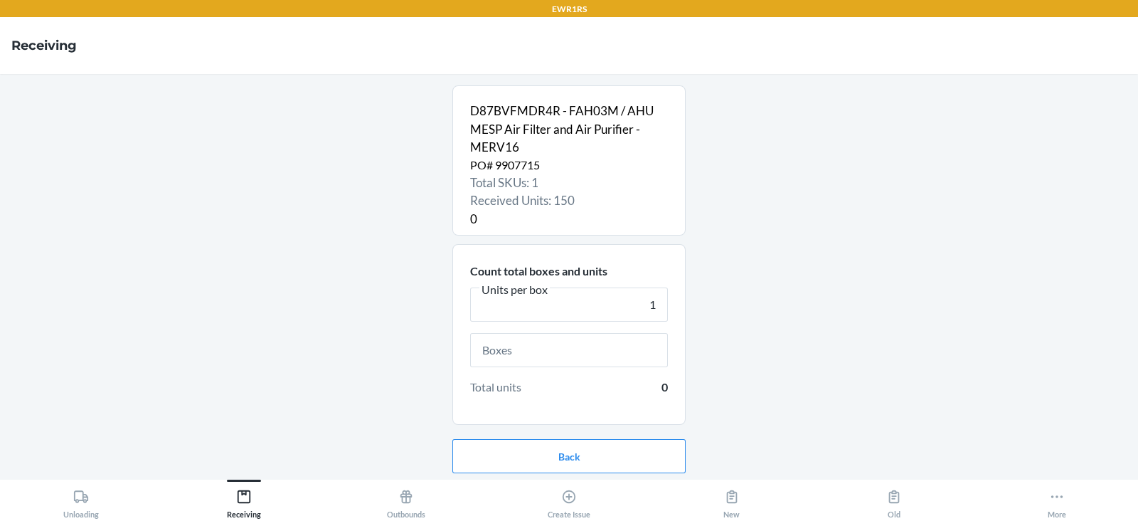
type input "1"
click at [544, 356] on input "text" at bounding box center [569, 350] width 198 height 34
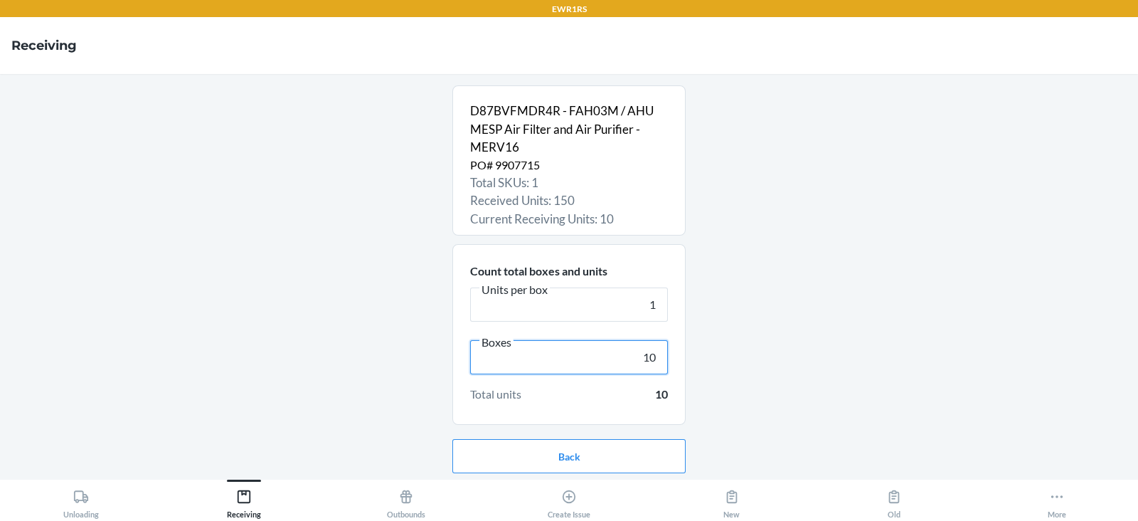
scroll to position [46, 0]
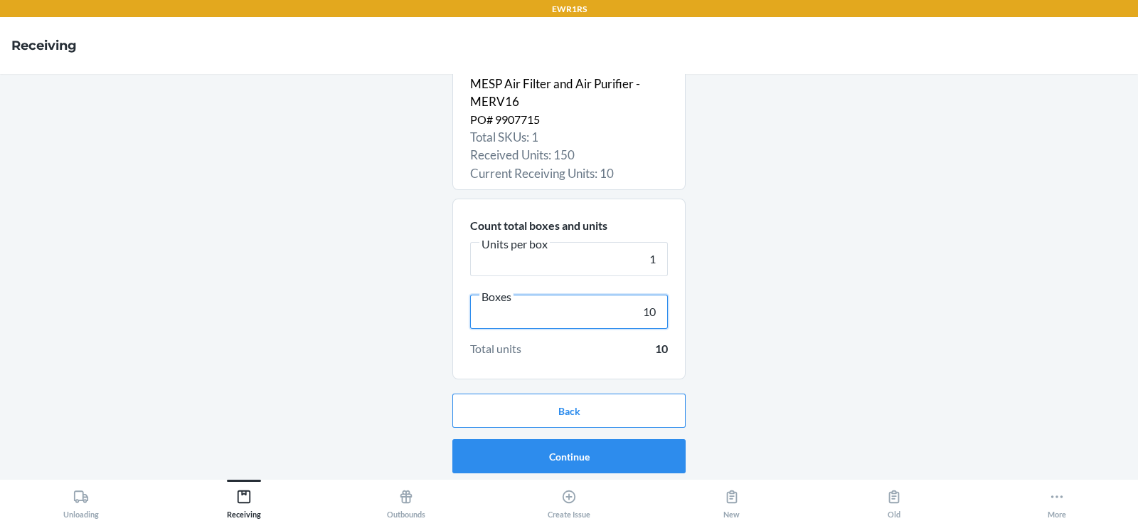
type input "10"
click at [570, 455] on button "Continue" at bounding box center [568, 456] width 233 height 34
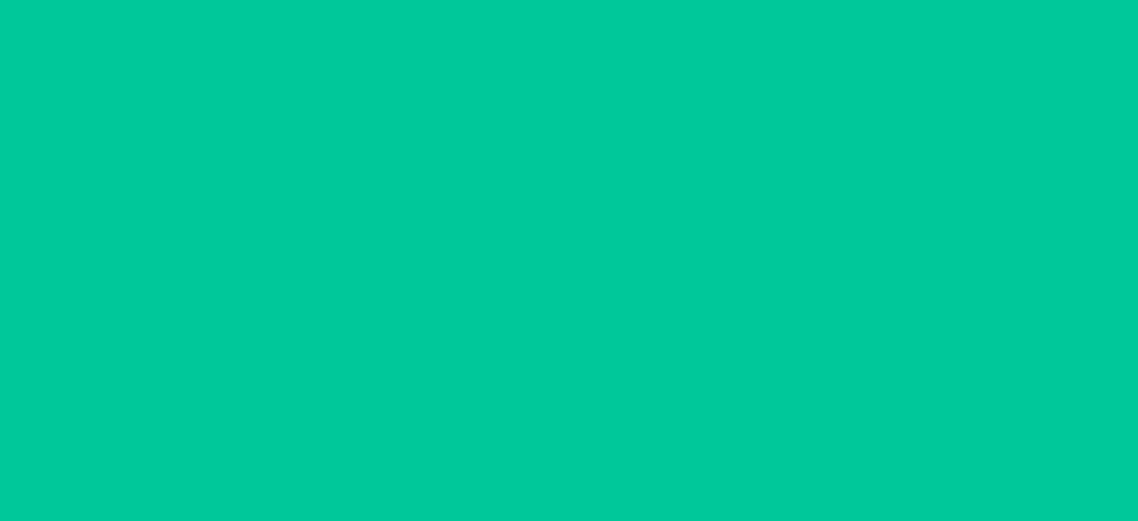
scroll to position [0, 0]
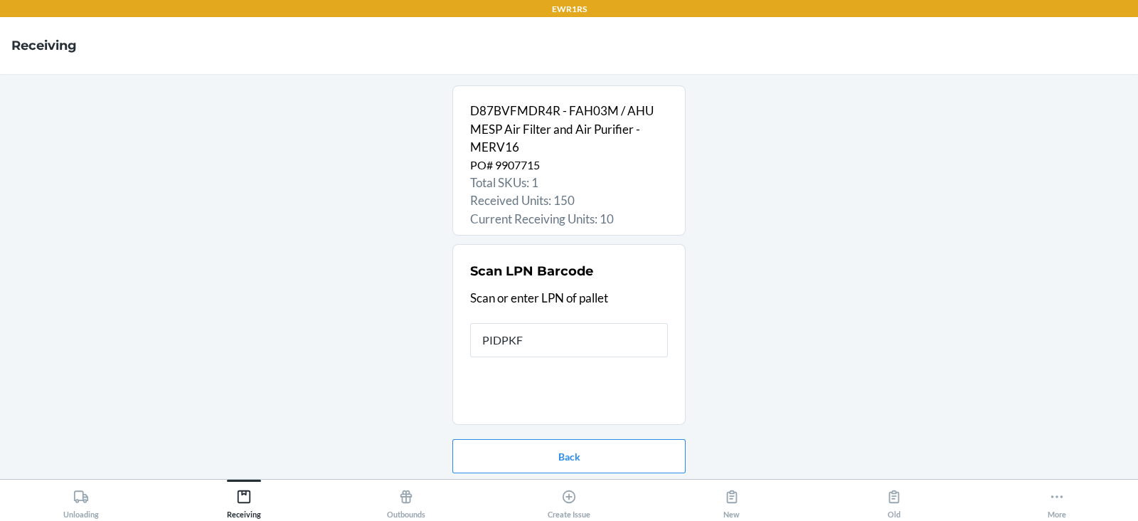
type input "PIDPKFJ"
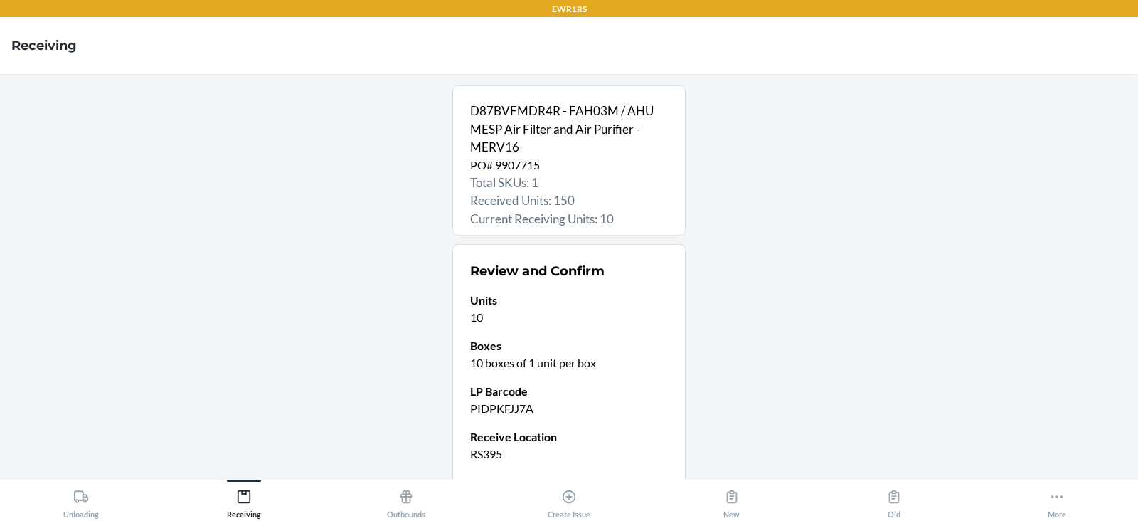
scroll to position [112, 0]
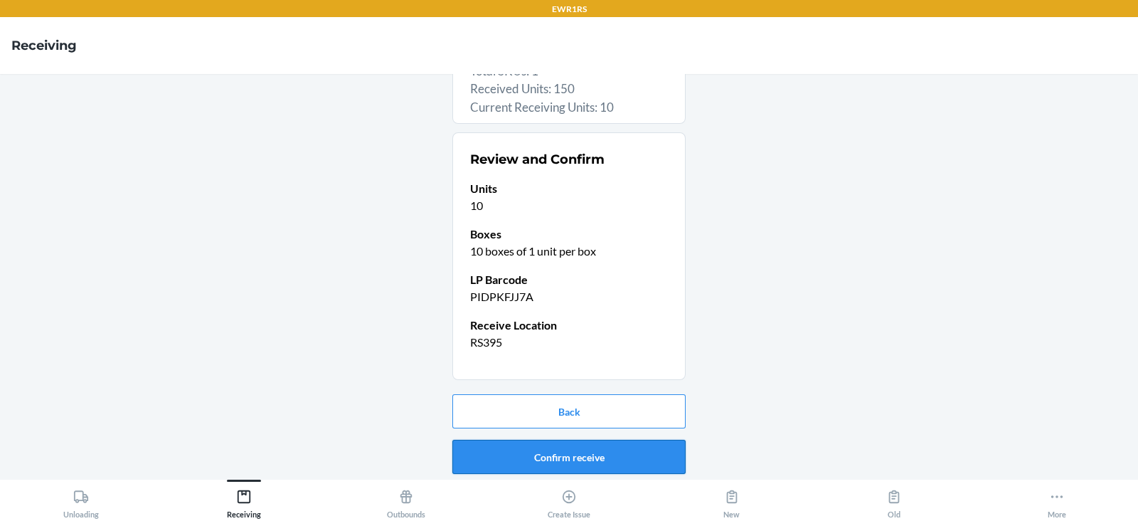
click at [548, 456] on button "Confirm receive" at bounding box center [568, 457] width 233 height 34
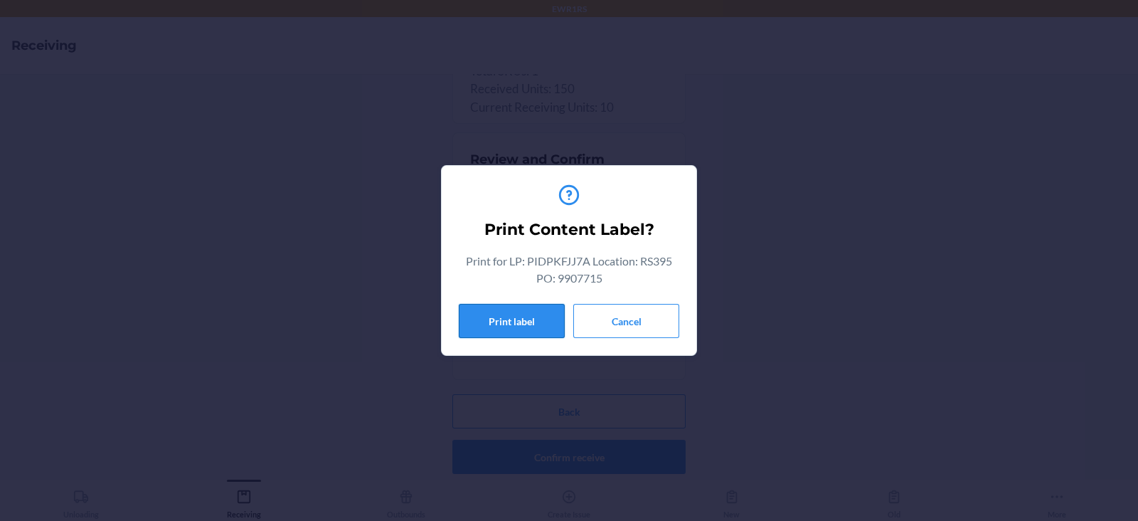
click at [519, 322] on button "Print label" at bounding box center [512, 321] width 106 height 34
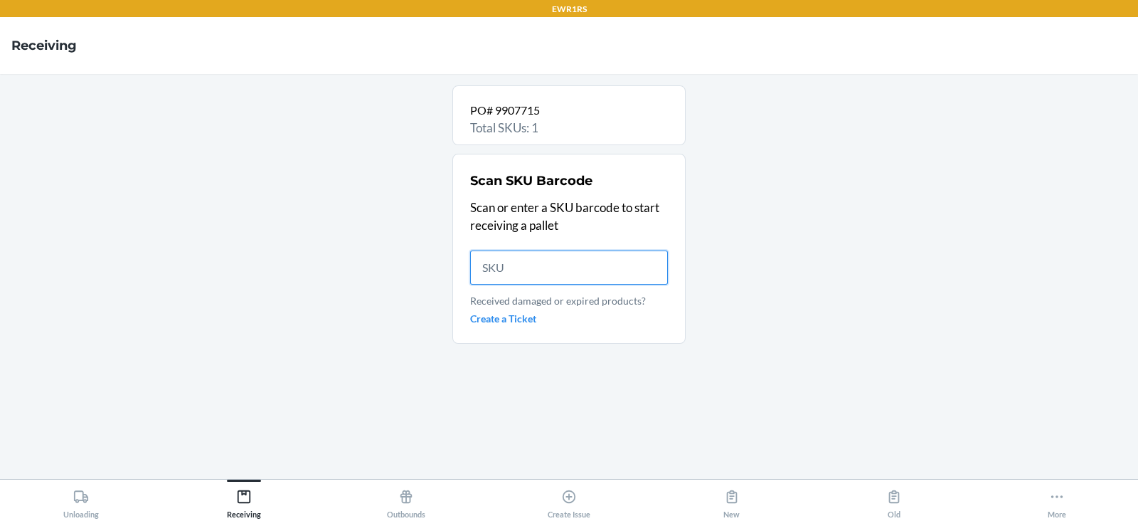
scroll to position [0, 0]
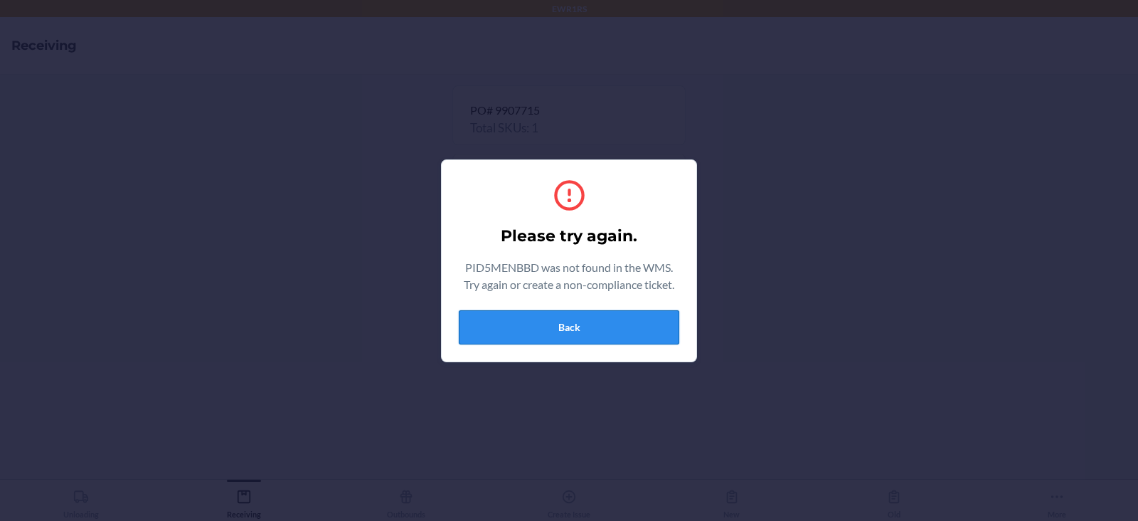
click at [563, 339] on button "Back" at bounding box center [569, 327] width 221 height 34
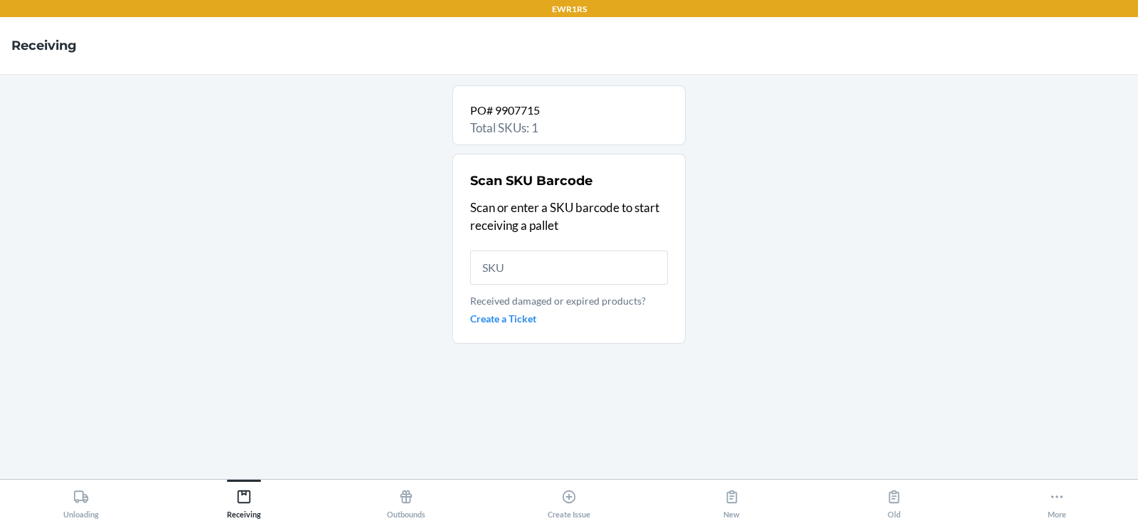
type input "D87BVFMDR4R"
click at [583, 265] on input "D87BVFMDR4R" at bounding box center [569, 267] width 198 height 34
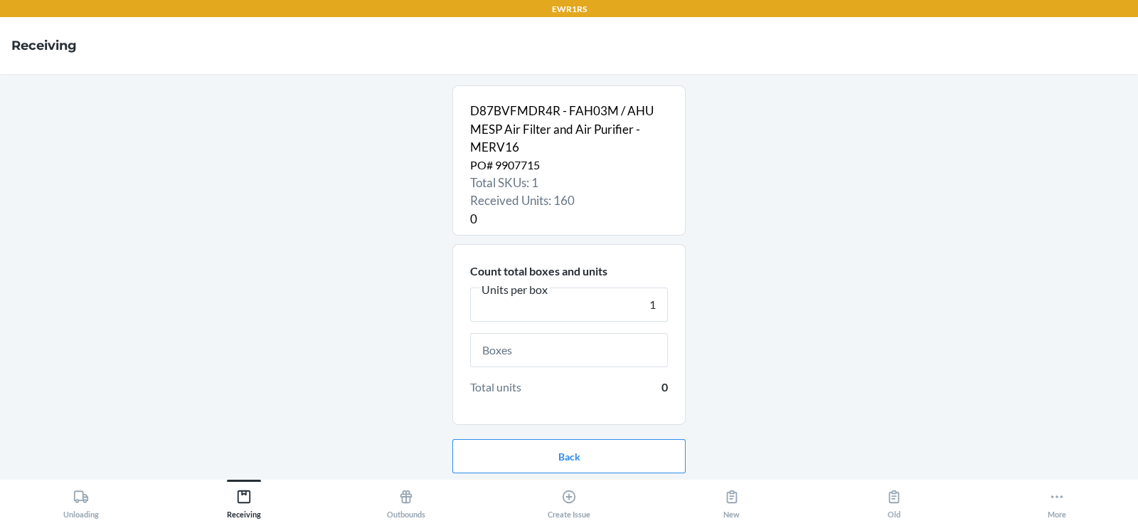
type input "1"
click at [600, 356] on input "text" at bounding box center [569, 350] width 198 height 34
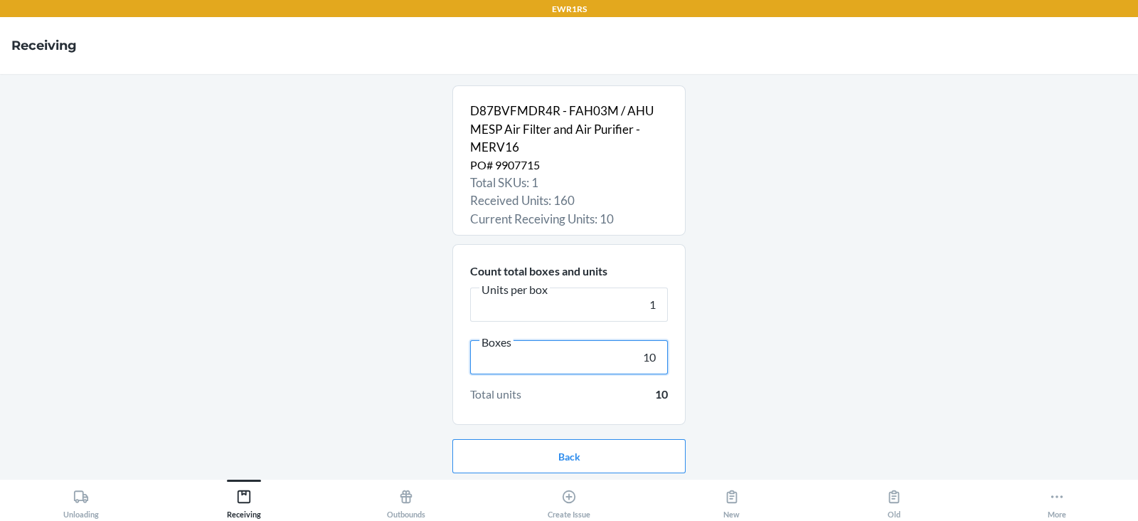
scroll to position [46, 0]
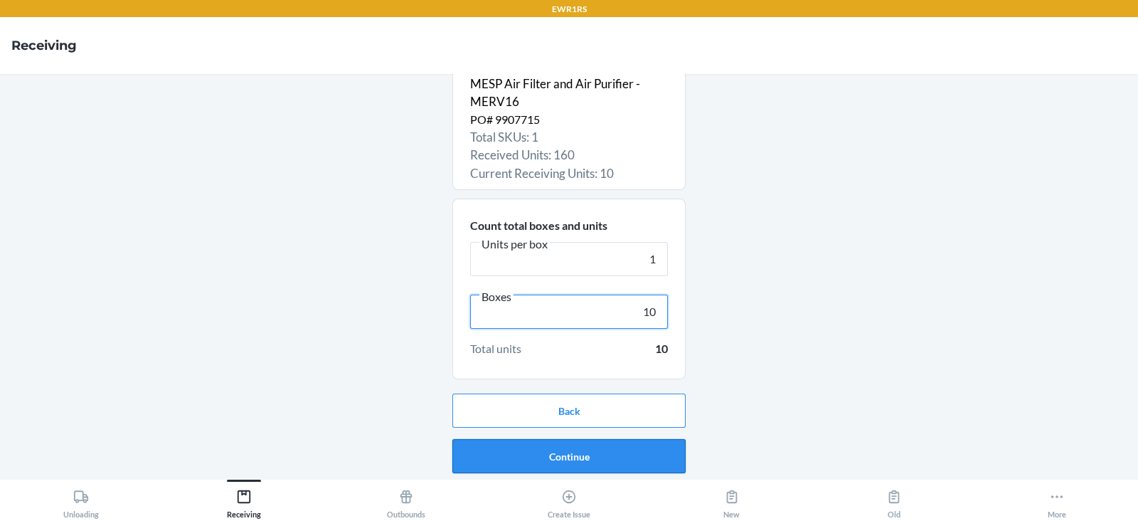
type input "10"
click at [585, 460] on button "Continue" at bounding box center [568, 456] width 233 height 34
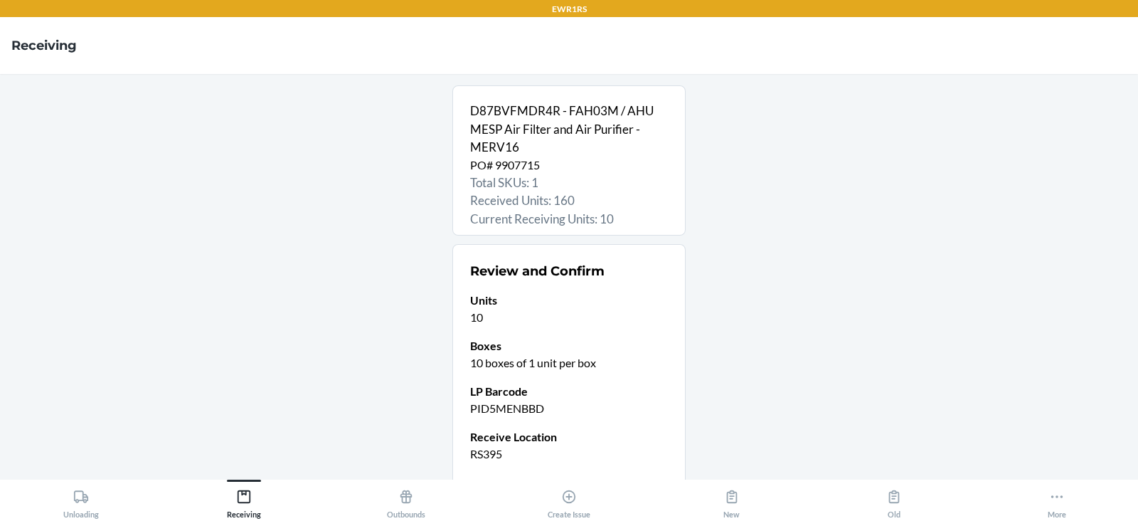
scroll to position [112, 0]
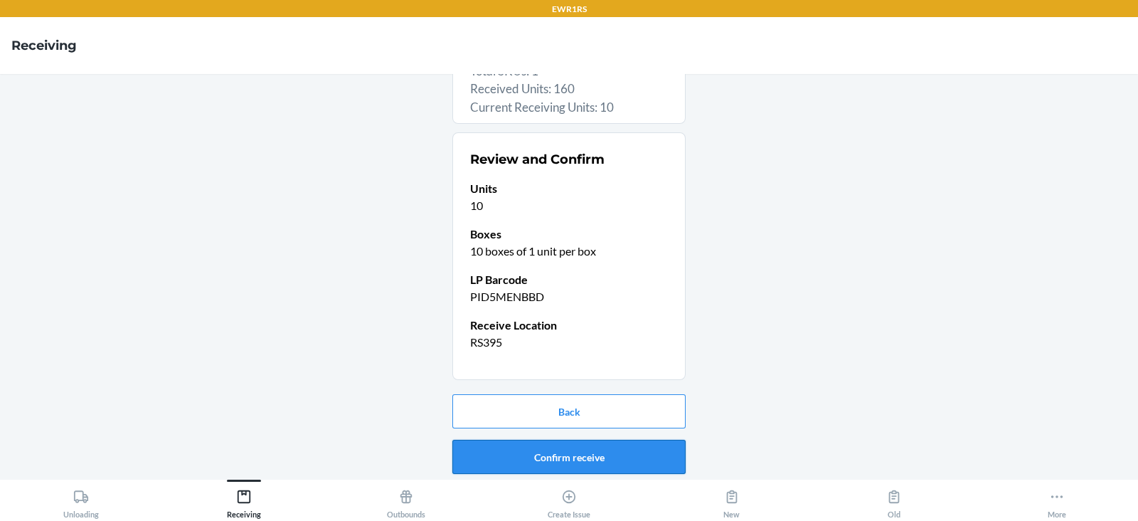
click at [576, 453] on button "Confirm receive" at bounding box center [568, 457] width 233 height 34
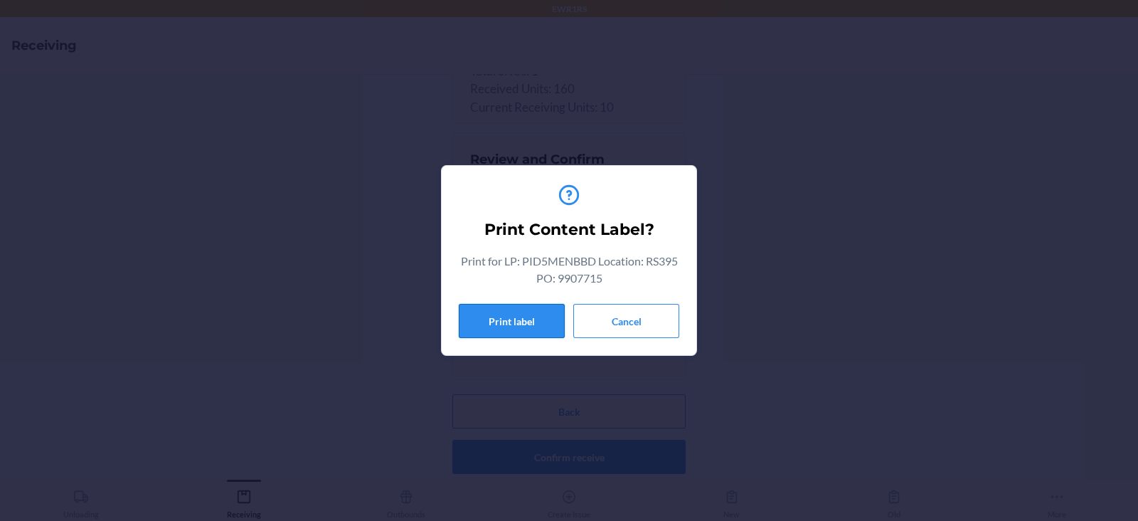
click at [509, 317] on button "Print label" at bounding box center [512, 321] width 106 height 34
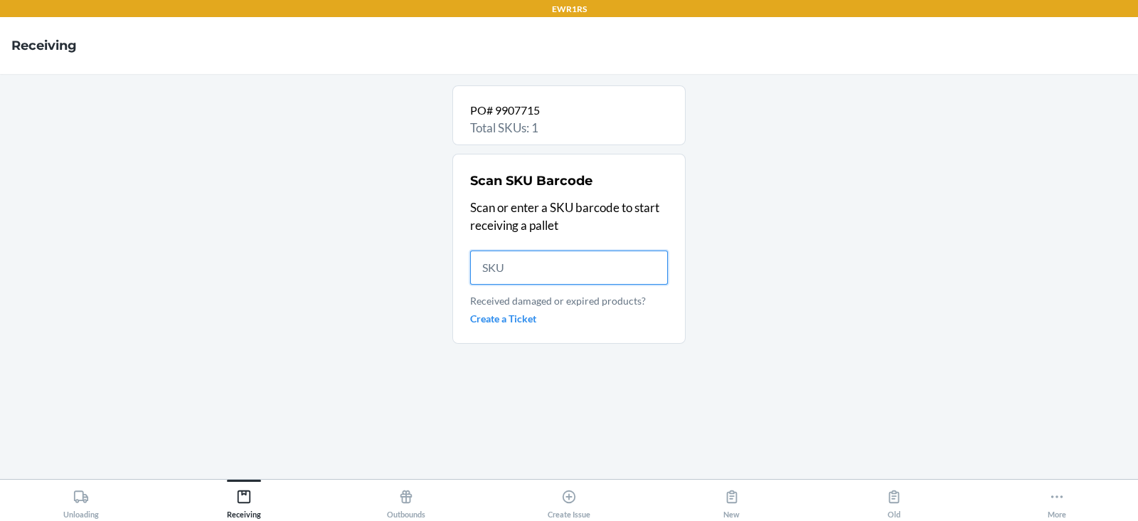
scroll to position [0, 0]
type input "D87BV"
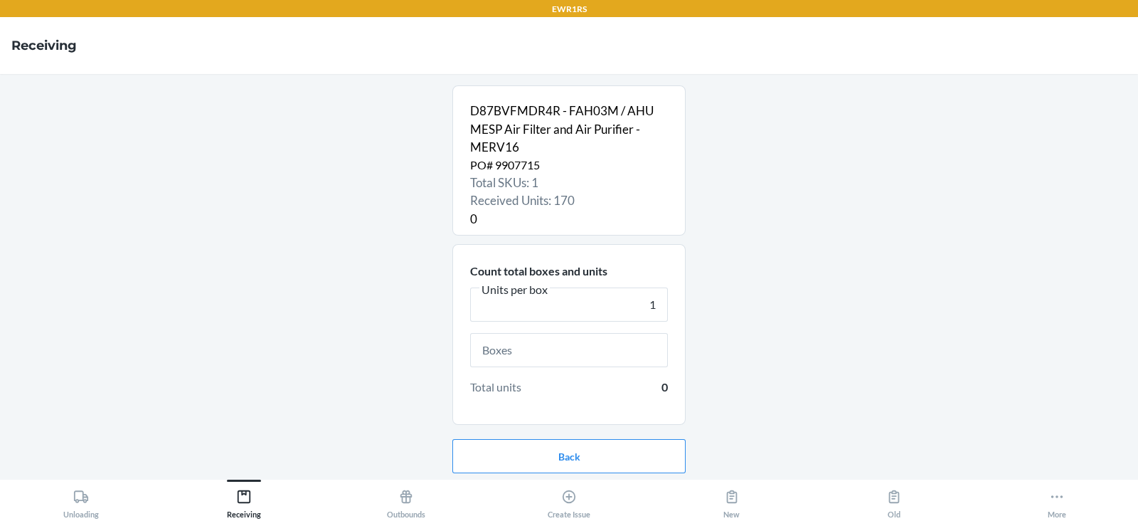
type input "1"
click at [534, 349] on input "text" at bounding box center [569, 350] width 198 height 34
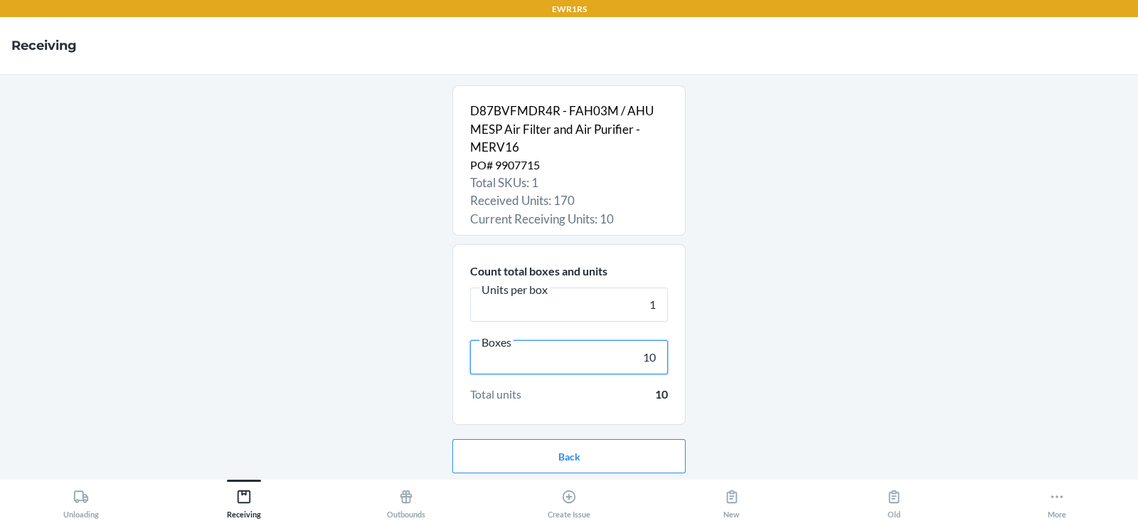
scroll to position [46, 0]
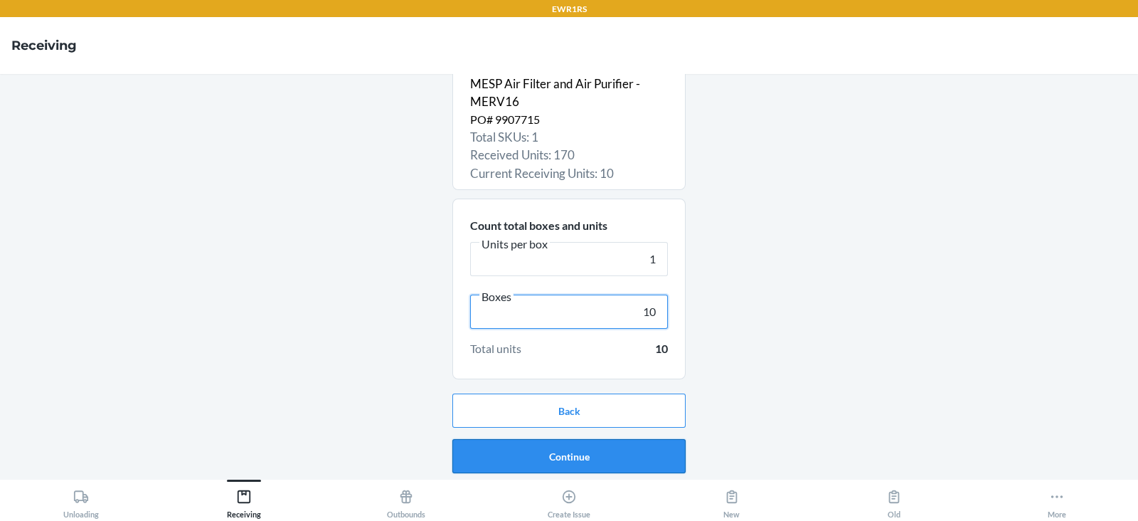
type input "10"
click at [569, 455] on button "Continue" at bounding box center [568, 456] width 233 height 34
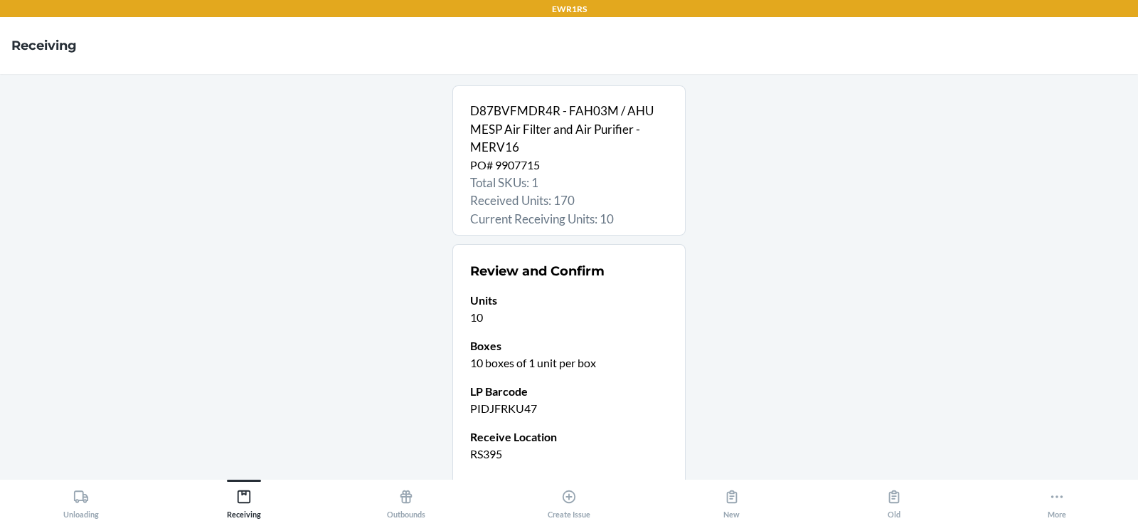
scroll to position [112, 0]
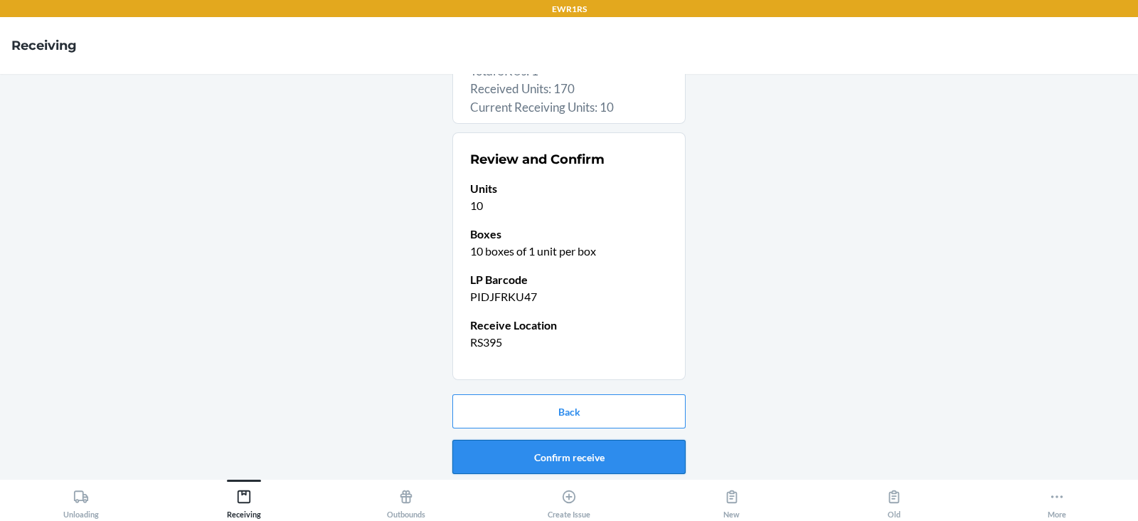
click at [543, 455] on button "Confirm receive" at bounding box center [568, 457] width 233 height 34
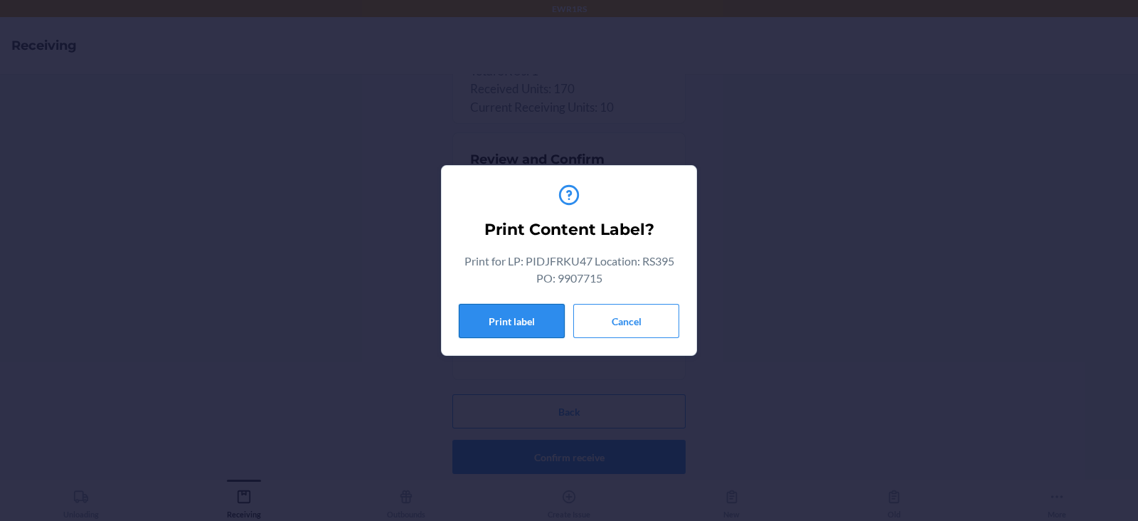
click at [505, 321] on button "Print label" at bounding box center [512, 321] width 106 height 34
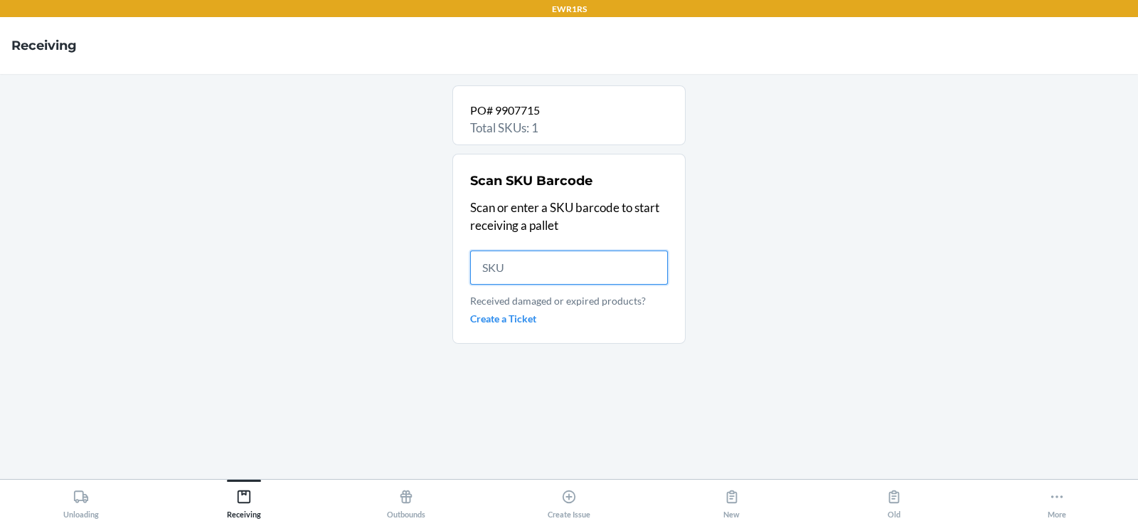
scroll to position [0, 0]
type input "D87B"
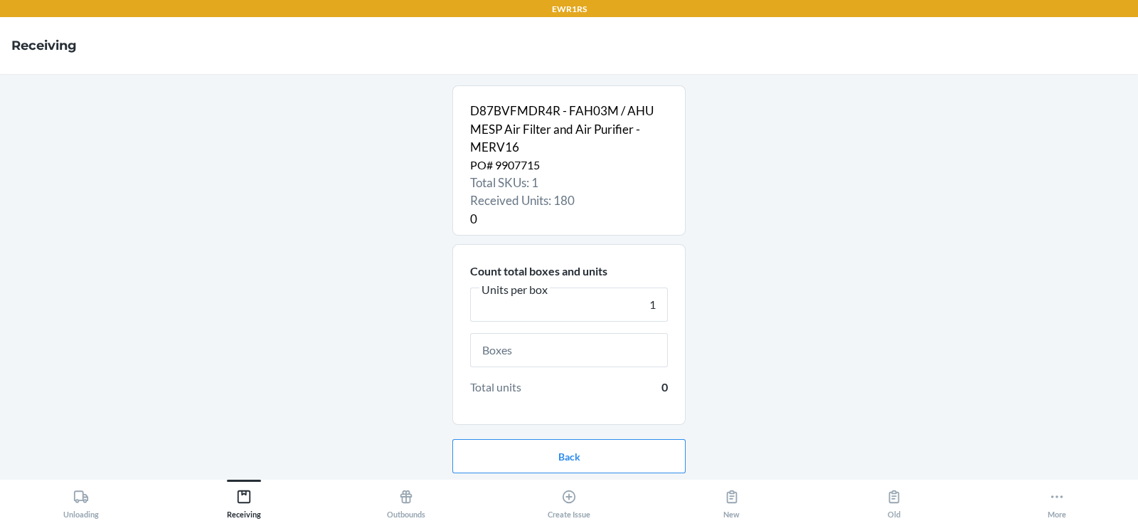
type input "1"
click at [541, 351] on input "text" at bounding box center [569, 350] width 198 height 34
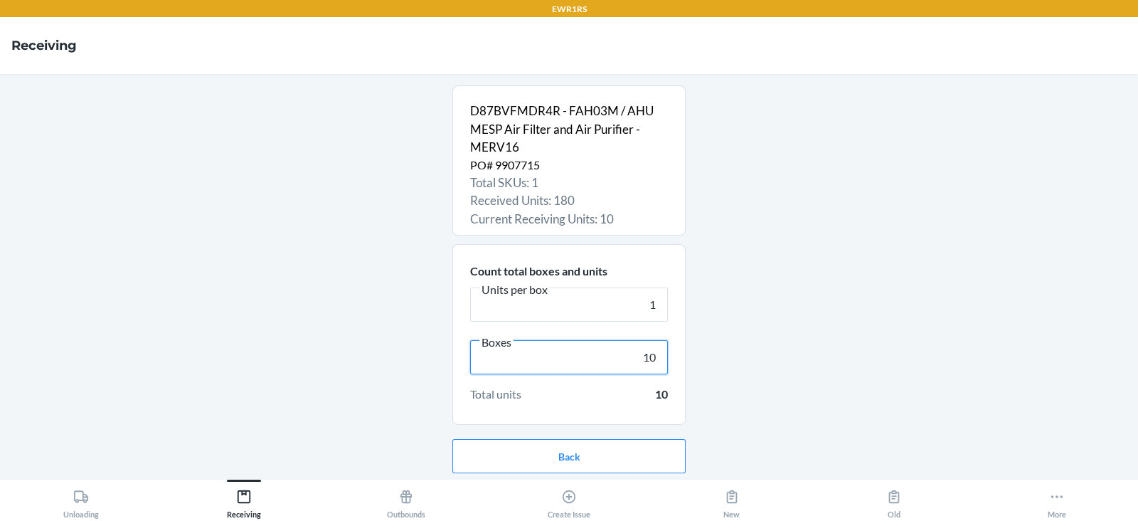
scroll to position [46, 0]
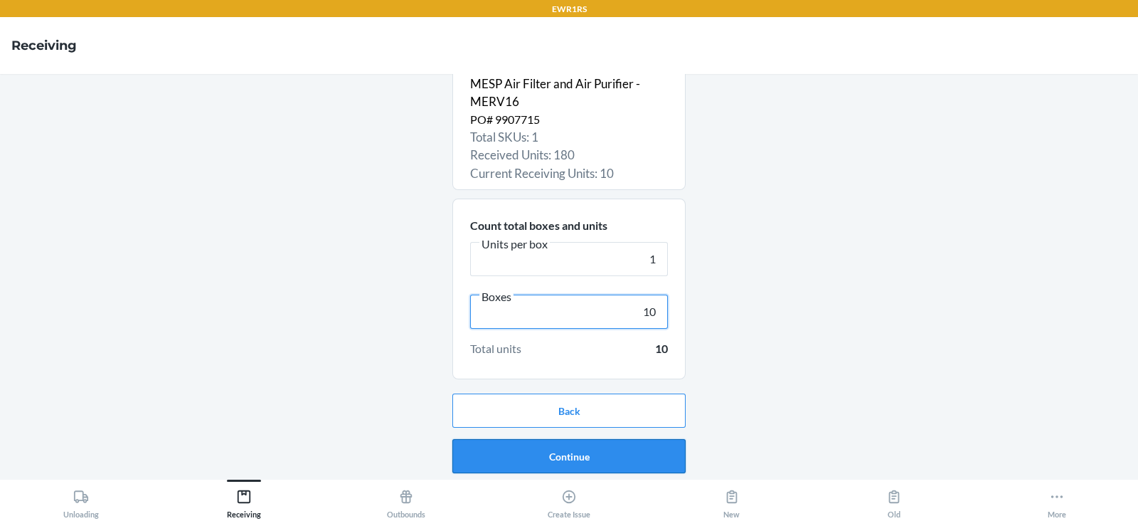
type input "10"
click at [558, 452] on button "Continue" at bounding box center [568, 456] width 233 height 34
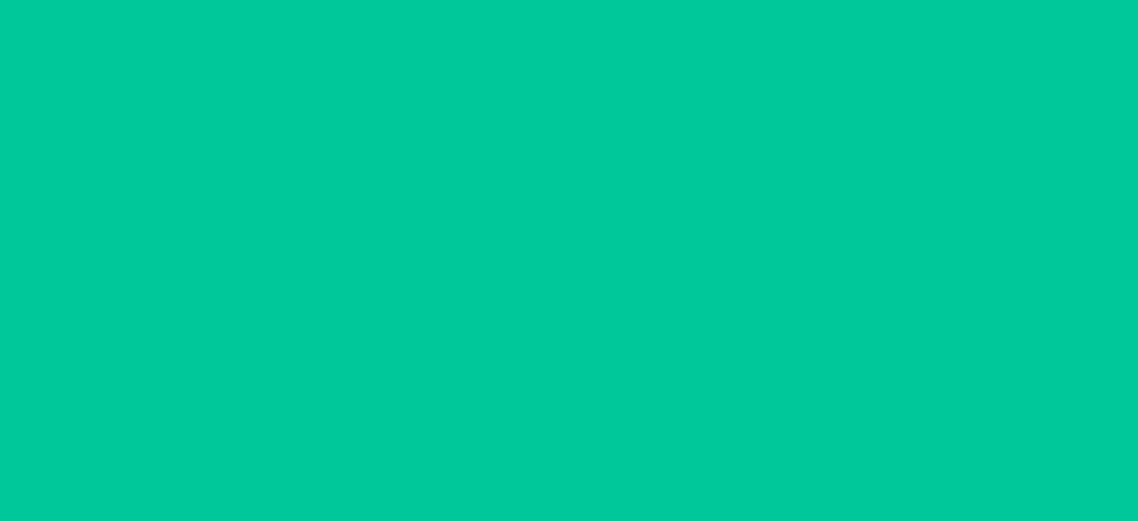
scroll to position [0, 0]
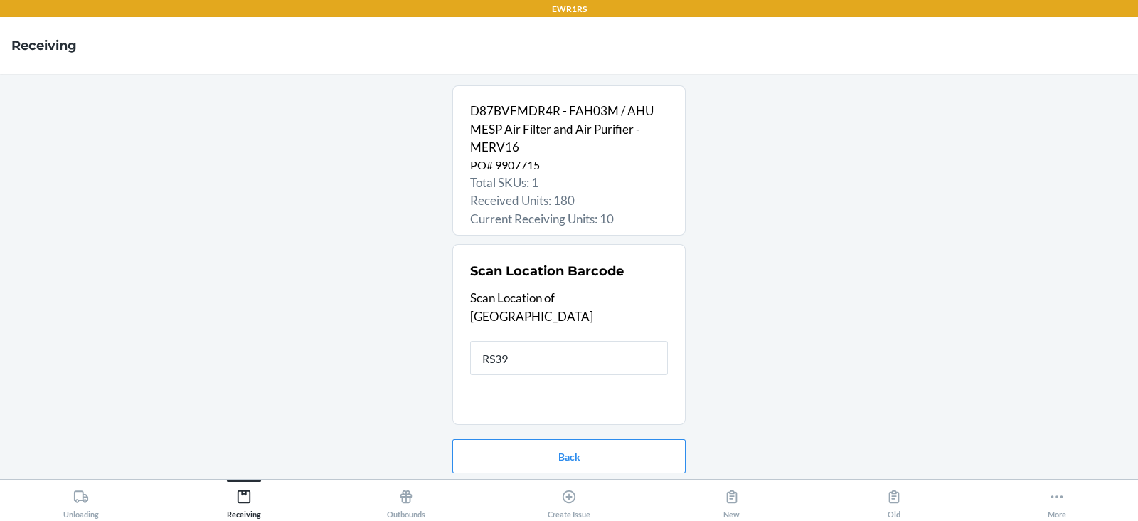
type input "RS395"
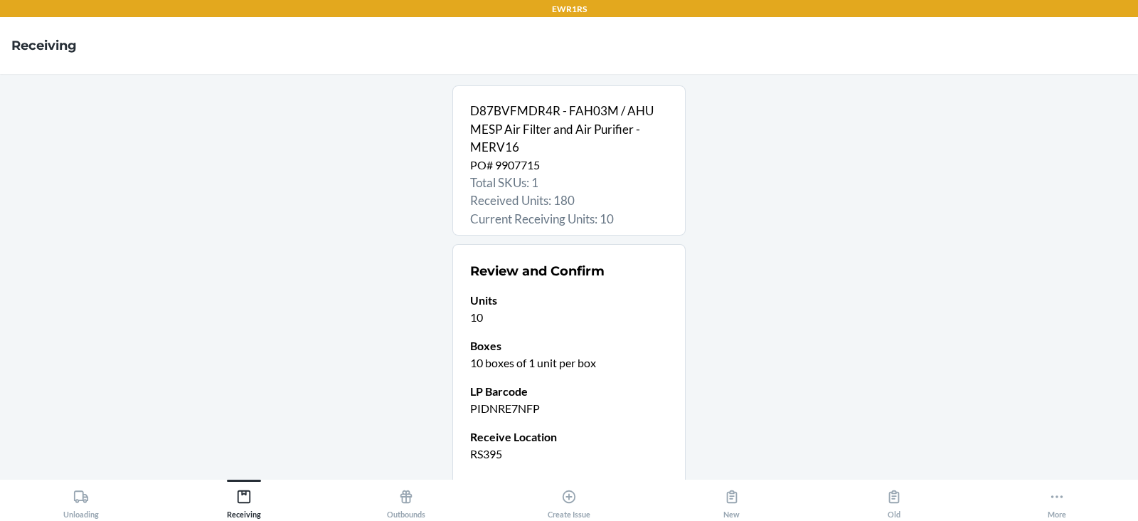
scroll to position [112, 0]
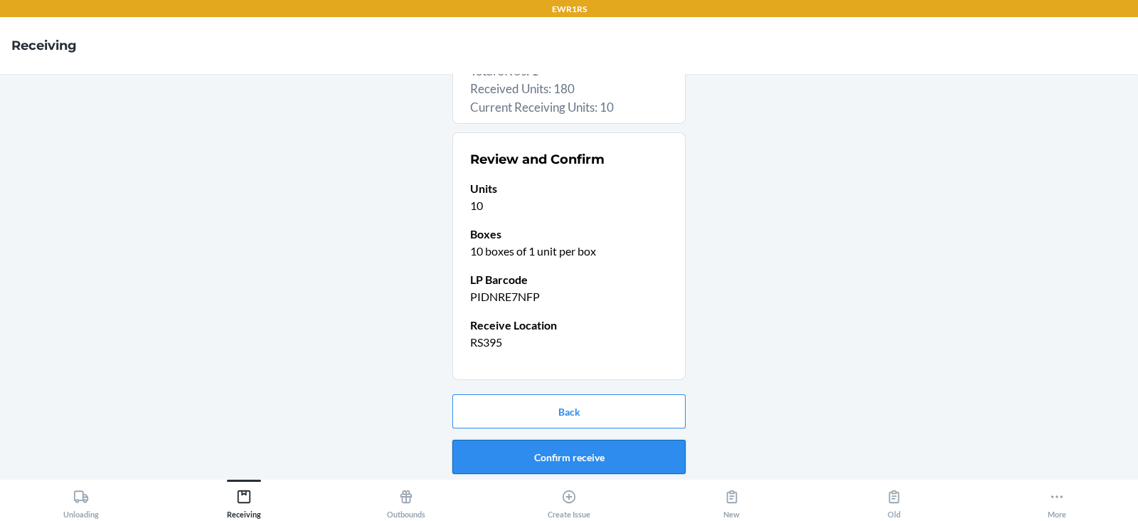
click at [532, 456] on button "Confirm receive" at bounding box center [568, 457] width 233 height 34
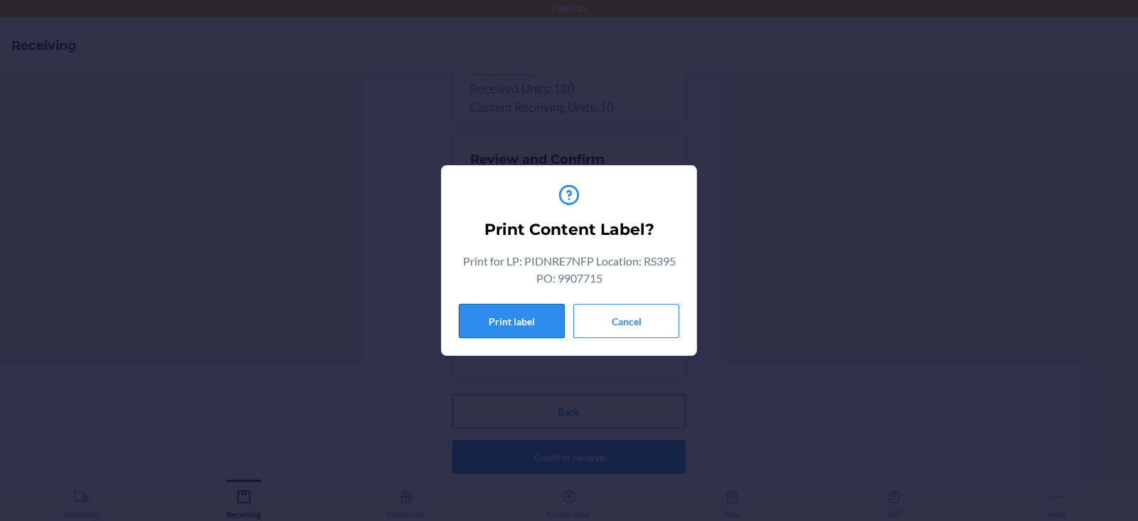
click at [513, 324] on button "Print label" at bounding box center [512, 321] width 106 height 34
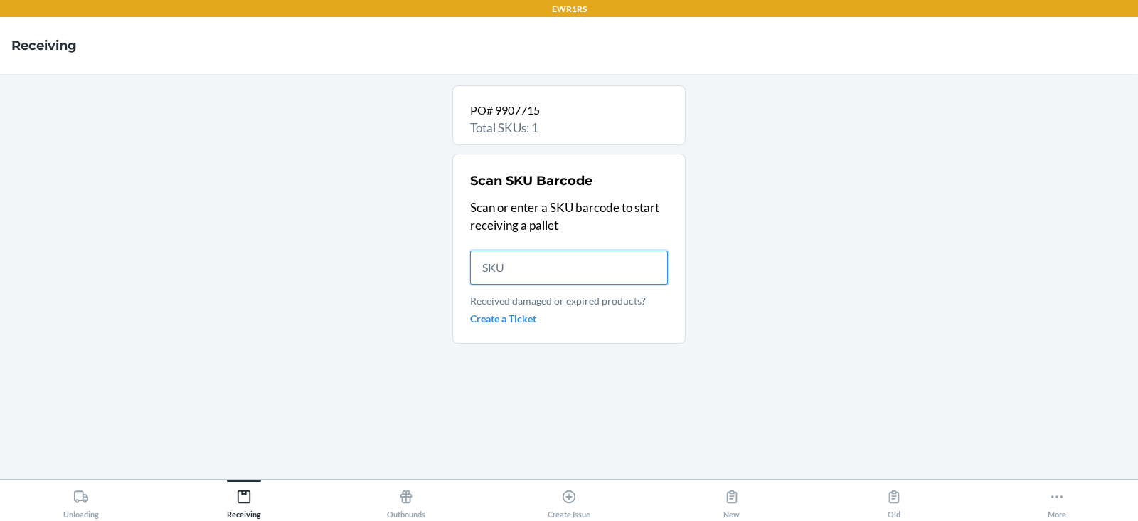
scroll to position [0, 0]
type input "D87"
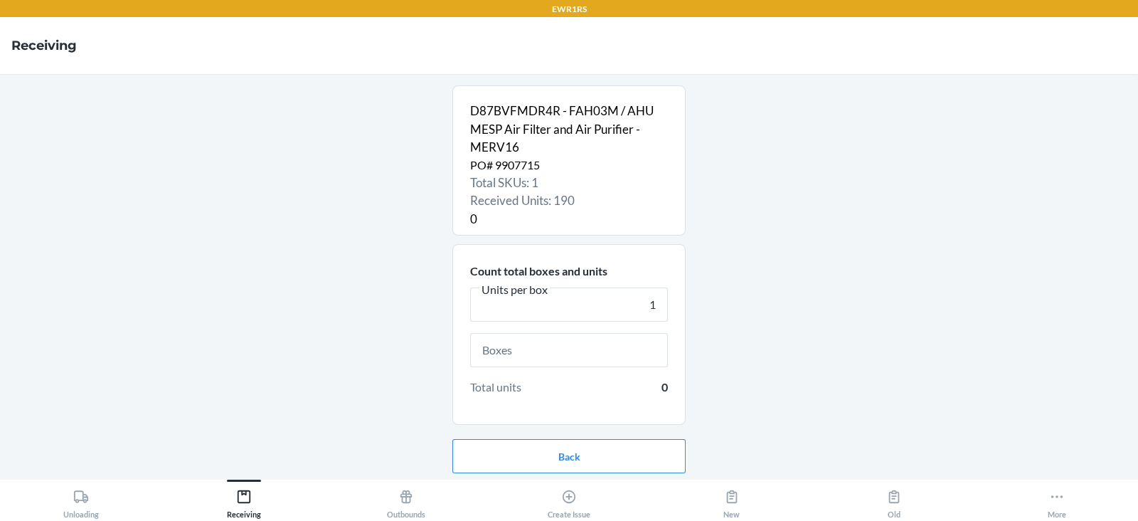
type input "1"
click at [551, 354] on input "text" at bounding box center [569, 350] width 198 height 34
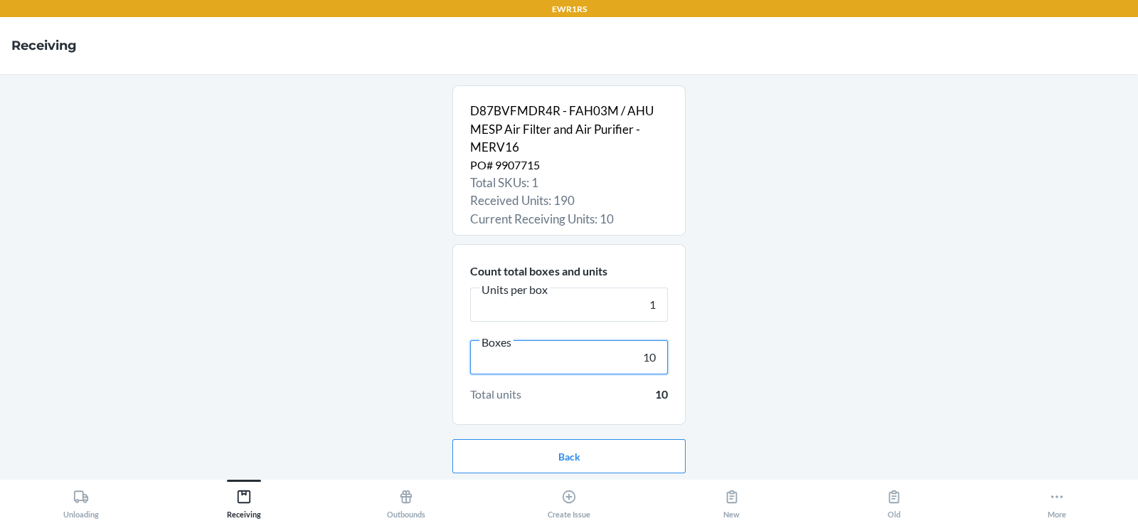
scroll to position [46, 0]
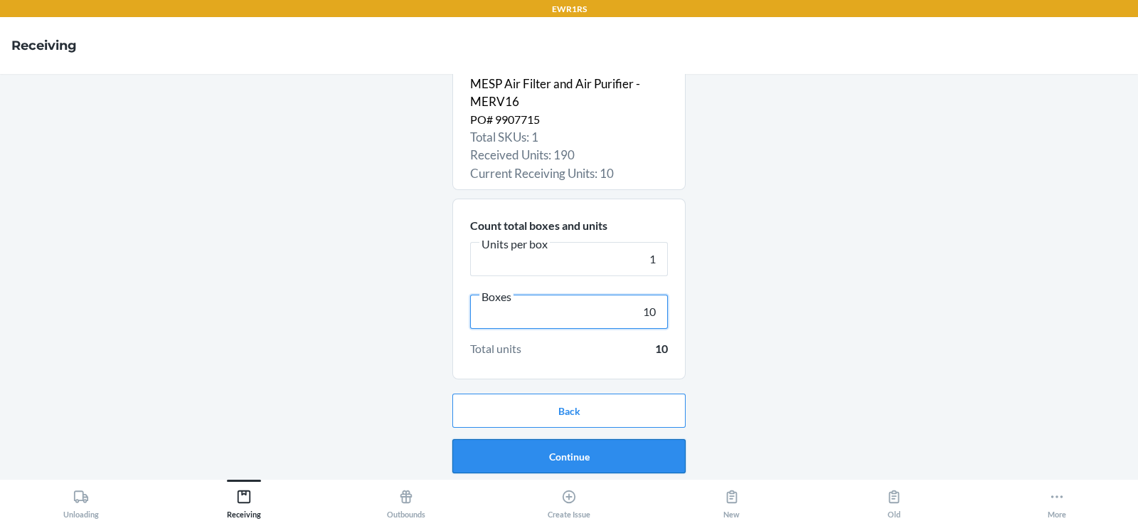
type input "10"
click at [576, 457] on button "Continue" at bounding box center [568, 456] width 233 height 34
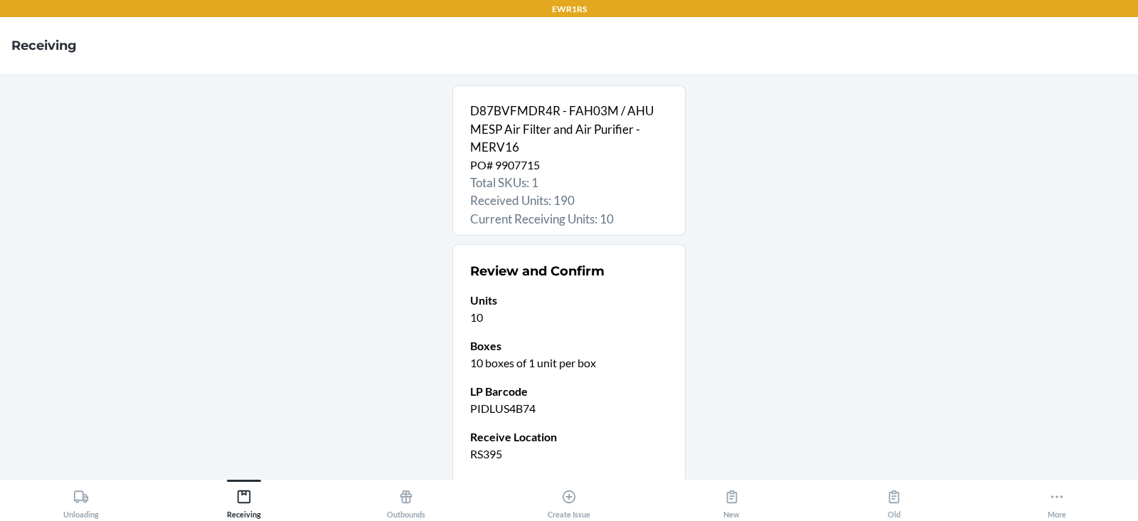
scroll to position [112, 0]
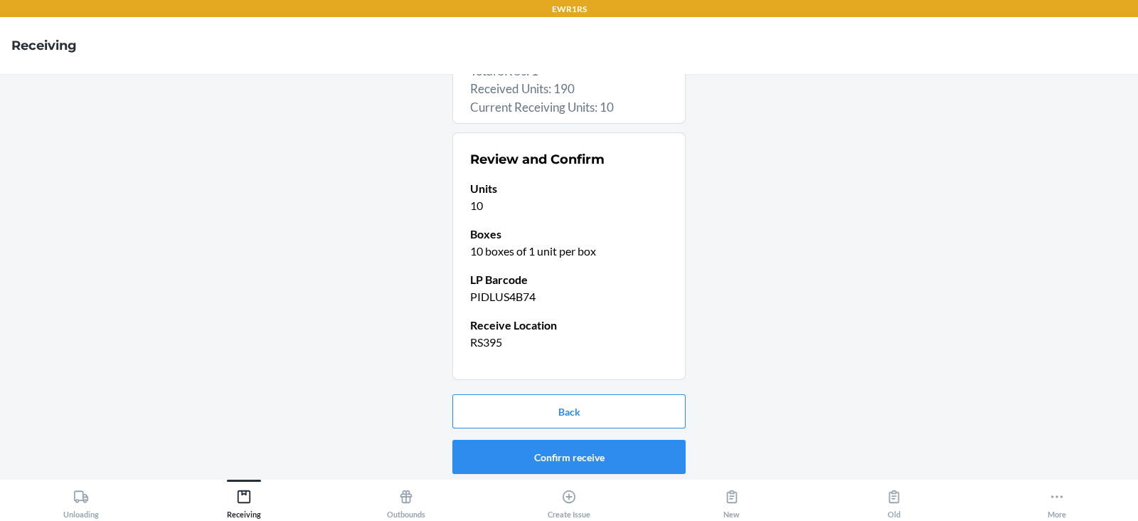
click at [547, 460] on button "Confirm receive" at bounding box center [568, 457] width 233 height 34
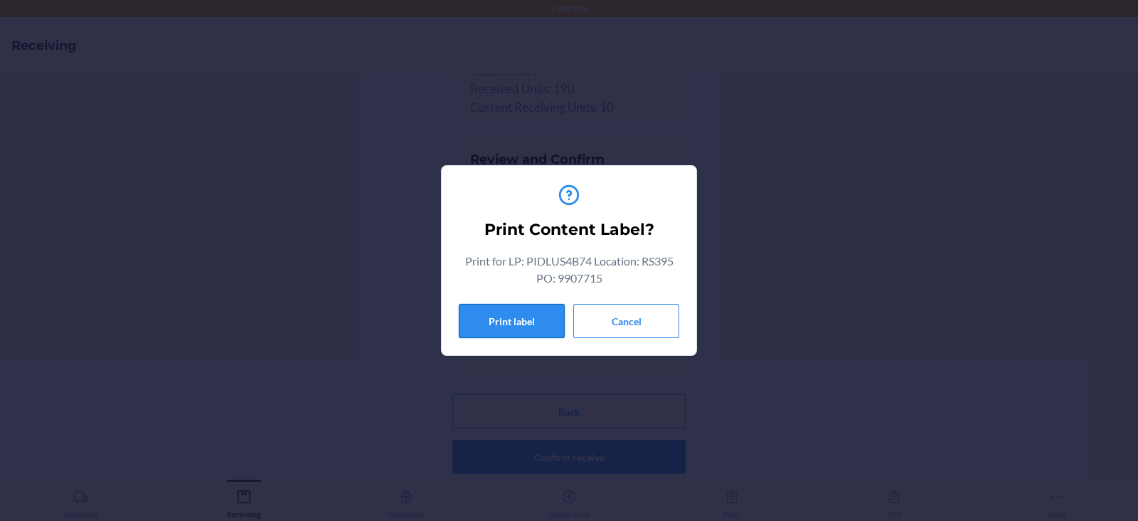
click at [477, 322] on button "Print label" at bounding box center [512, 321] width 106 height 34
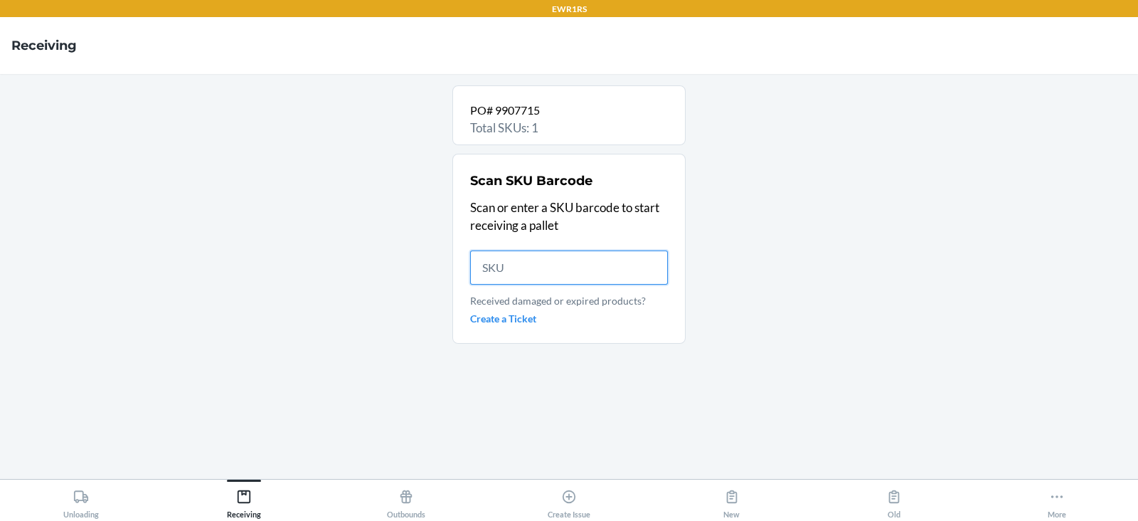
scroll to position [0, 0]
type input "D8"
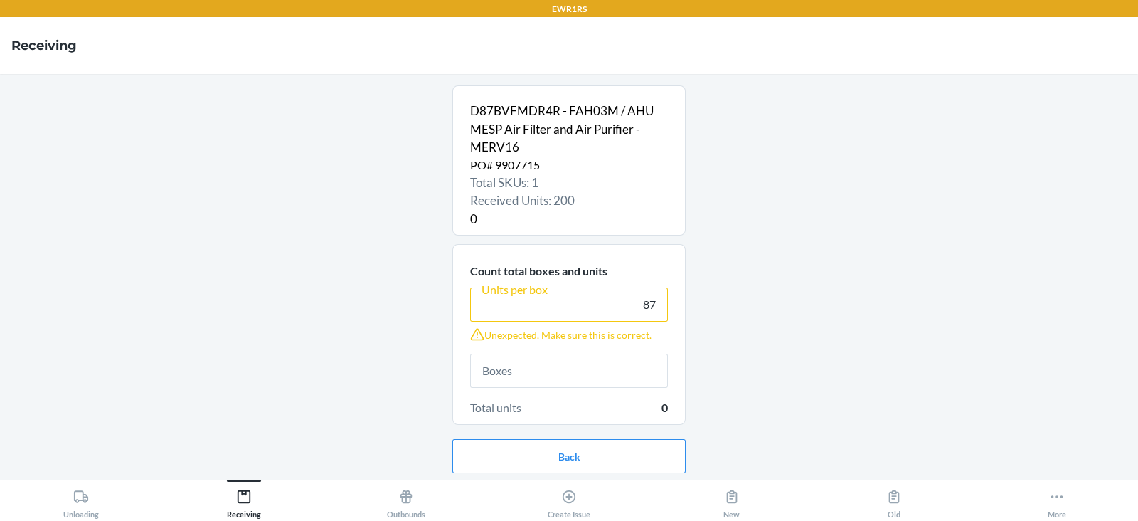
type input "8"
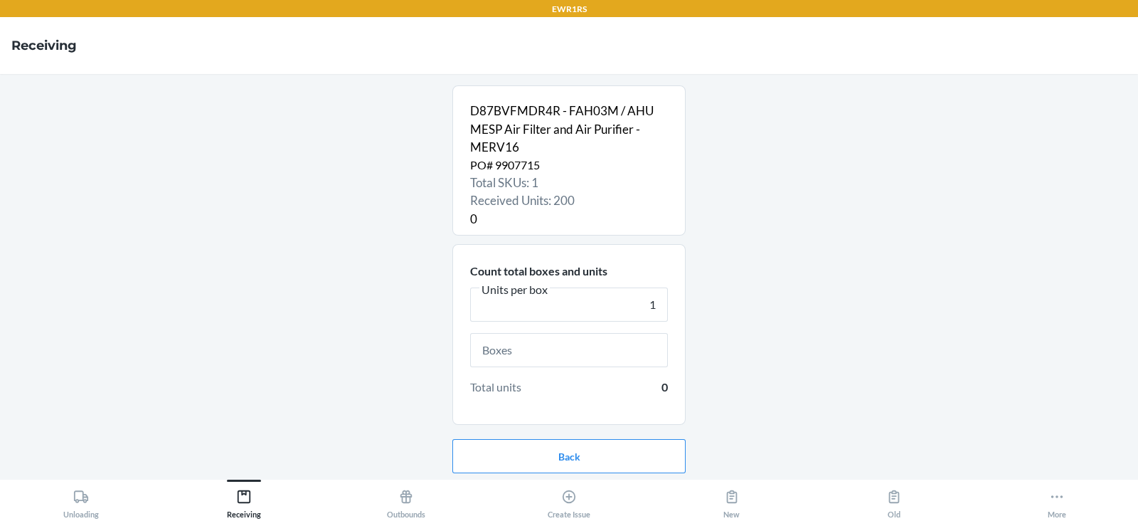
type input "1"
click at [581, 354] on input "text" at bounding box center [569, 350] width 198 height 34
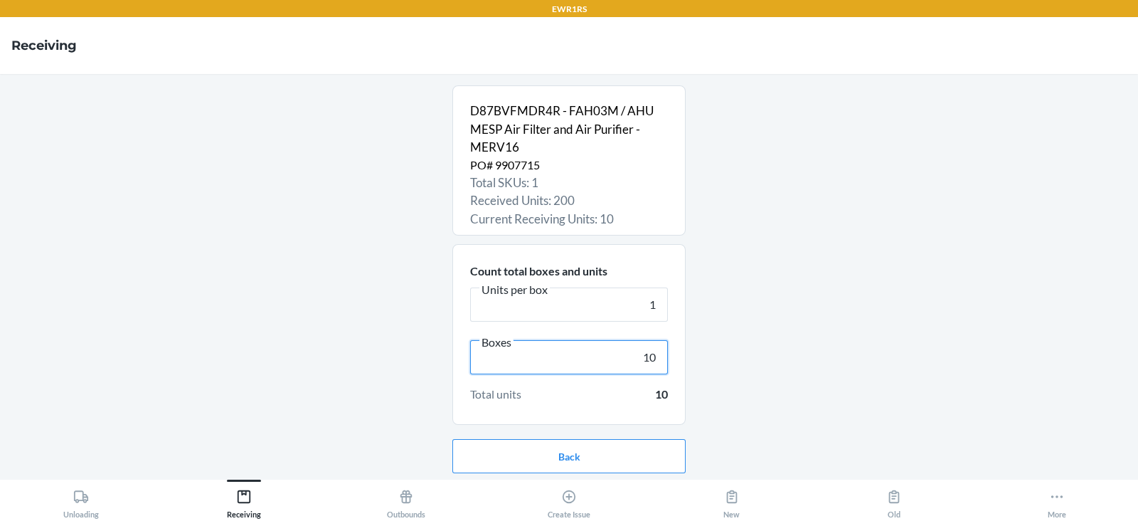
scroll to position [46, 0]
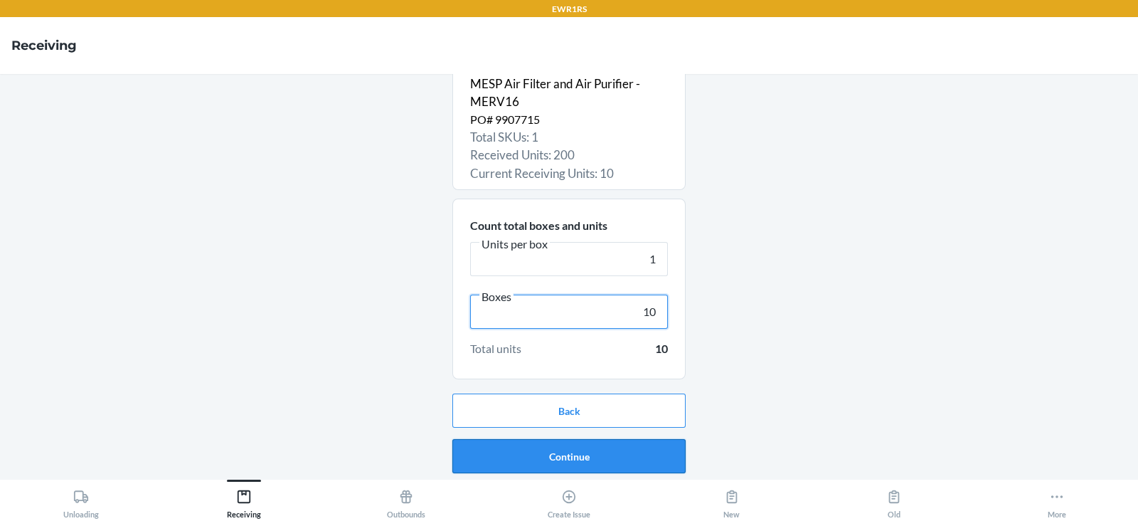
type input "10"
click at [562, 449] on button "Continue" at bounding box center [568, 456] width 233 height 34
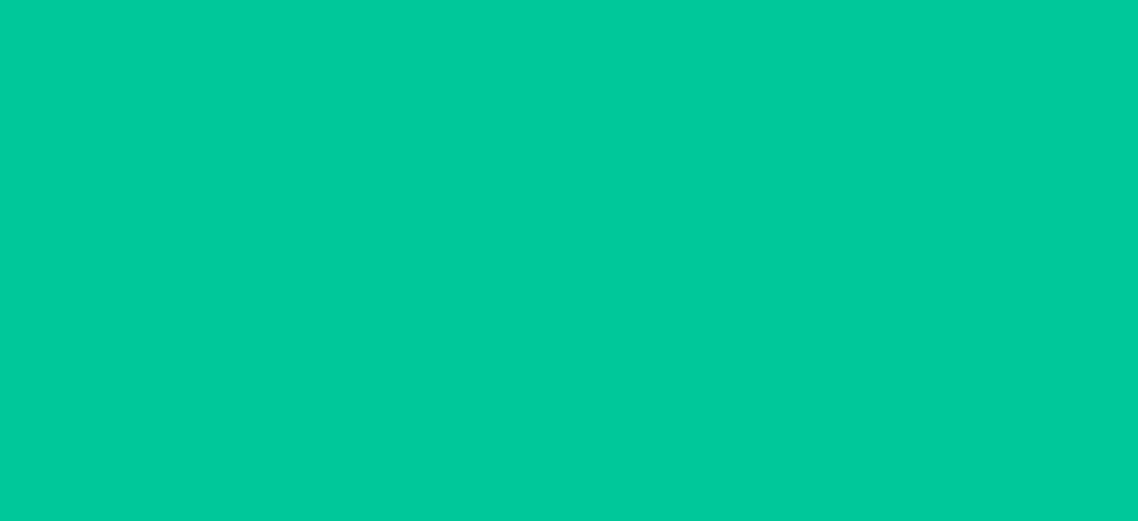
scroll to position [0, 0]
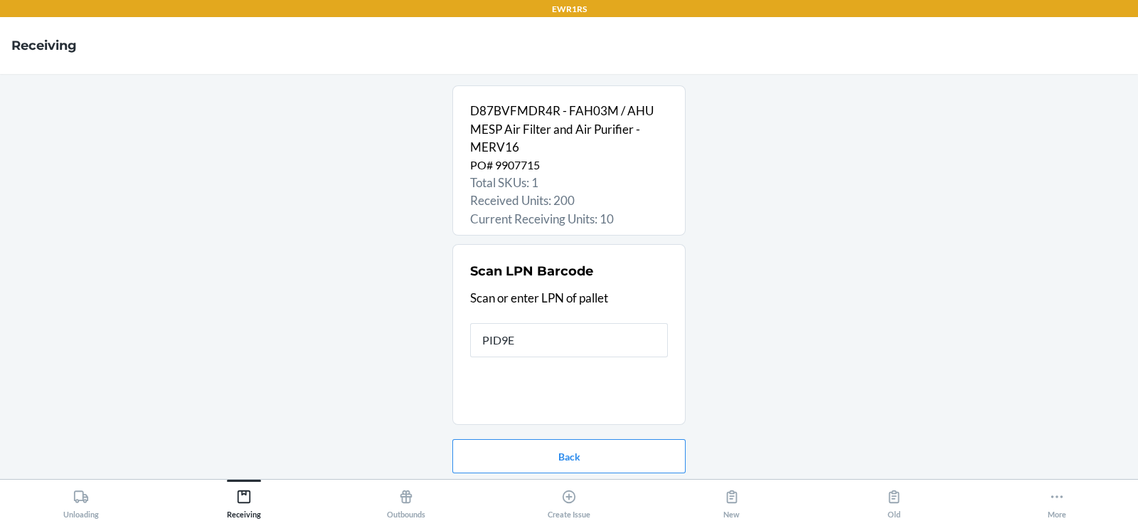
type input "PID9EC"
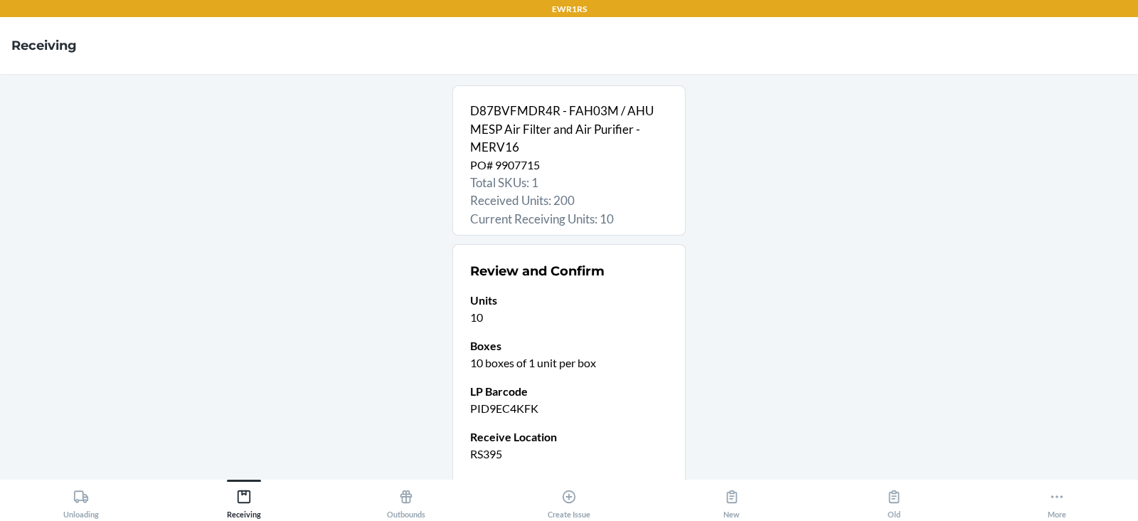
scroll to position [112, 0]
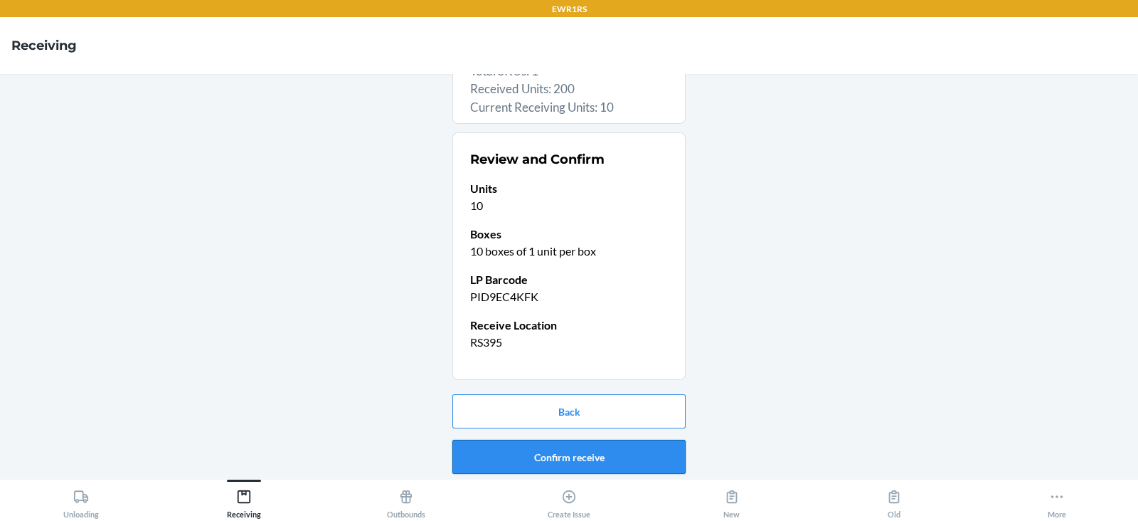
click at [519, 462] on button "Confirm receive" at bounding box center [568, 457] width 233 height 34
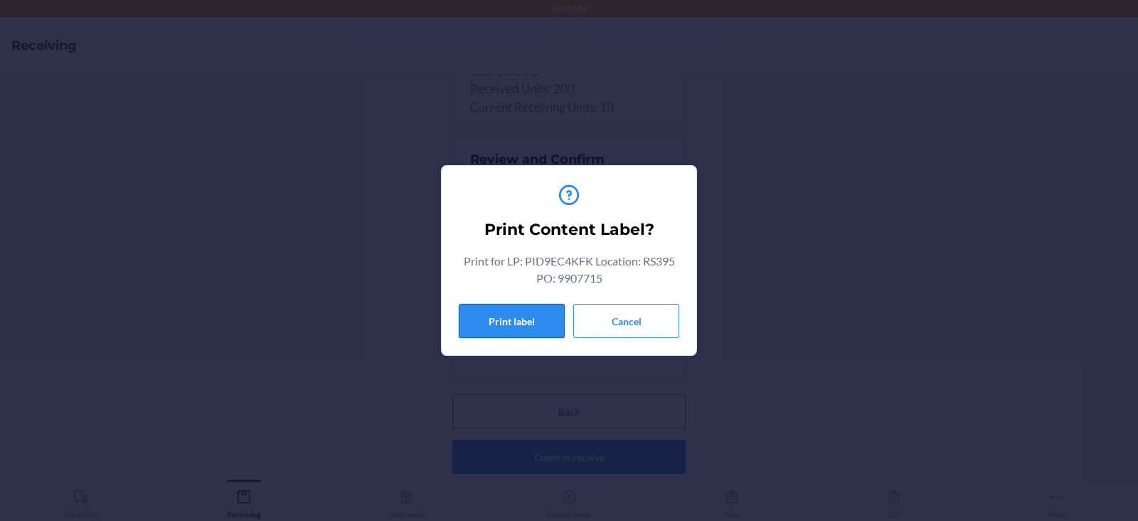
click at [498, 325] on button "Print label" at bounding box center [512, 321] width 106 height 34
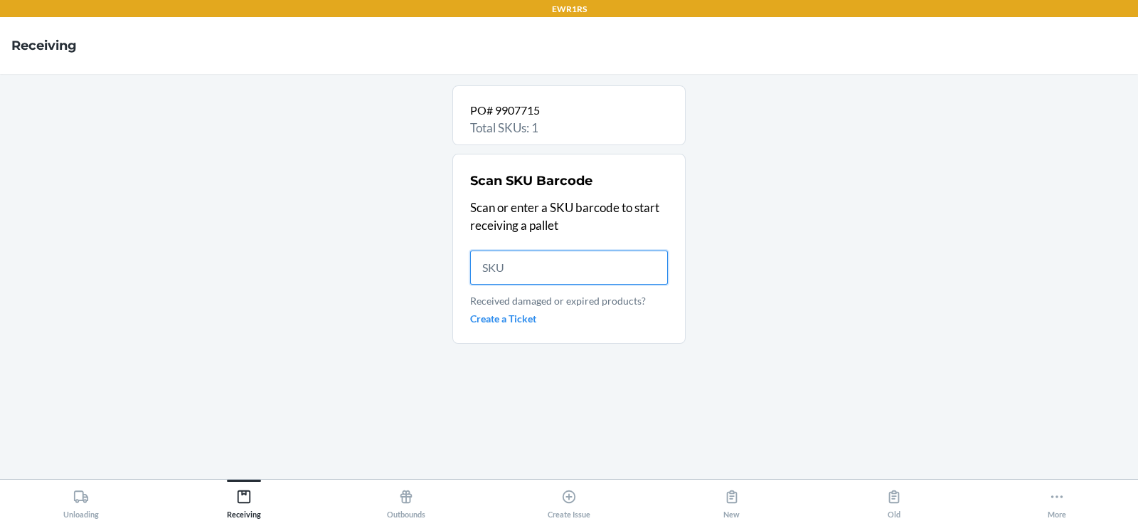
scroll to position [0, 0]
type input "D"
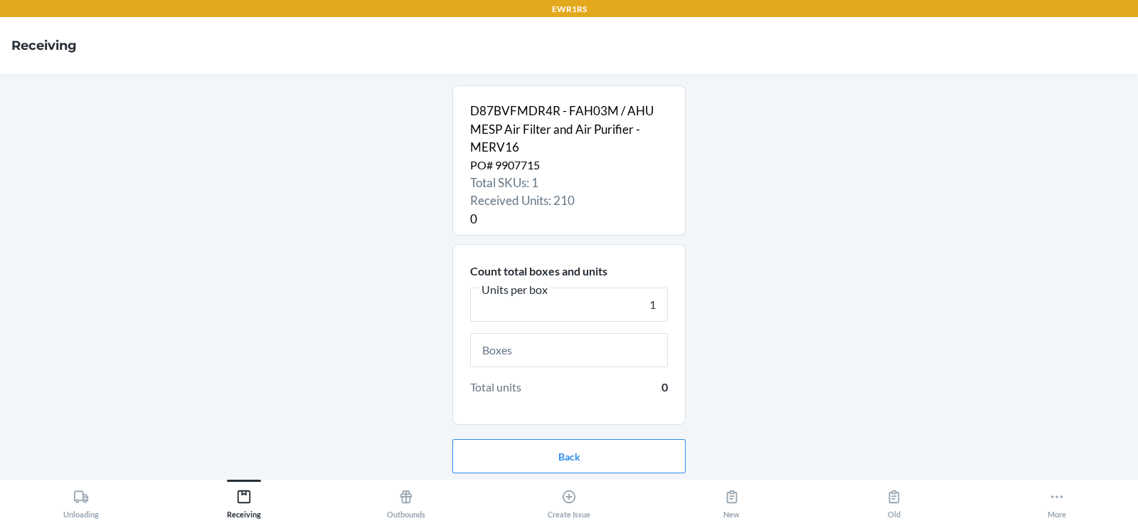
type input "1"
click at [588, 354] on input "text" at bounding box center [569, 350] width 198 height 34
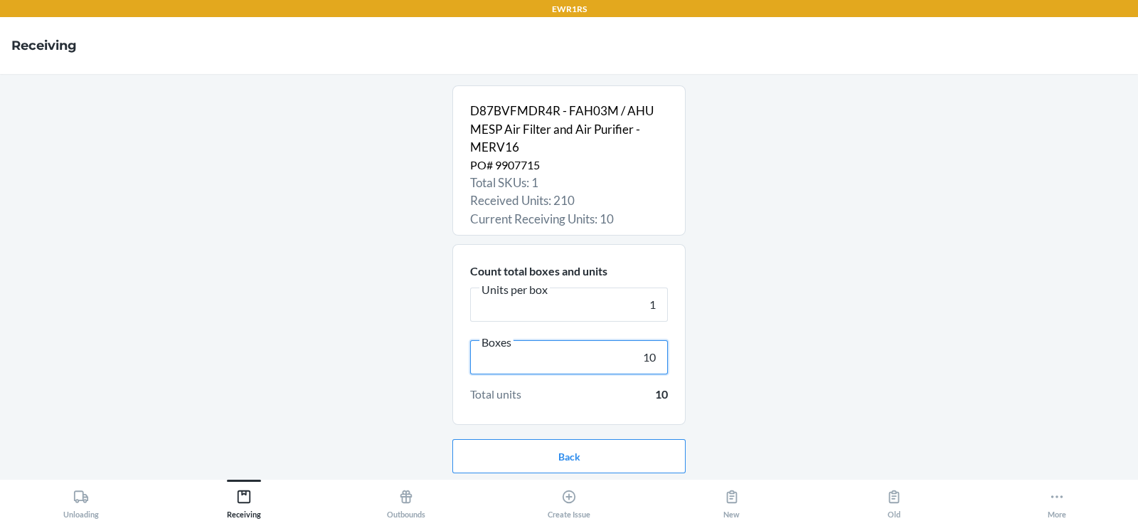
scroll to position [46, 0]
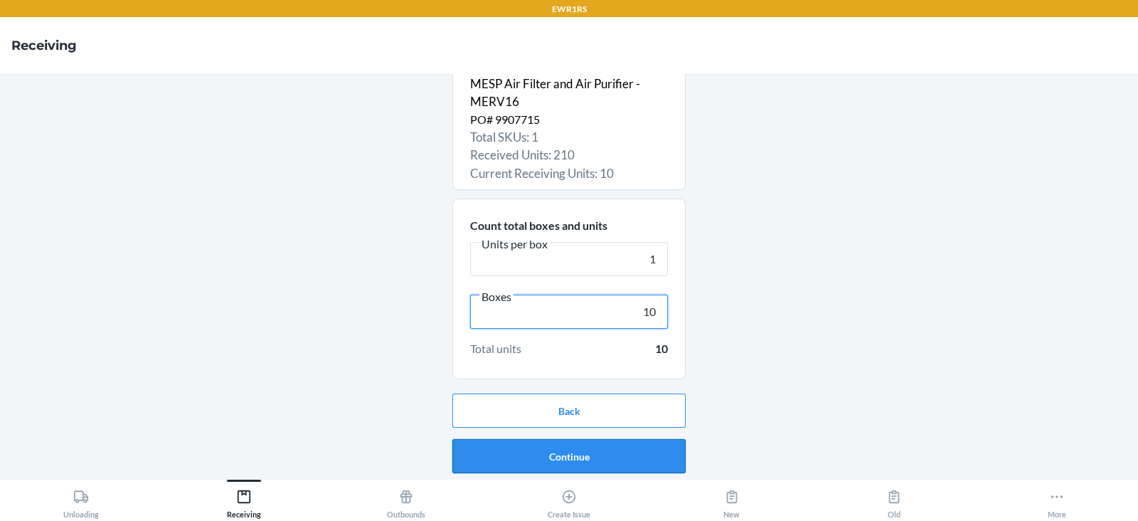
type input "10"
click at [556, 450] on button "Continue" at bounding box center [568, 456] width 233 height 34
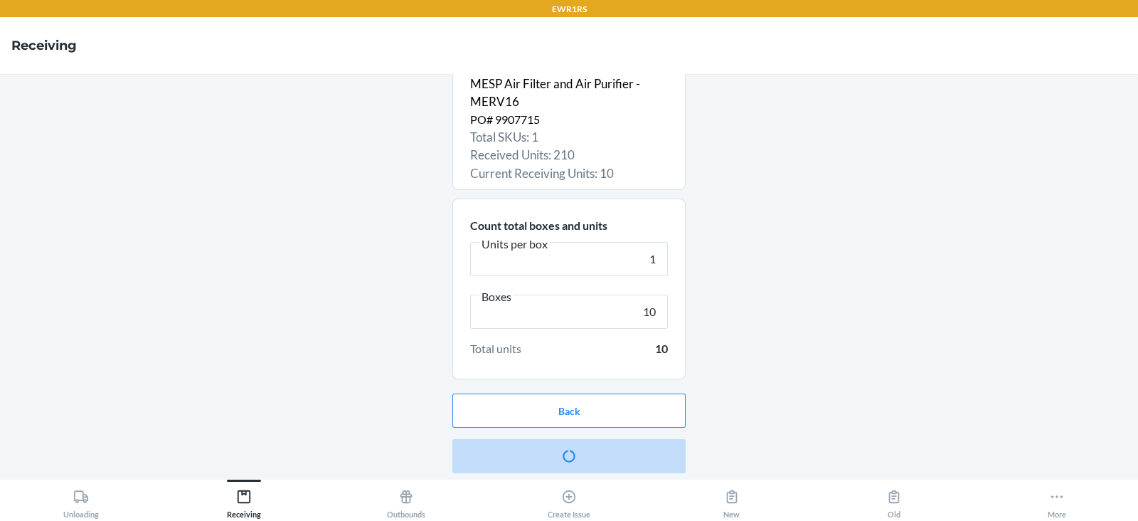
scroll to position [0, 0]
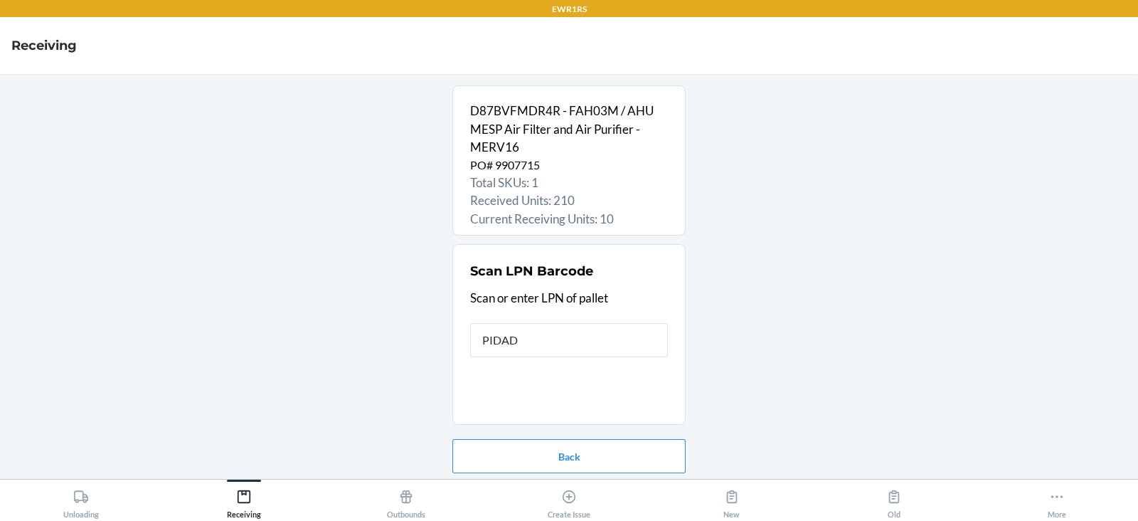
type input "PIDADT"
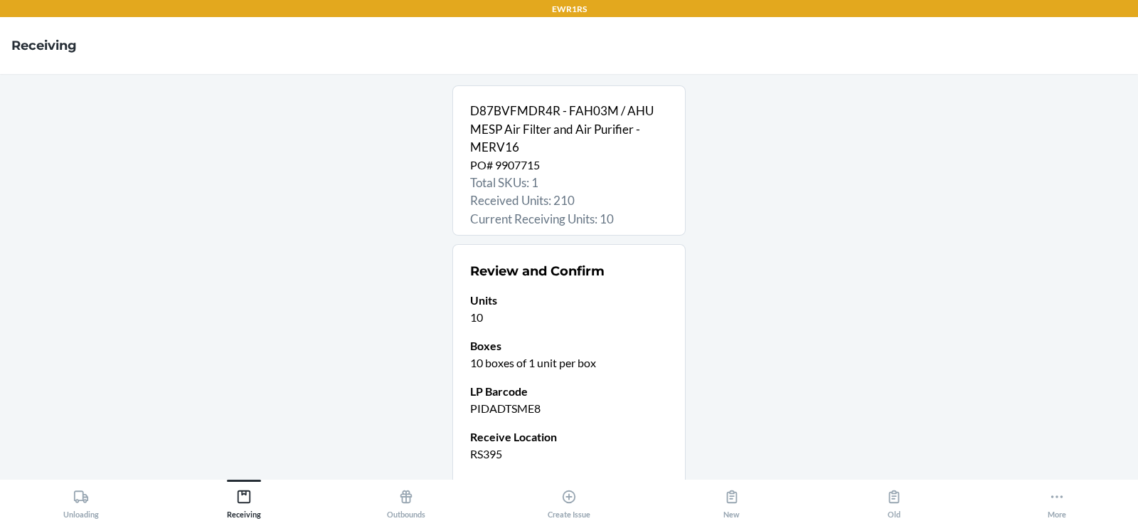
scroll to position [112, 0]
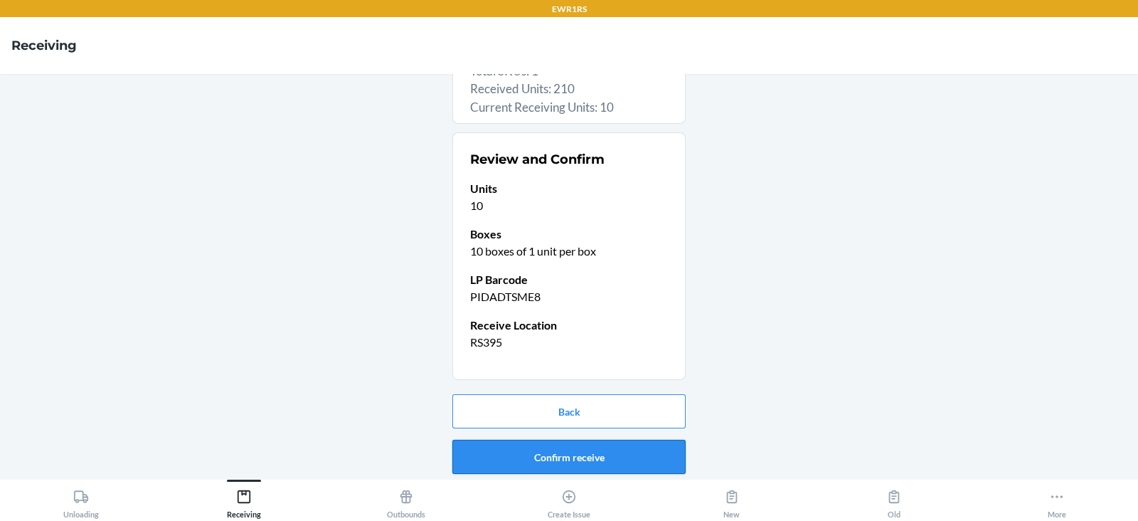
click at [553, 455] on button "Confirm receive" at bounding box center [568, 457] width 233 height 34
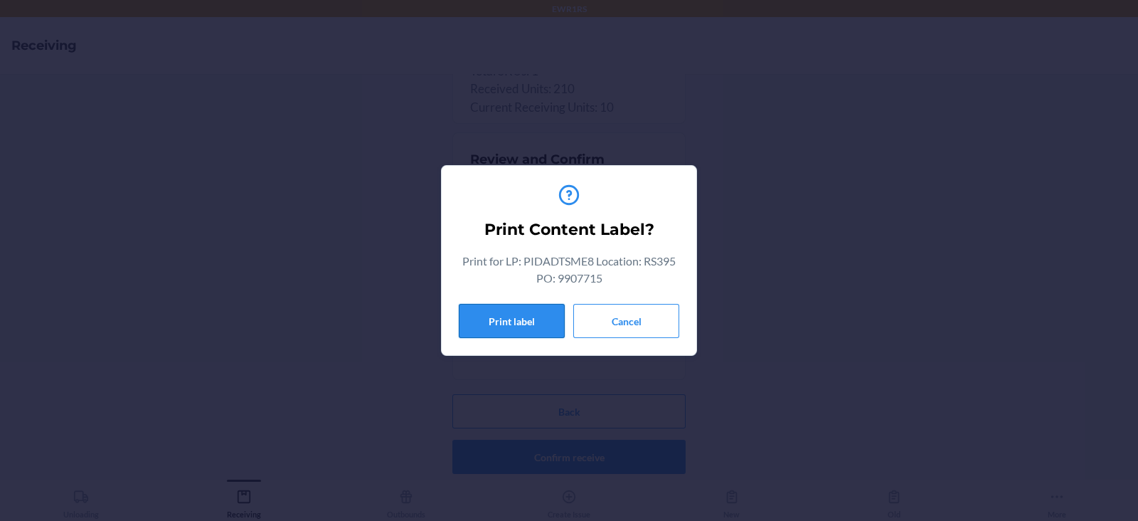
click at [499, 337] on button "Print label" at bounding box center [512, 321] width 106 height 34
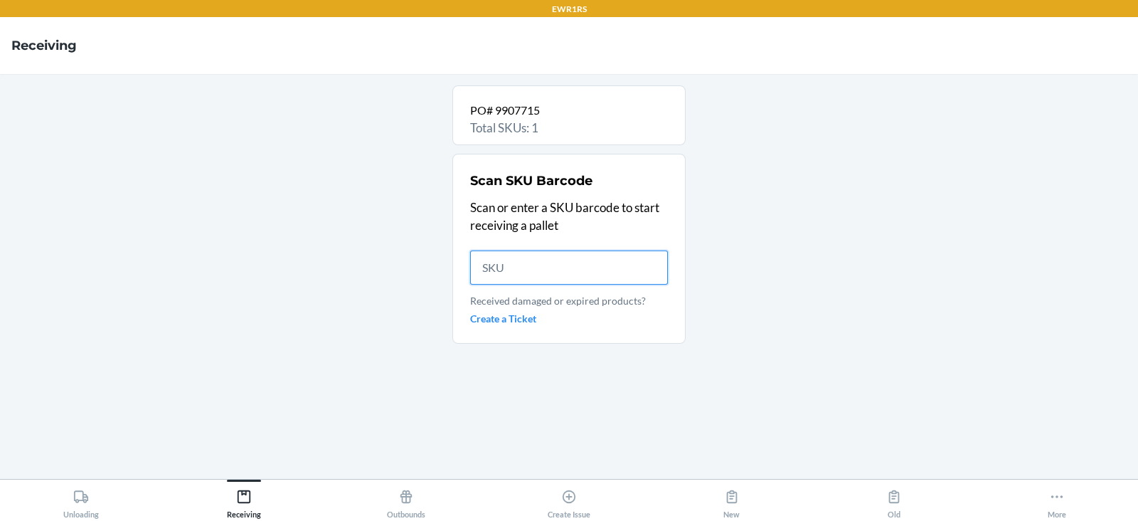
scroll to position [0, 0]
type input "D"
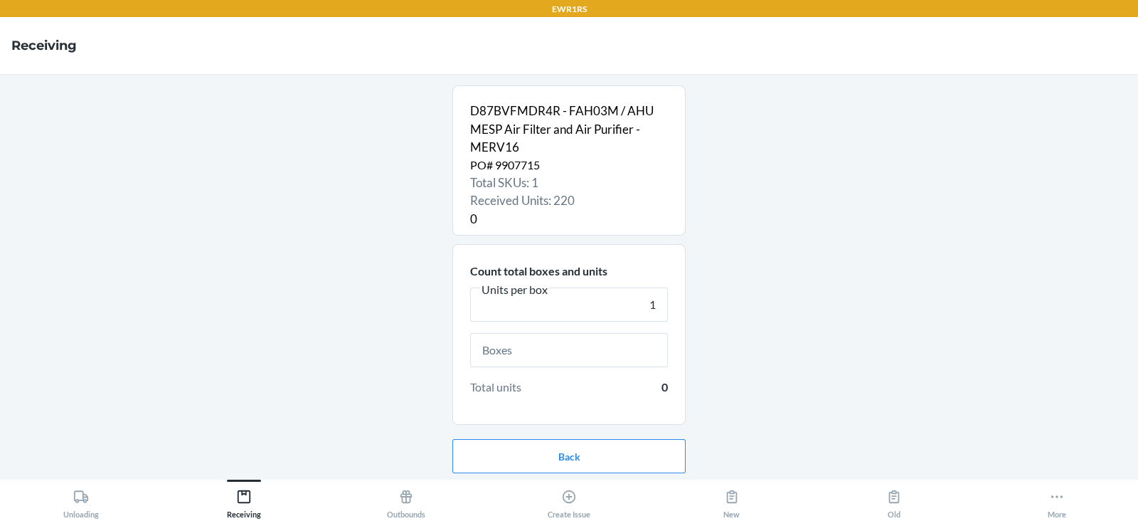
type input "1"
click at [585, 352] on input "text" at bounding box center [569, 350] width 198 height 34
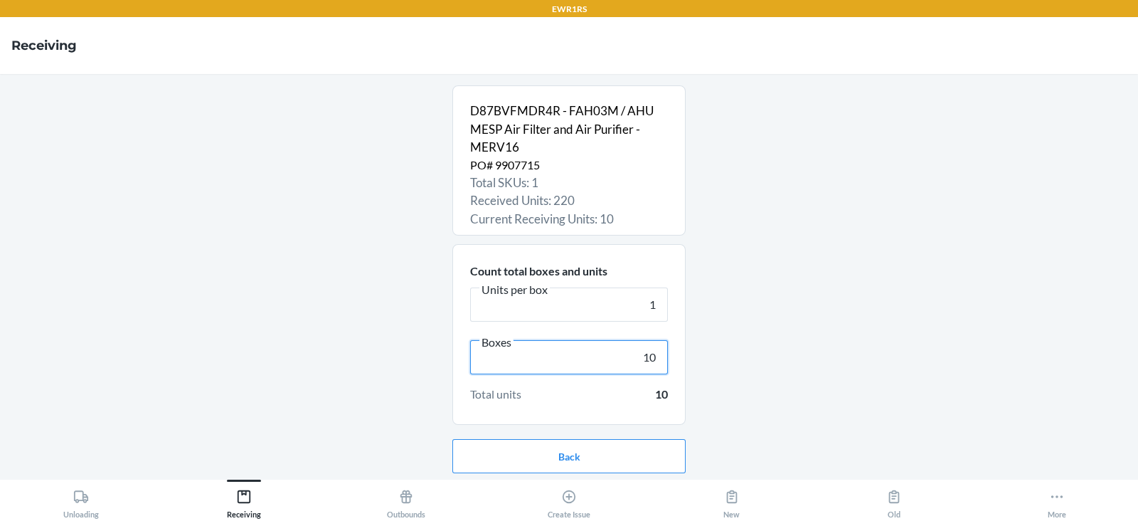
scroll to position [46, 0]
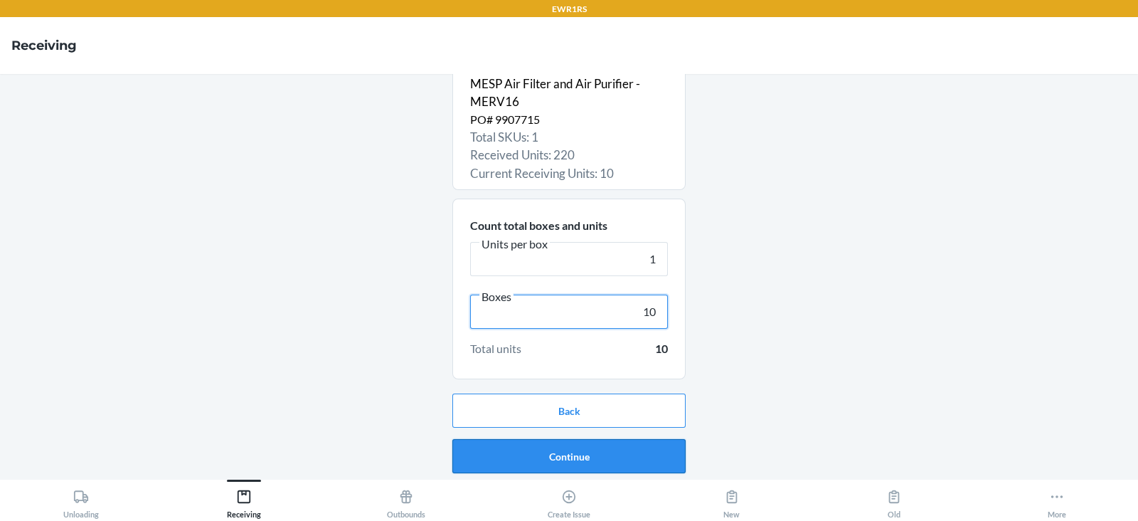
type input "10"
click at [558, 455] on button "Continue" at bounding box center [568, 456] width 233 height 34
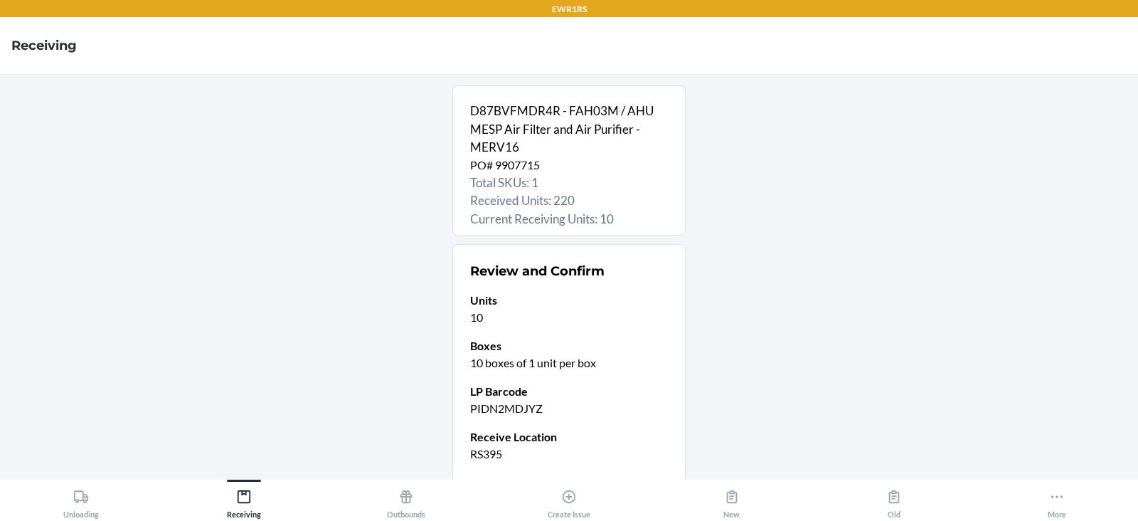
scroll to position [112, 0]
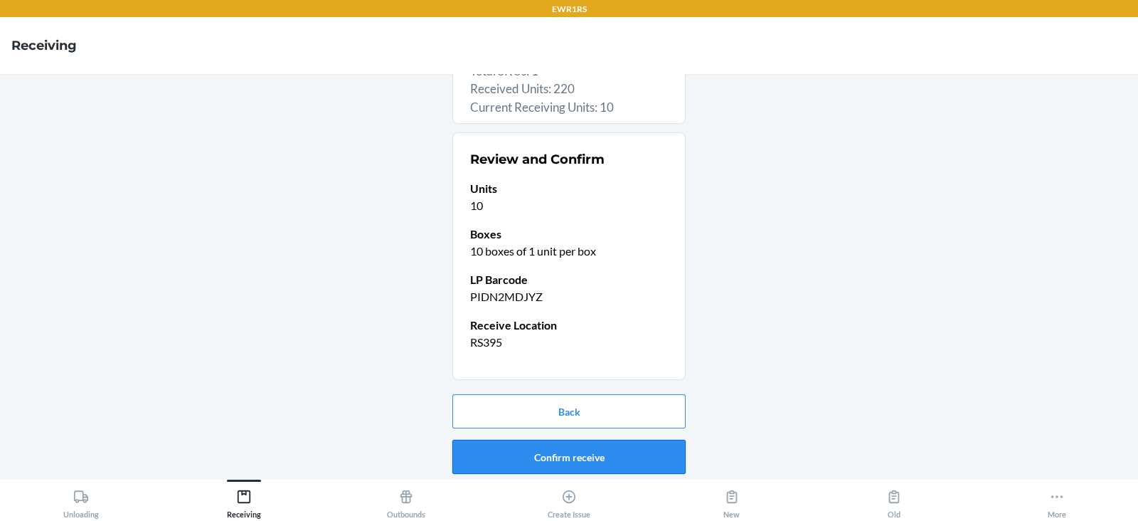
click at [524, 454] on button "Confirm receive" at bounding box center [568, 457] width 233 height 34
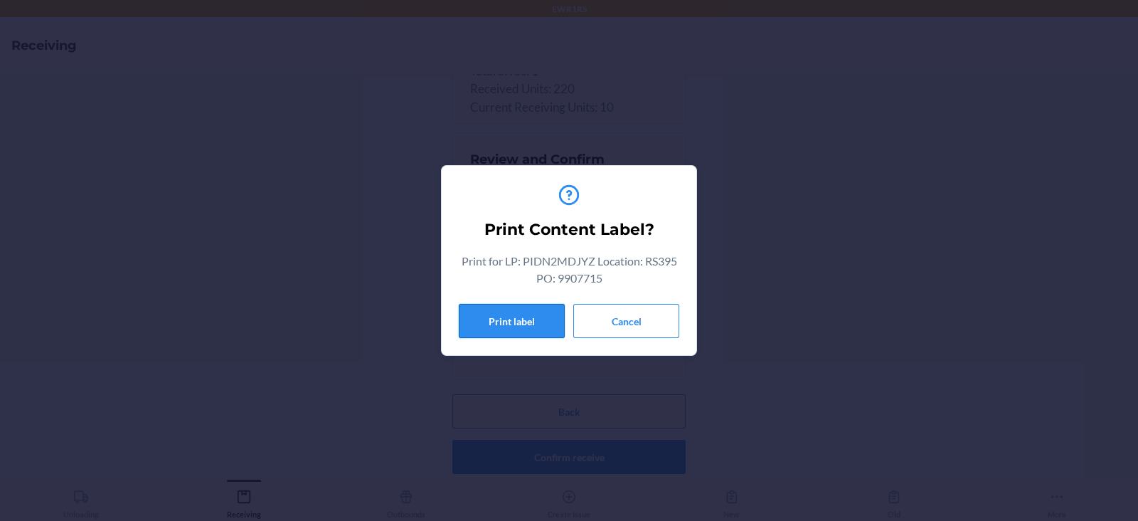
click at [500, 320] on button "Print label" at bounding box center [512, 321] width 106 height 34
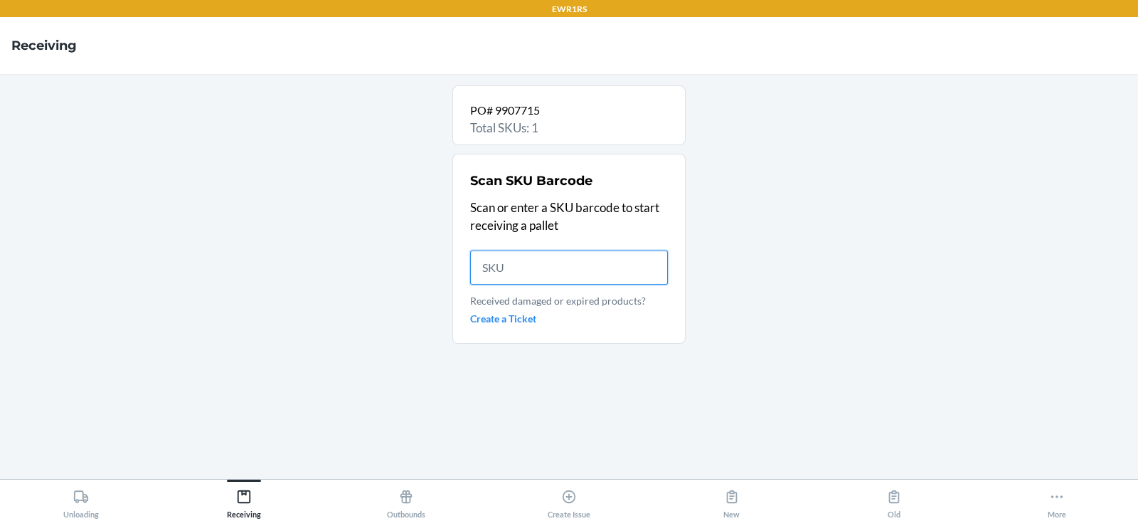
scroll to position [0, 0]
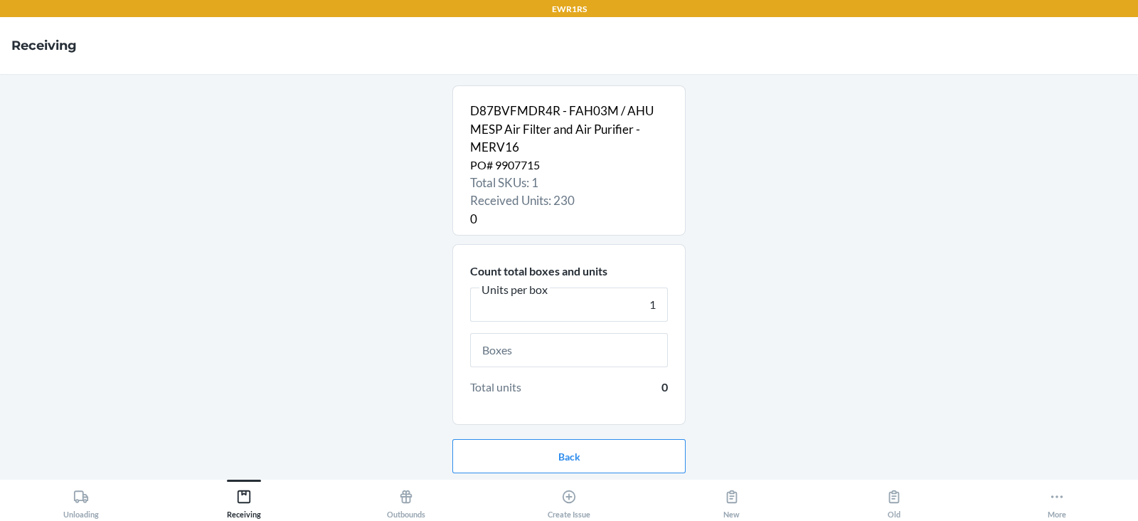
type input "1"
click at [570, 349] on input "text" at bounding box center [569, 350] width 198 height 34
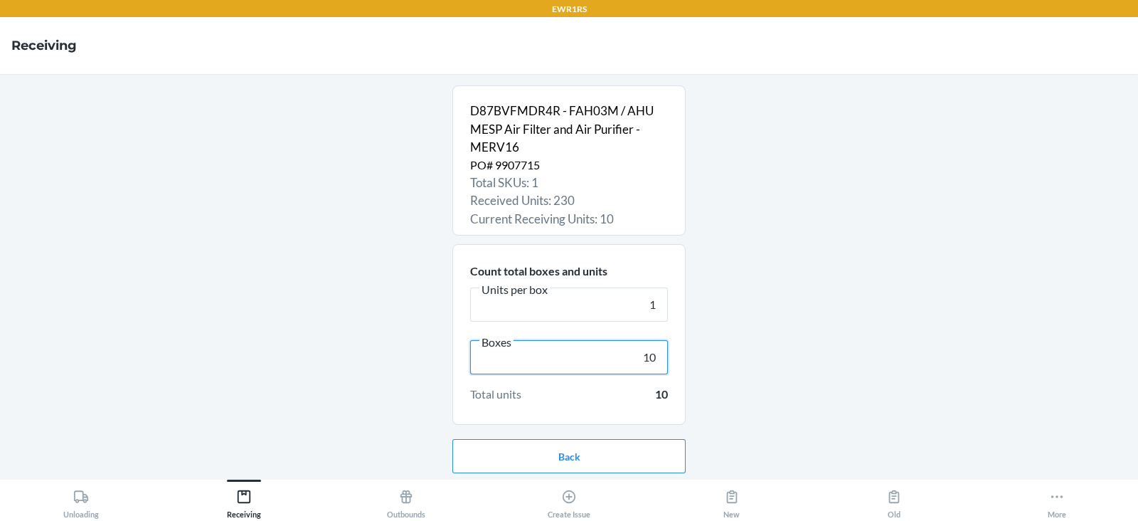
scroll to position [46, 0]
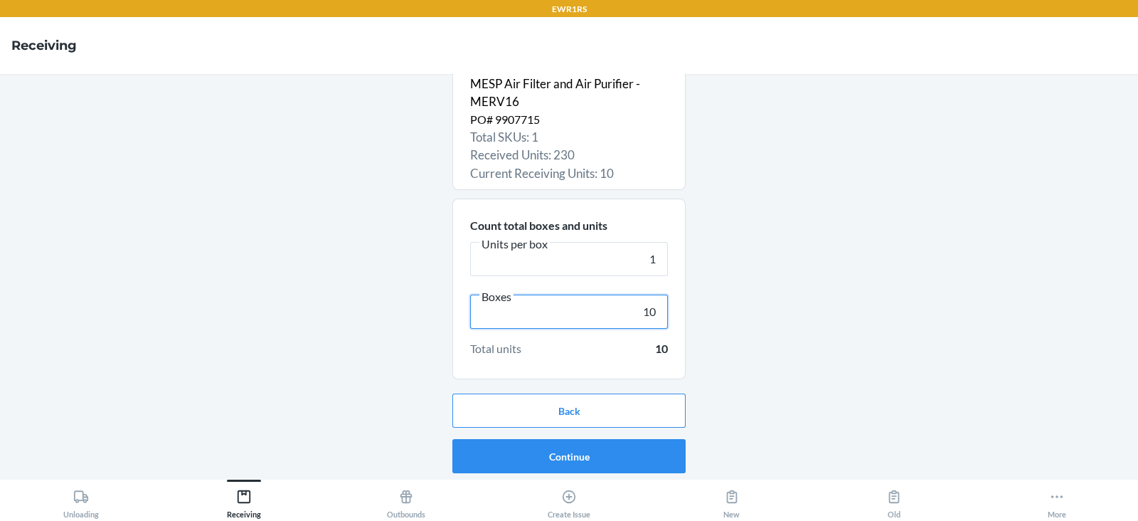
type input "10"
click at [551, 454] on button "Continue" at bounding box center [568, 456] width 233 height 34
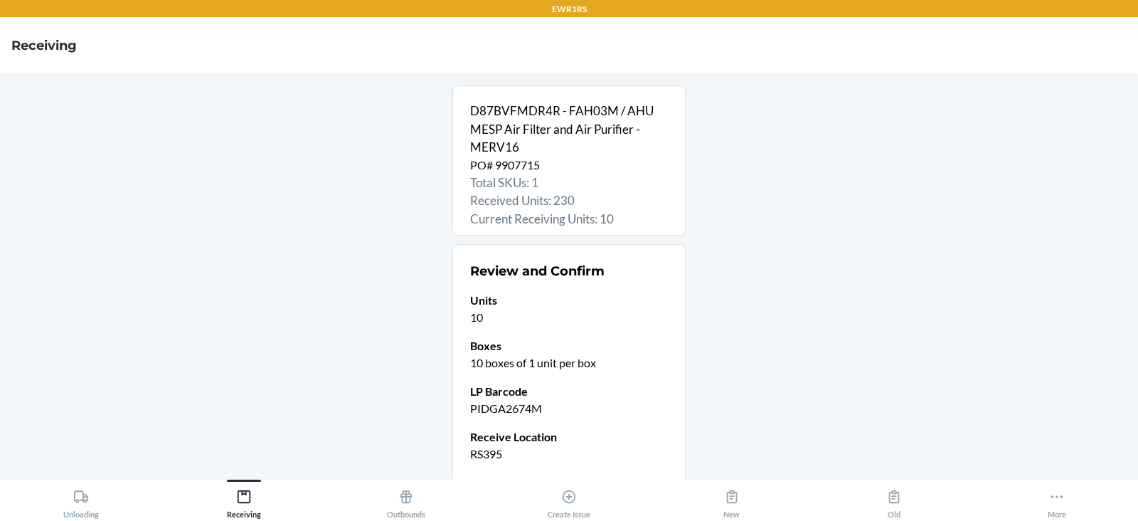
scroll to position [112, 0]
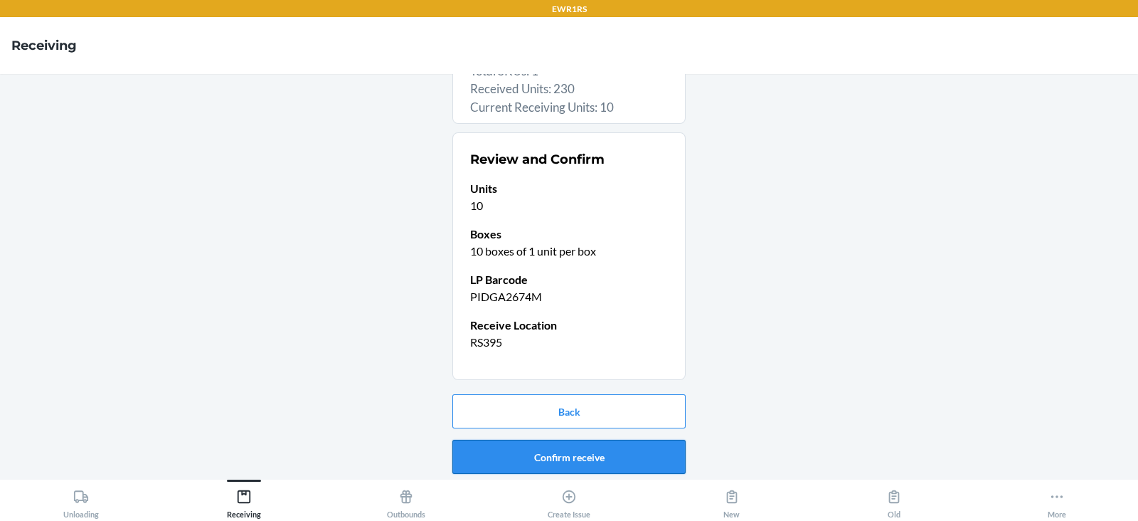
click at [520, 461] on button "Confirm receive" at bounding box center [568, 457] width 233 height 34
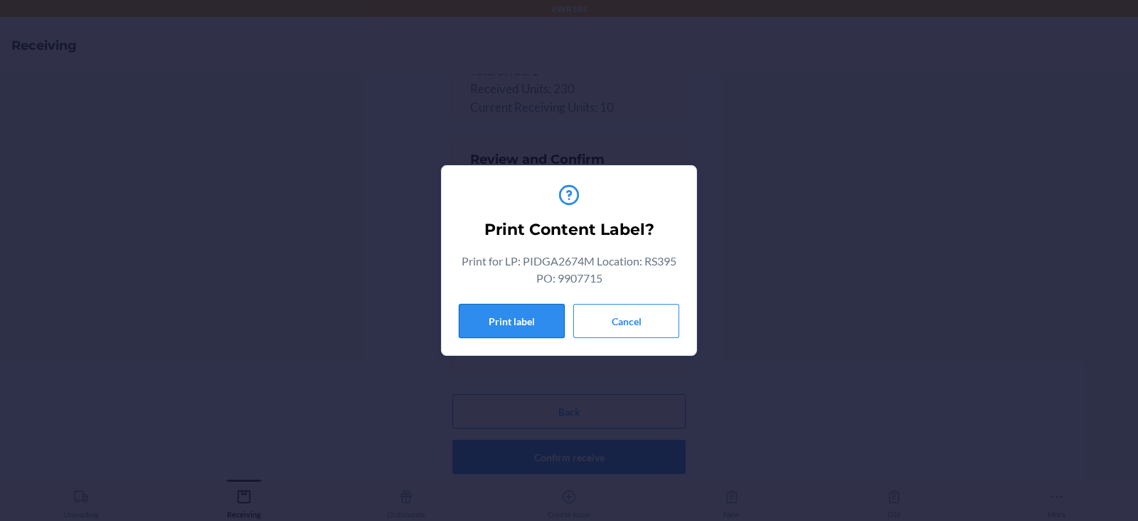
click at [534, 327] on button "Print label" at bounding box center [512, 321] width 106 height 34
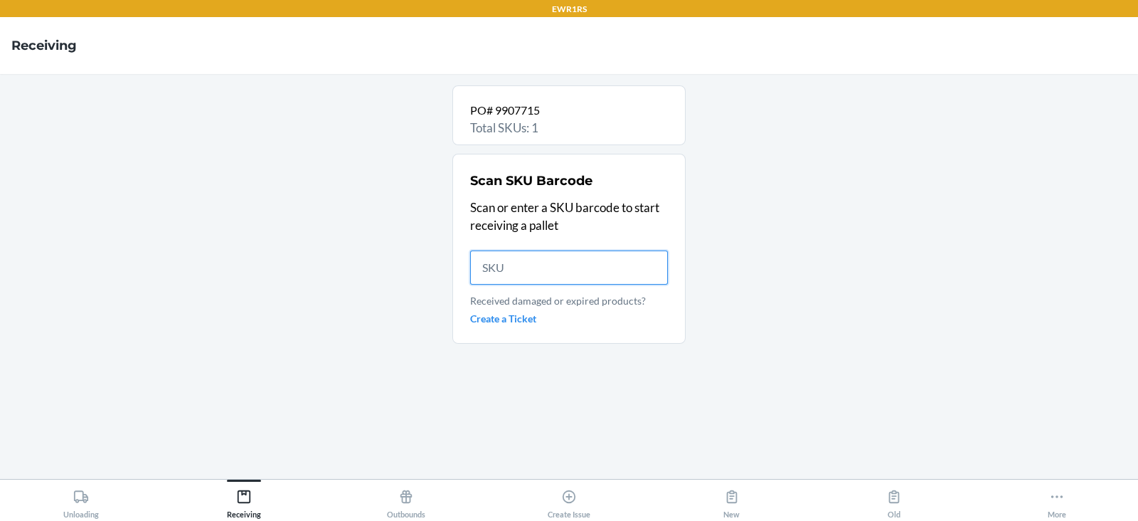
scroll to position [0, 0]
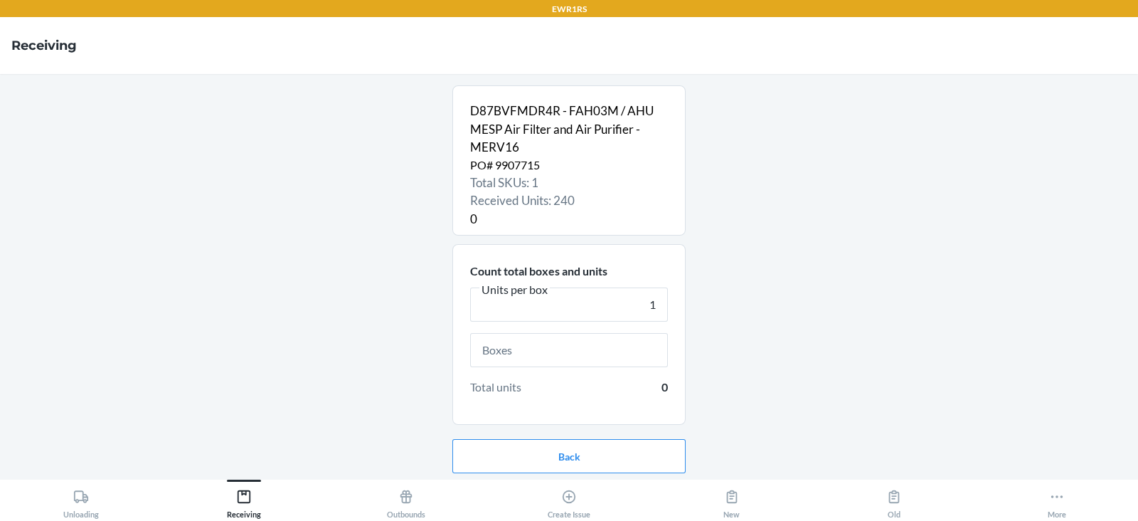
type input "1"
click at [515, 351] on input "text" at bounding box center [569, 350] width 198 height 34
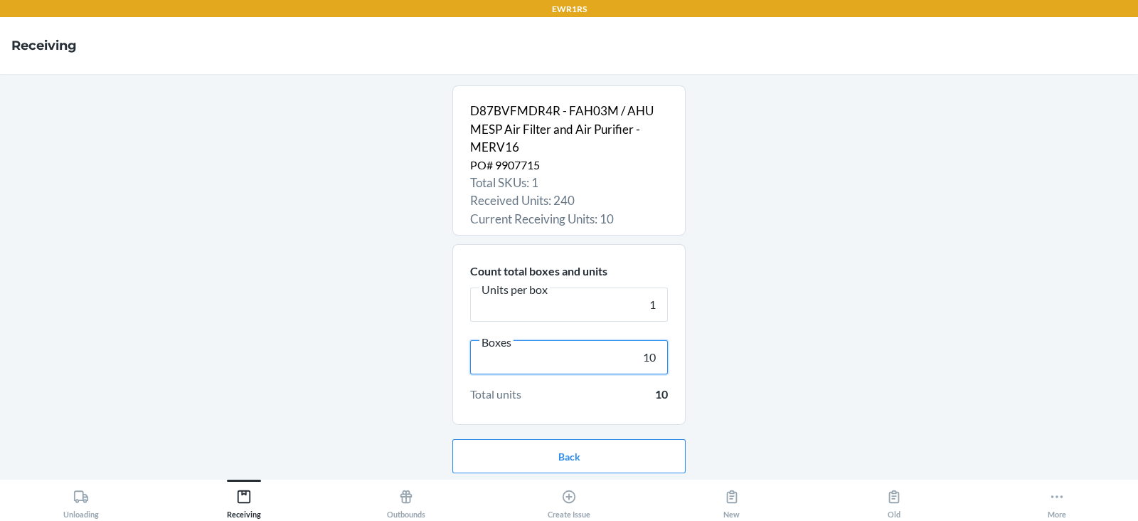
scroll to position [46, 0]
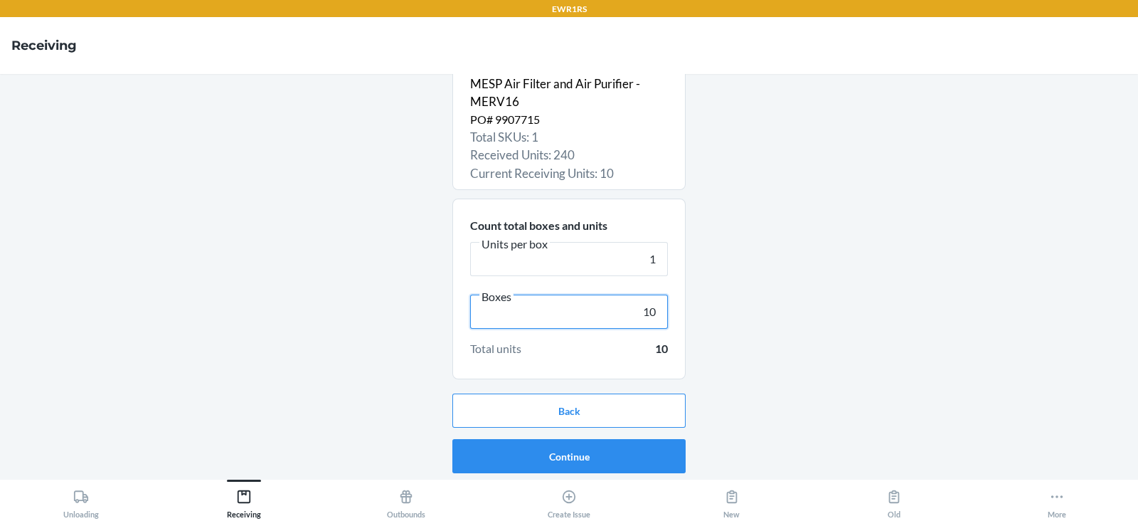
type input "10"
click at [534, 448] on button "Continue" at bounding box center [568, 456] width 233 height 34
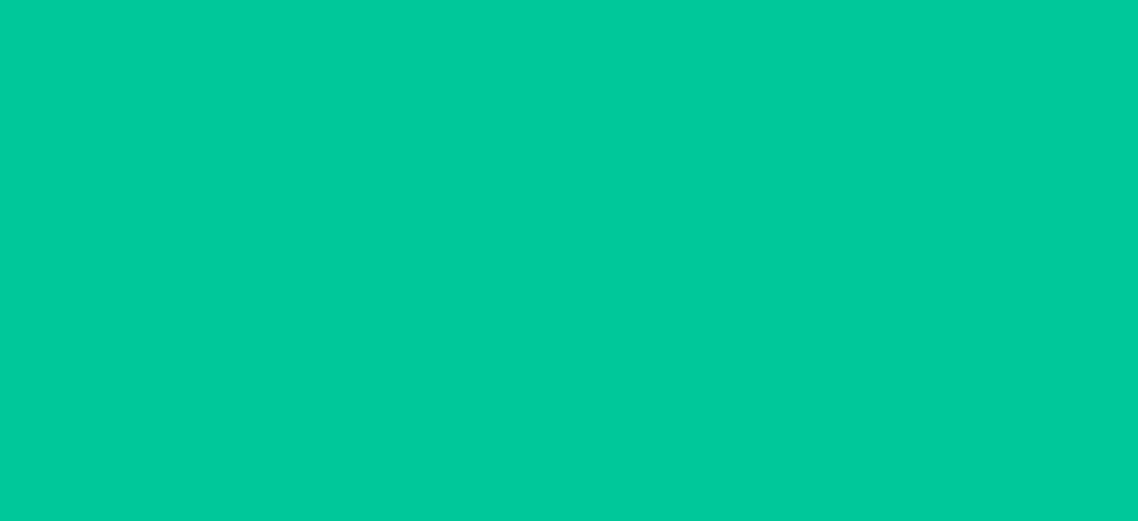
scroll to position [0, 0]
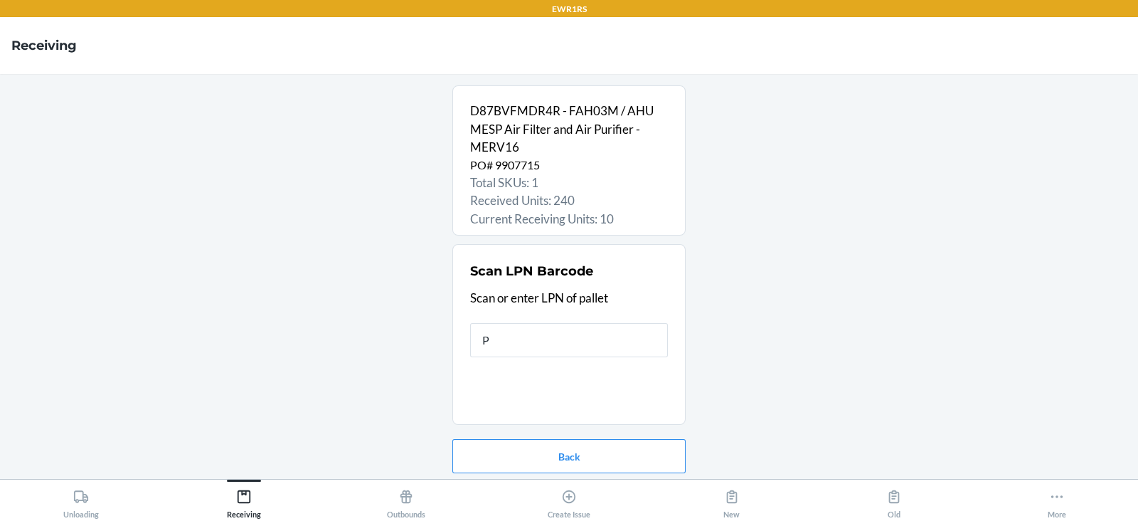
type input "PI"
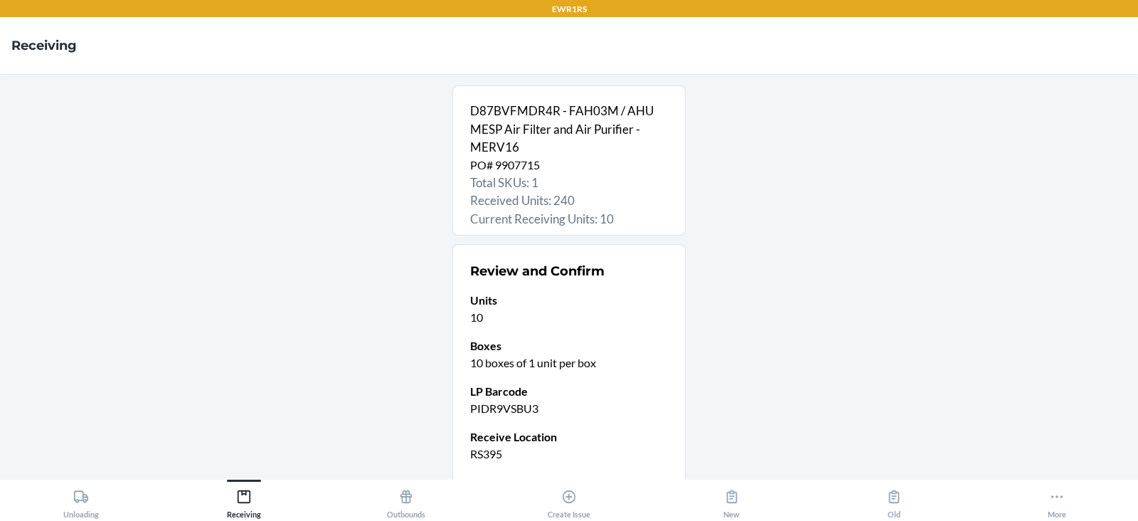
scroll to position [112, 0]
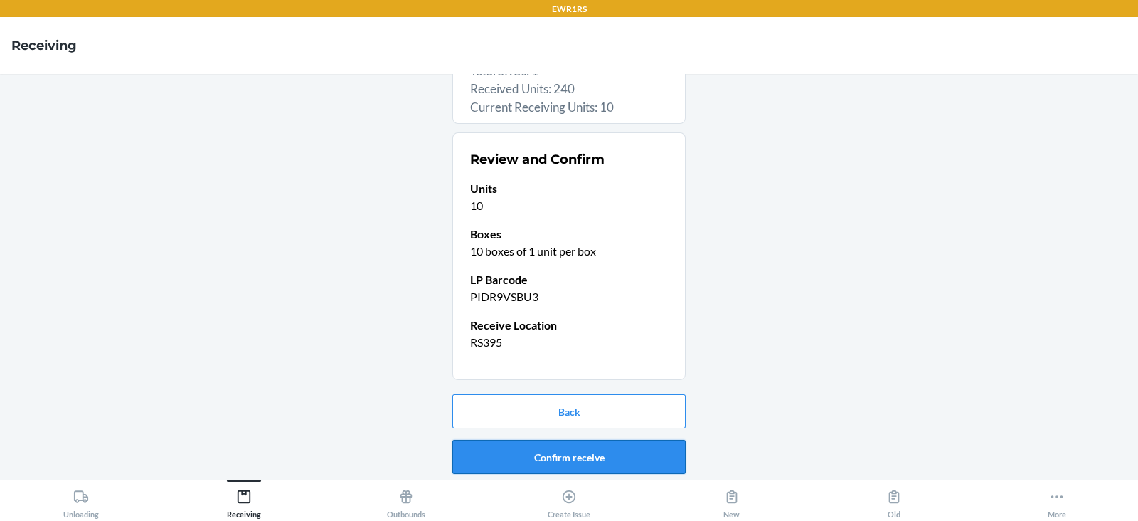
click at [537, 452] on button "Confirm receive" at bounding box center [568, 457] width 233 height 34
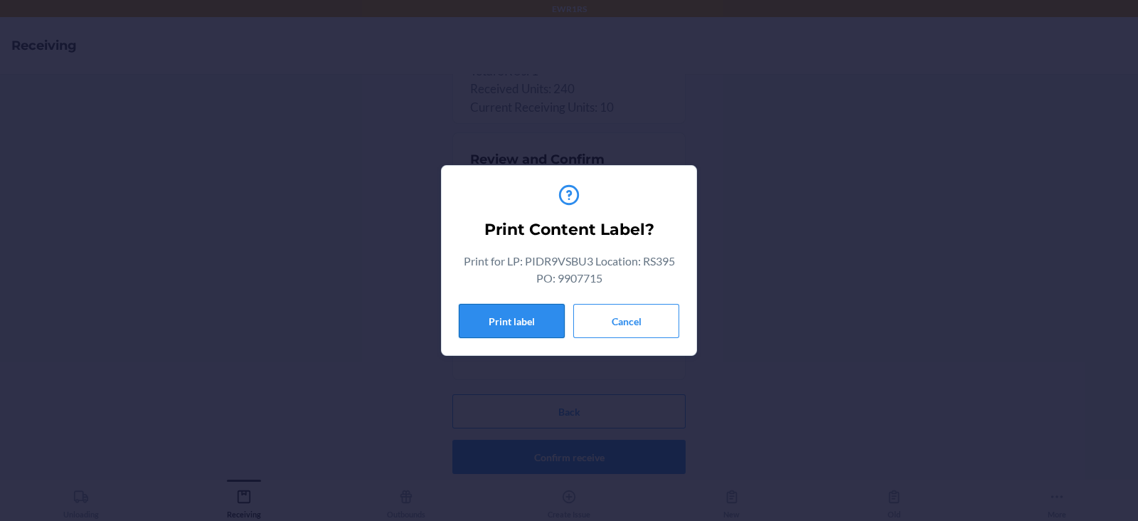
click at [515, 321] on button "Print label" at bounding box center [512, 321] width 106 height 34
